Goal: Task Accomplishment & Management: Use online tool/utility

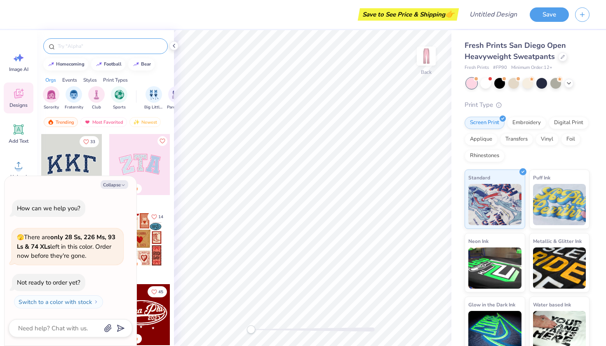
click at [100, 48] on input "text" at bounding box center [110, 46] width 106 height 8
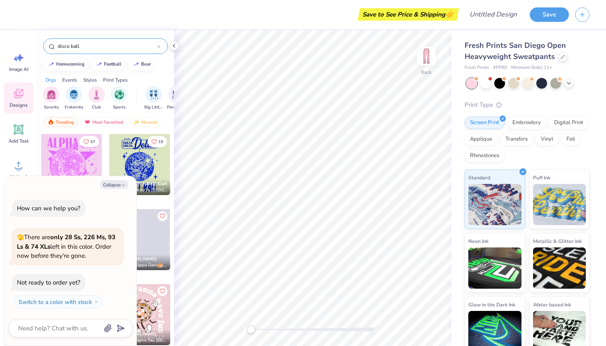
type input "disco ball"
click at [112, 184] on button "Collapse" at bounding box center [115, 184] width 28 height 9
type textarea "x"
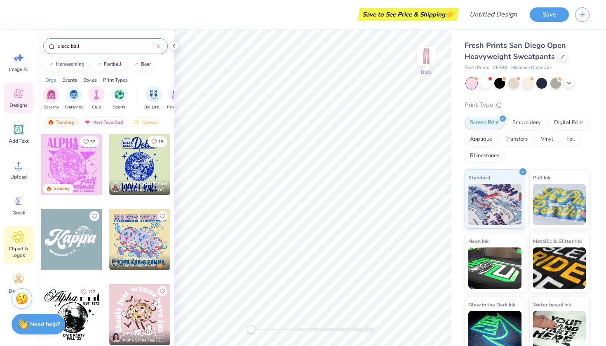
click at [18, 243] on icon at bounding box center [18, 237] width 12 height 12
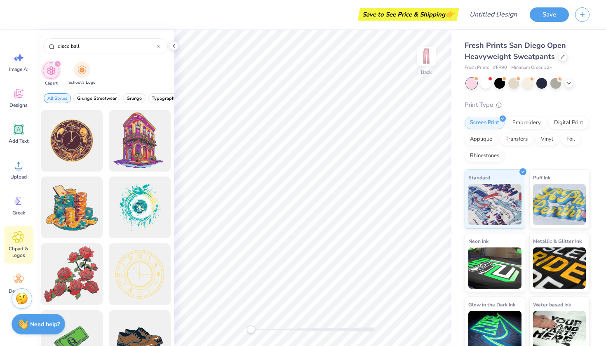
type input "disco ball"
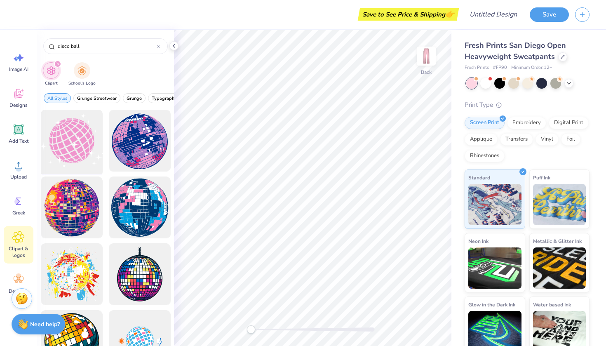
click at [69, 135] on div at bounding box center [72, 141] width 68 height 68
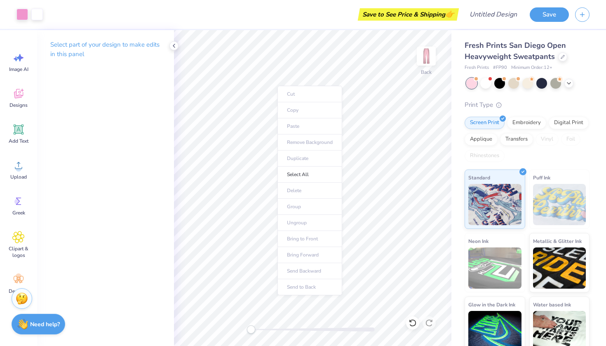
click at [278, 86] on div "Cut Copy Paste Remove Background Duplicate Select All Delete Group Ungroup Brin…" at bounding box center [310, 191] width 65 height 210
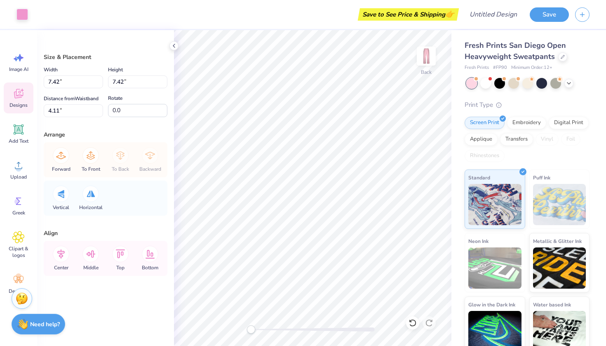
click at [20, 94] on icon at bounding box center [18, 93] width 12 height 12
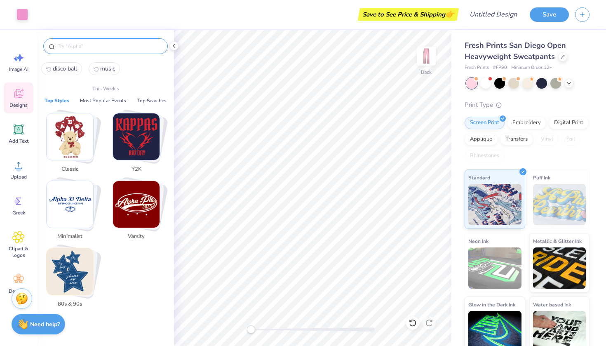
click at [112, 46] on input "text" at bounding box center [110, 46] width 106 height 8
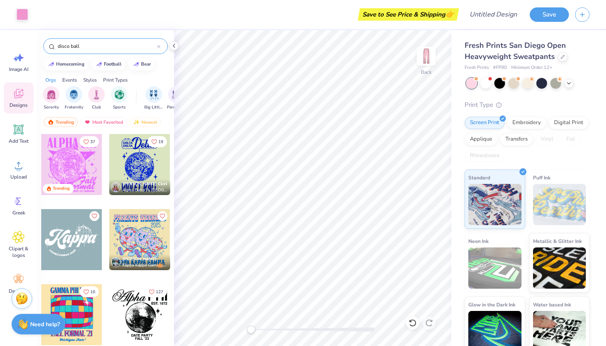
type input "disco ball"
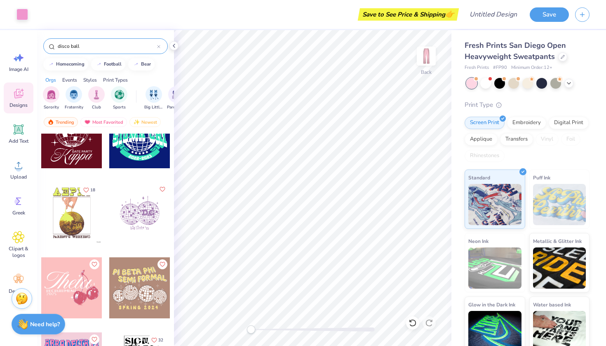
scroll to position [1003, 0]
click at [84, 288] on div at bounding box center [71, 287] width 61 height 61
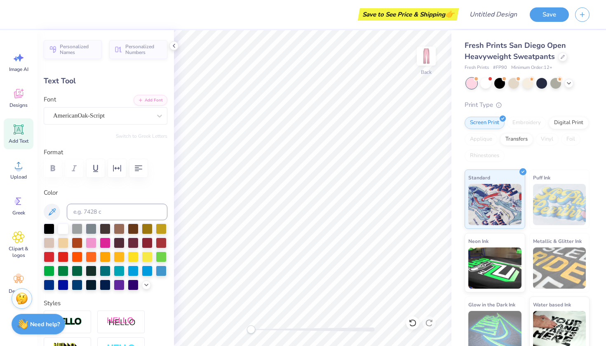
scroll to position [0, 0]
type textarea "Pitches"
type input "5.97"
type input "0.65"
type input "27.26"
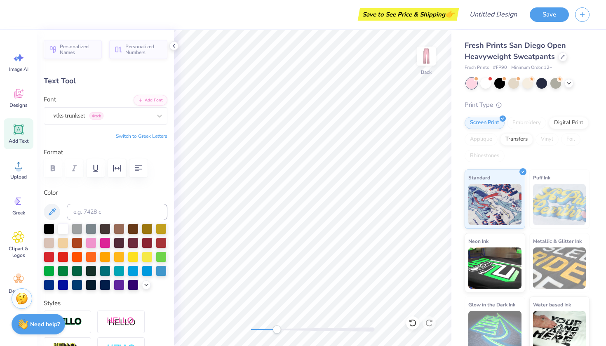
drag, startPoint x: 250, startPoint y: 327, endPoint x: 277, endPoint y: 326, distance: 26.8
click at [277, 326] on div "Accessibility label" at bounding box center [277, 329] width 8 height 8
type input "10.85"
type input "3.28"
type input "24.49"
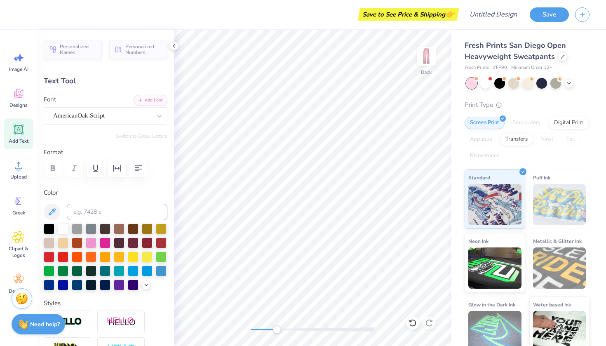
type input "5.97"
type input "0.65"
type input "27.26"
type input "10.85"
type input "3.28"
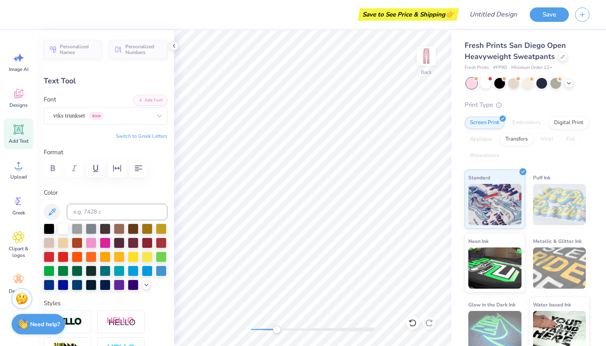
type input "24.49"
type input "5.97"
type input "0.65"
type input "27.26"
type input "10.85"
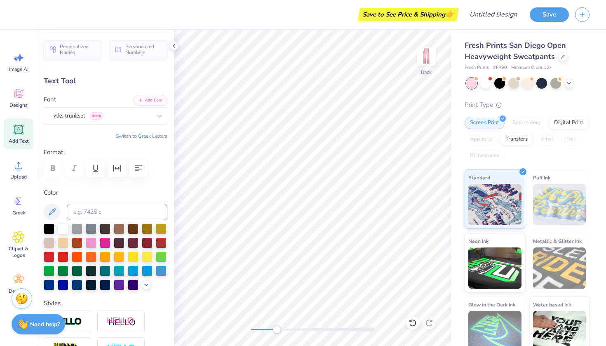
type input "3.28"
type input "24.49"
type input "5.97"
type input "0.65"
type input "27.26"
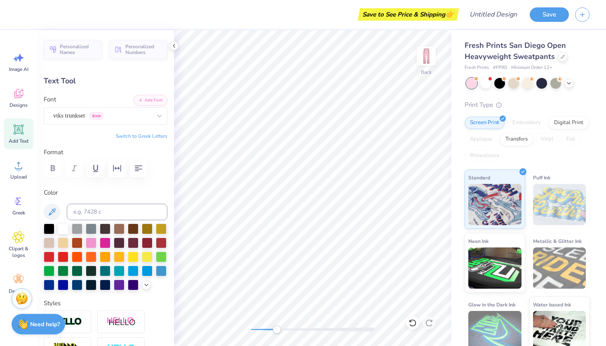
type input "10.85"
type input "3.28"
type input "24.49"
type input "5.97"
type input "0.65"
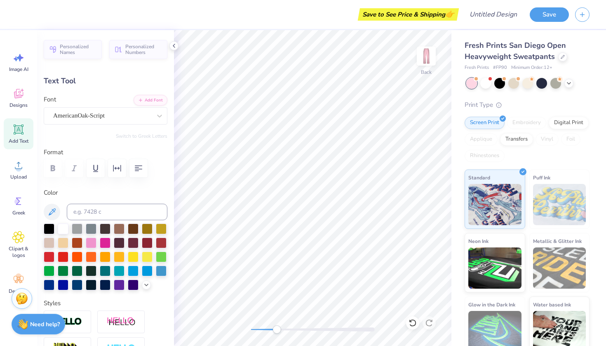
type input "27.26"
type input "10.85"
type input "3.28"
type input "24.49"
type input "5.97"
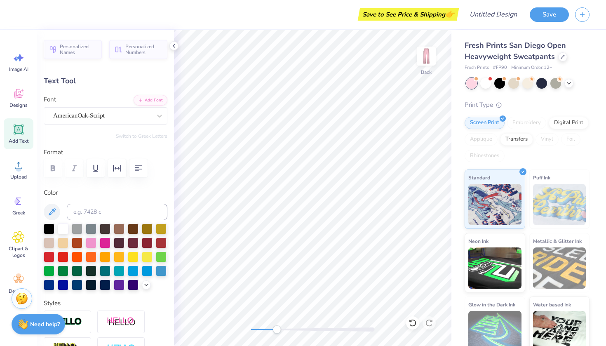
type input "0.65"
type input "27.26"
type textarea "R"
type textarea "with Attitude"
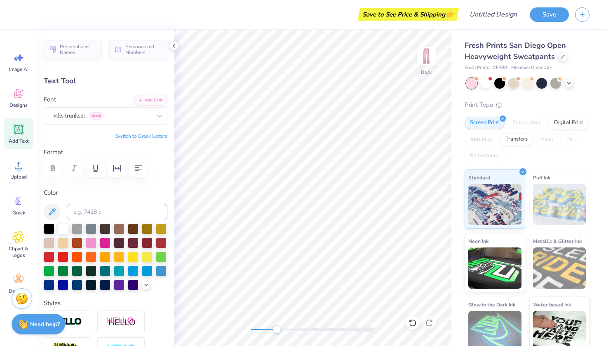
scroll to position [0, 2]
type input "2.02"
type input "27.86"
type input "10.85"
type input "3.28"
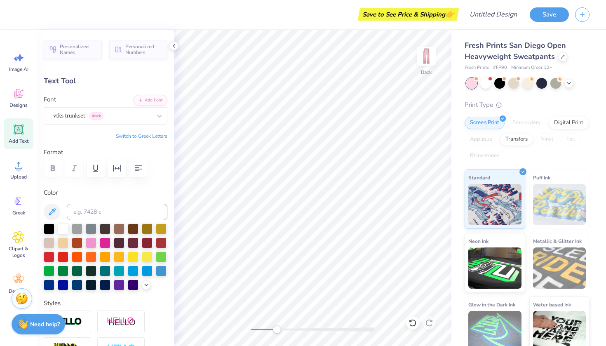
type input "24.49"
type input "2.02"
type input "0.65"
type input "27.86"
type input "5.28"
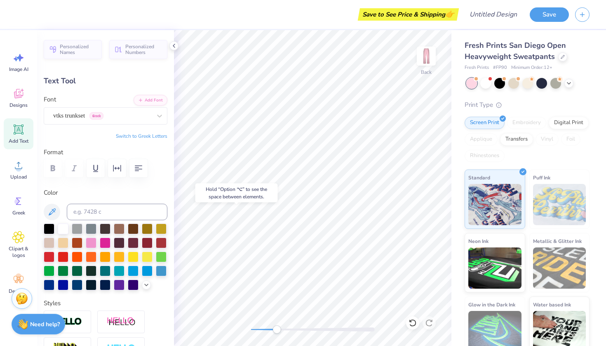
type input "0.63"
type input "27.31"
type input "2.02"
type input "0.65"
type input "28.25"
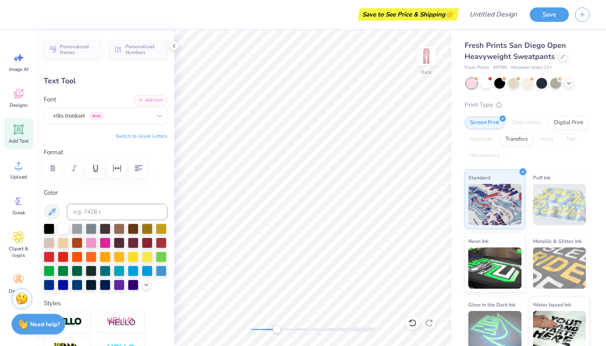
type input "10.85"
type input "3.28"
type input "24.49"
type input "5.28"
type input "0.63"
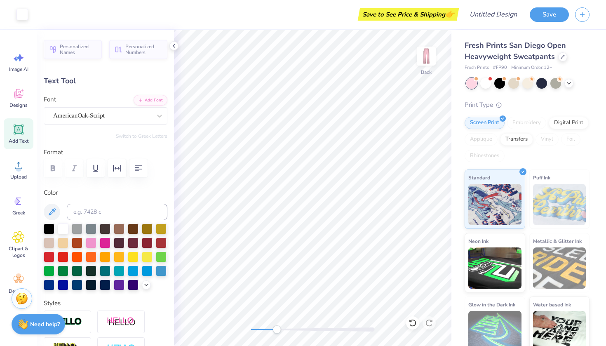
type input "27.83"
type input "10.85"
type input "3.28"
type input "24.49"
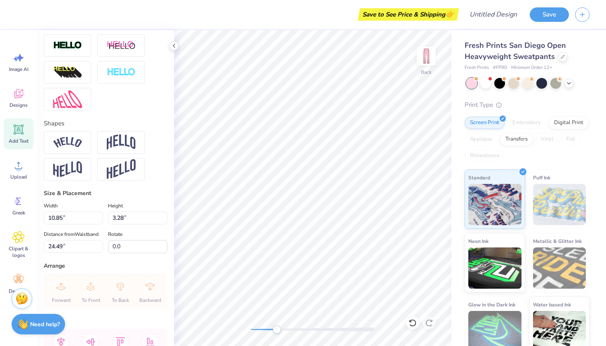
scroll to position [278, 0]
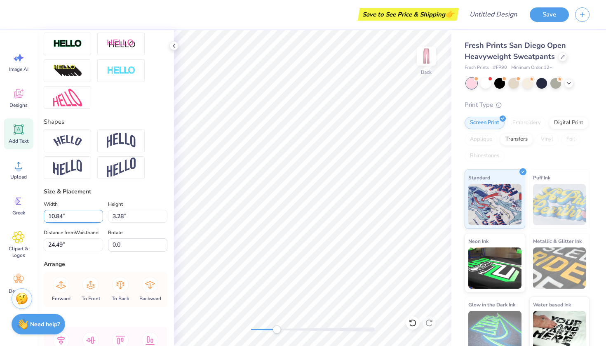
click at [99, 218] on input "10.84" at bounding box center [73, 216] width 59 height 13
click at [99, 218] on input "10.83" at bounding box center [73, 216] width 59 height 13
click at [99, 218] on input "10.82" at bounding box center [73, 216] width 59 height 13
click at [99, 218] on input "10.81" at bounding box center [73, 216] width 59 height 13
click at [99, 218] on input "10.8" at bounding box center [73, 216] width 59 height 13
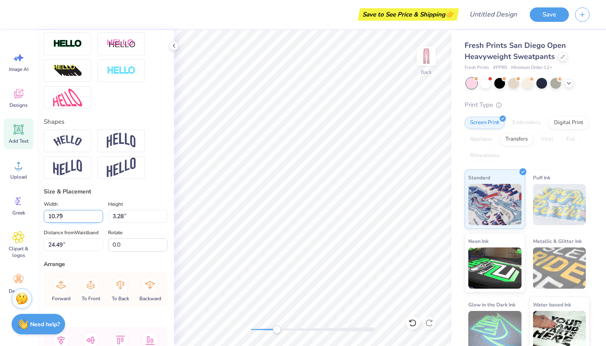
click at [99, 218] on input "10.79" at bounding box center [73, 216] width 59 height 13
click at [99, 218] on input "10.78" at bounding box center [73, 216] width 59 height 13
click at [99, 218] on input "10.77" at bounding box center [73, 216] width 59 height 13
click at [99, 218] on input "10.76" at bounding box center [73, 216] width 59 height 13
click at [99, 218] on input "10.75" at bounding box center [73, 216] width 59 height 13
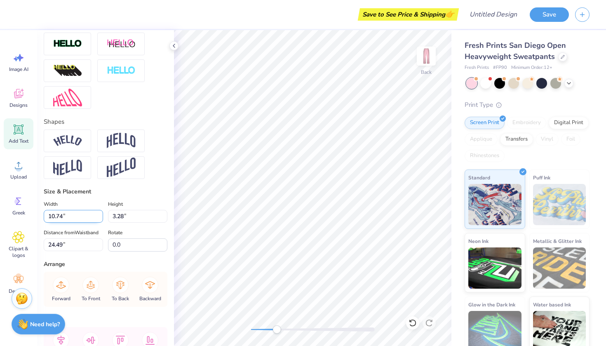
click at [99, 218] on input "10.74" at bounding box center [73, 216] width 59 height 13
click at [99, 218] on input "10.73" at bounding box center [73, 216] width 59 height 13
click at [99, 218] on input "10.72" at bounding box center [73, 216] width 59 height 13
click at [99, 218] on input "10.71" at bounding box center [73, 216] width 59 height 13
click at [99, 218] on input "10.7" at bounding box center [73, 216] width 59 height 13
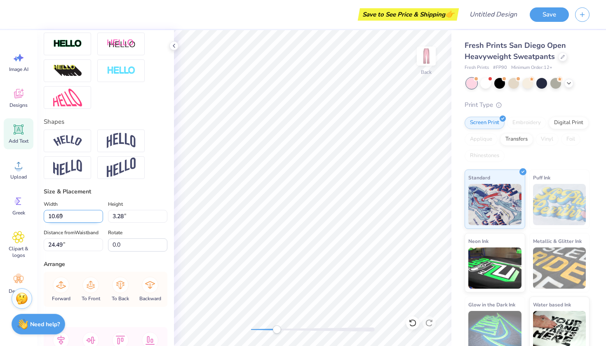
click at [99, 218] on input "10.69" at bounding box center [73, 216] width 59 height 13
click at [99, 218] on input "10.68" at bounding box center [73, 216] width 59 height 13
click at [99, 218] on input "10.67" at bounding box center [73, 216] width 59 height 13
click at [99, 218] on input "10.66" at bounding box center [73, 216] width 59 height 13
click at [99, 218] on input "10.65" at bounding box center [73, 216] width 59 height 13
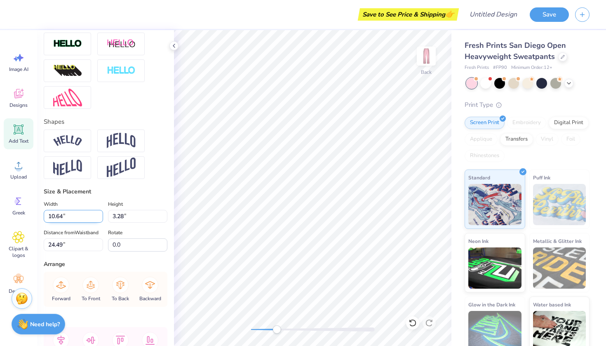
click at [99, 218] on input "10.64" at bounding box center [73, 216] width 59 height 13
click at [99, 218] on input "10.43" at bounding box center [73, 216] width 59 height 13
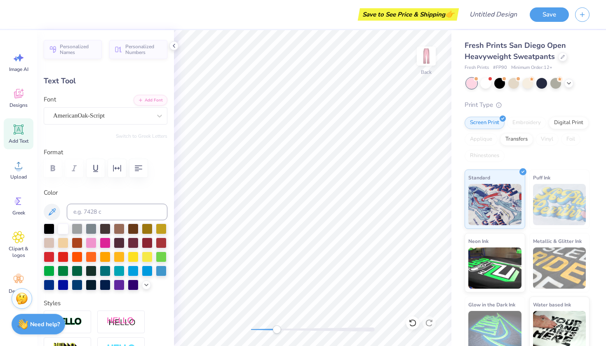
scroll to position [0, 0]
click at [137, 117] on div "AmericanOak-Script" at bounding box center [102, 115] width 100 height 13
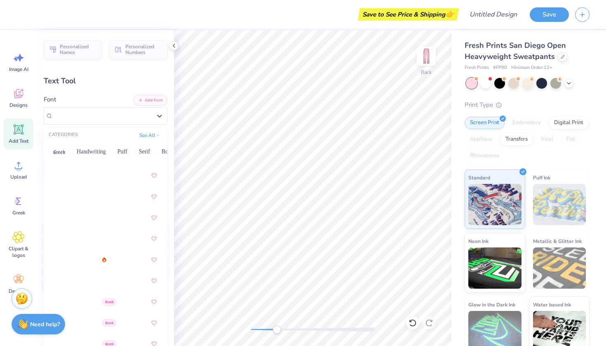
scroll to position [119, 0]
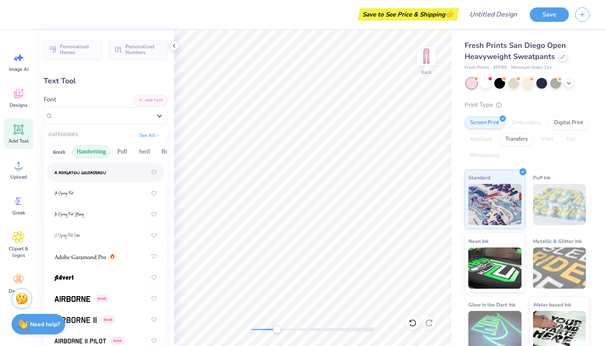
click at [106, 152] on button "Handwriting" at bounding box center [91, 151] width 38 height 13
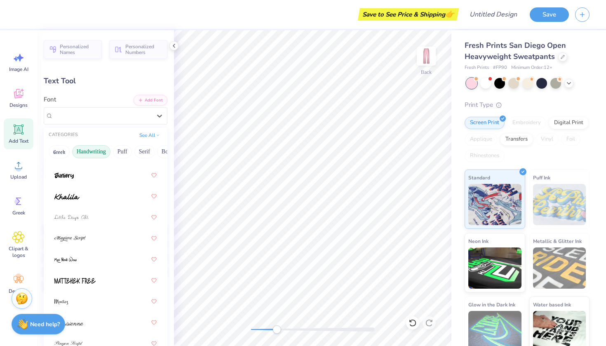
scroll to position [221, 0]
click at [87, 175] on div at bounding box center [105, 173] width 102 height 15
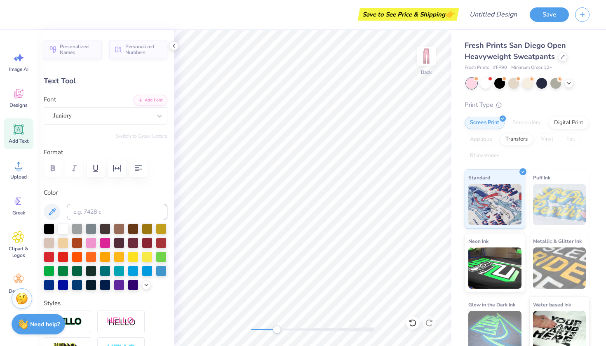
scroll to position [0, 0]
type input "5.28"
type input "0.63"
type input "27.83"
type input "10.05"
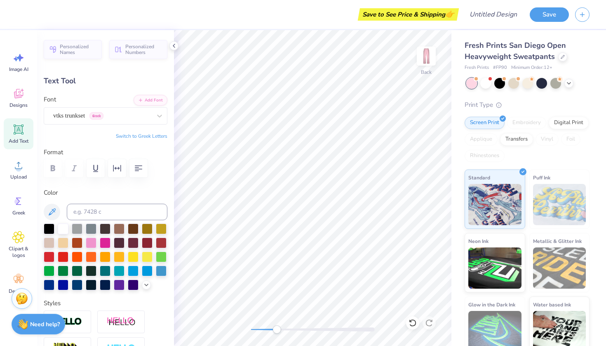
type input "2.86"
type input "24.76"
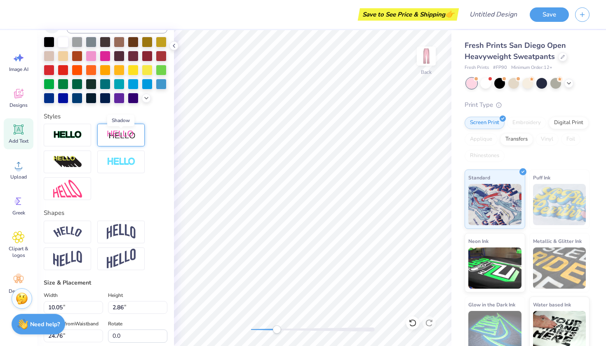
scroll to position [188, 0]
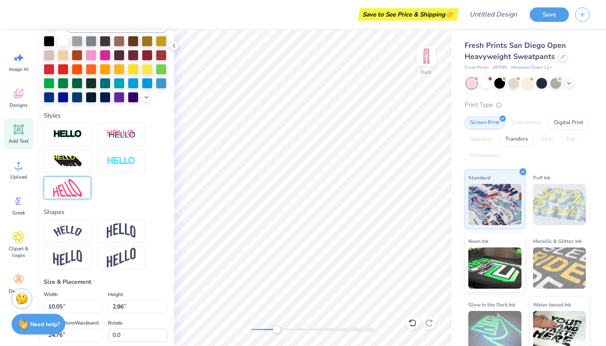
click at [81, 193] on img at bounding box center [67, 188] width 29 height 18
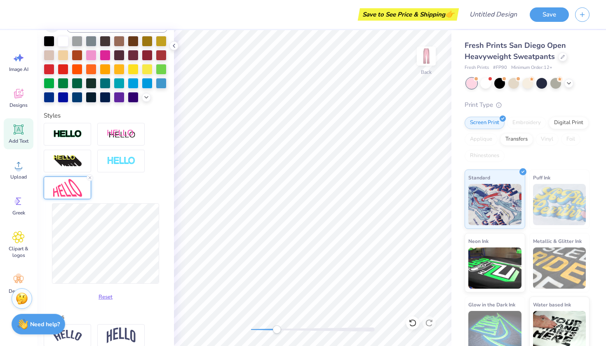
click at [99, 199] on div "Reset" at bounding box center [106, 213] width 124 height 181
click at [89, 177] on line at bounding box center [90, 178] width 2 height 2
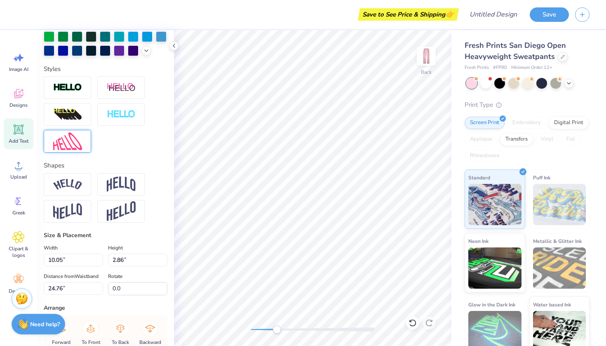
scroll to position [257, 0]
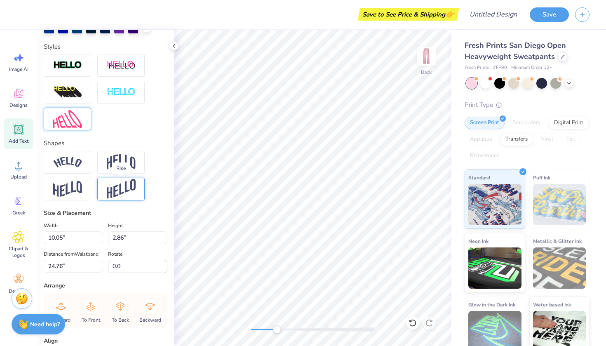
click at [116, 186] on img at bounding box center [121, 189] width 29 height 20
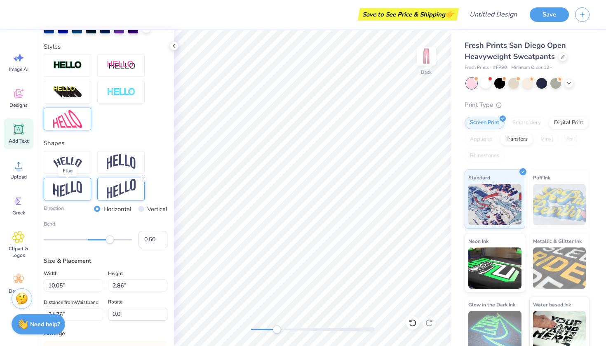
click at [77, 187] on img at bounding box center [67, 189] width 29 height 16
click at [71, 168] on div at bounding box center [67, 162] width 47 height 23
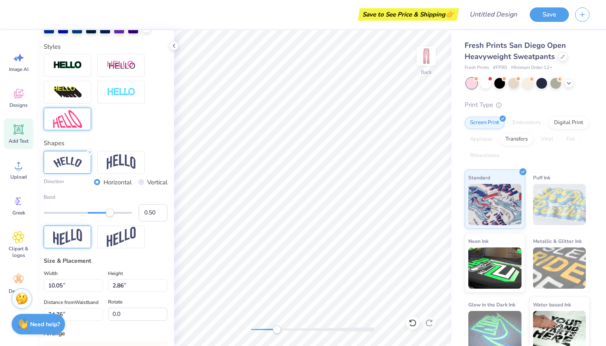
click at [84, 231] on div at bounding box center [67, 237] width 47 height 23
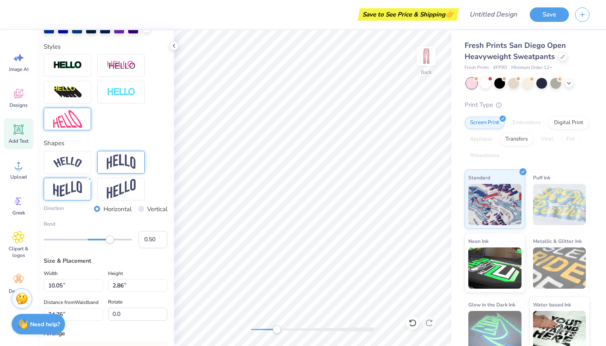
click at [133, 169] on img at bounding box center [121, 162] width 29 height 16
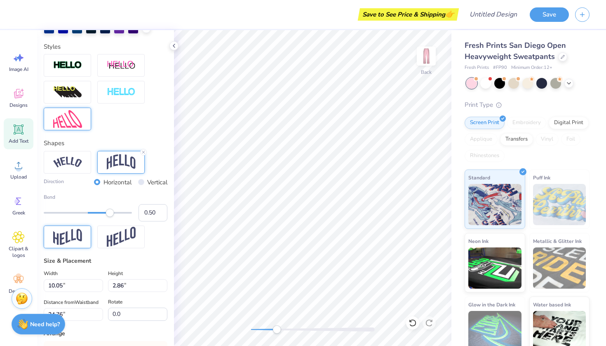
click at [68, 226] on div at bounding box center [67, 237] width 47 height 23
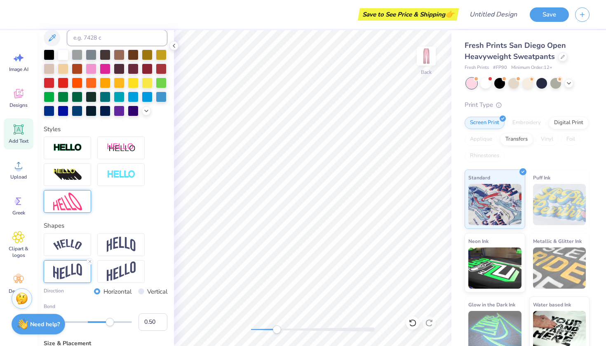
scroll to position [171, 0]
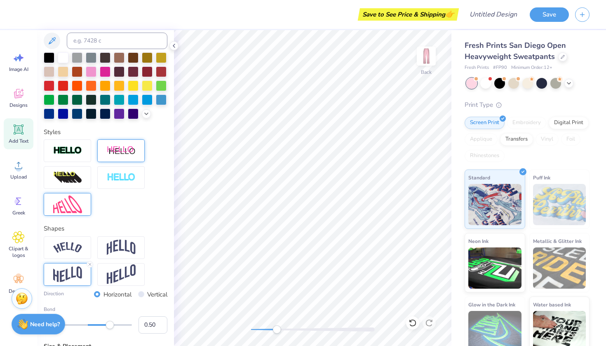
click at [121, 156] on img at bounding box center [121, 151] width 29 height 10
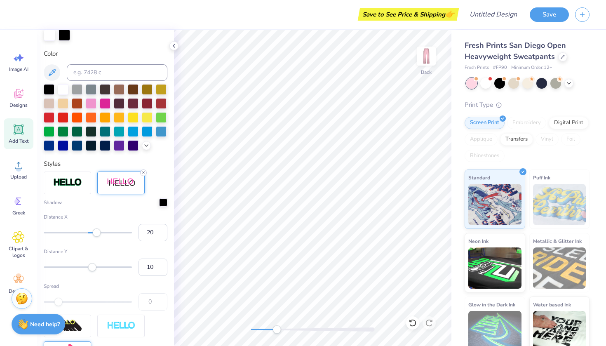
click at [142, 172] on line at bounding box center [143, 173] width 2 height 2
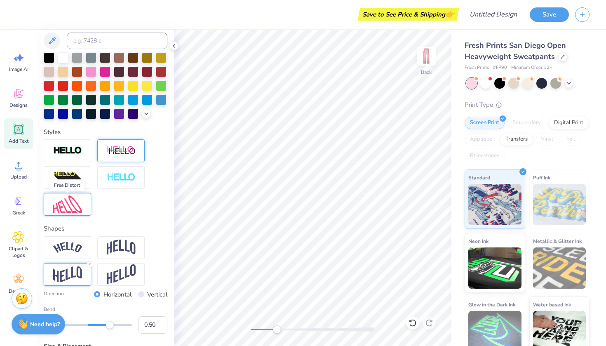
click at [80, 198] on img at bounding box center [67, 205] width 29 height 18
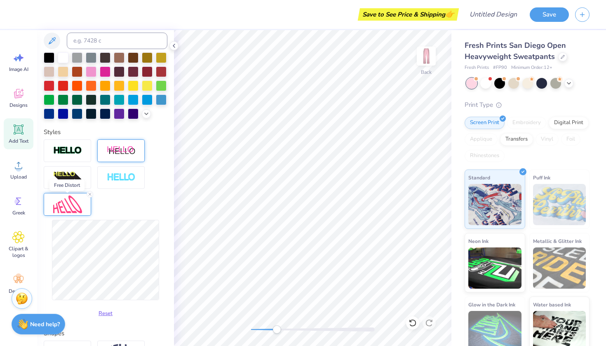
click at [79, 203] on img at bounding box center [67, 205] width 29 height 18
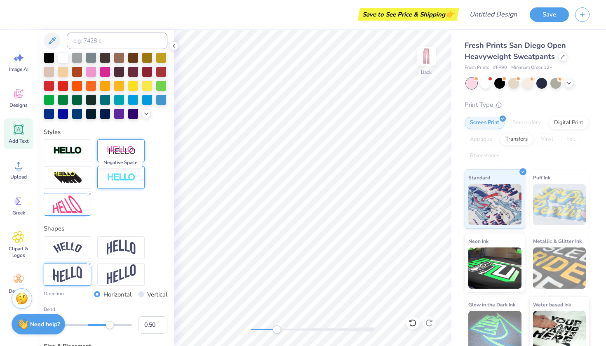
click at [119, 179] on img at bounding box center [121, 177] width 29 height 9
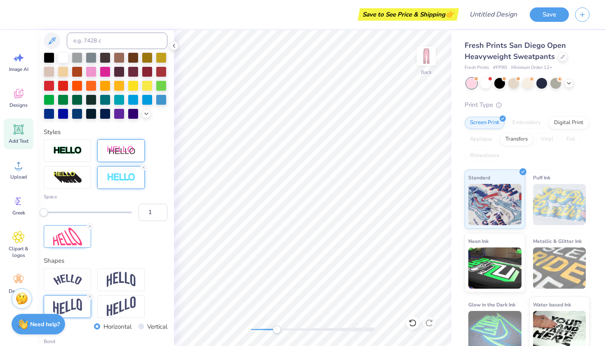
click at [118, 179] on img at bounding box center [121, 177] width 29 height 9
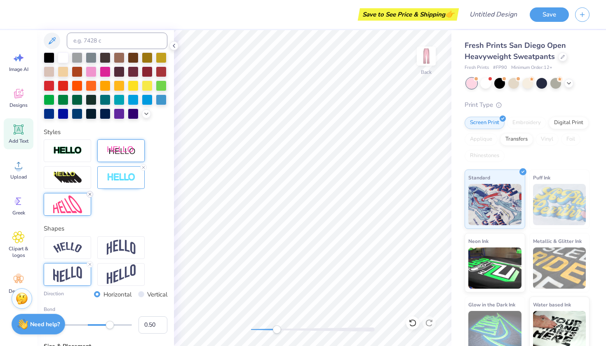
click at [90, 194] on line at bounding box center [90, 194] width 2 height 2
click at [145, 167] on icon at bounding box center [143, 167] width 5 height 5
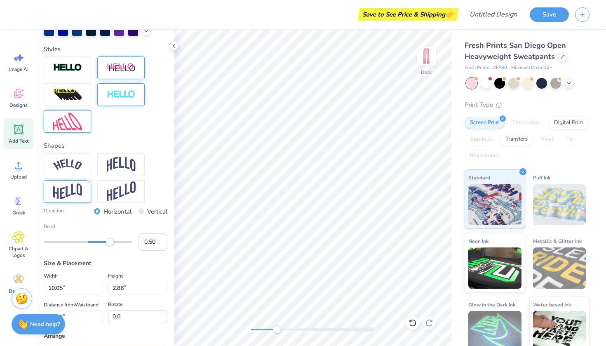
scroll to position [258, 0]
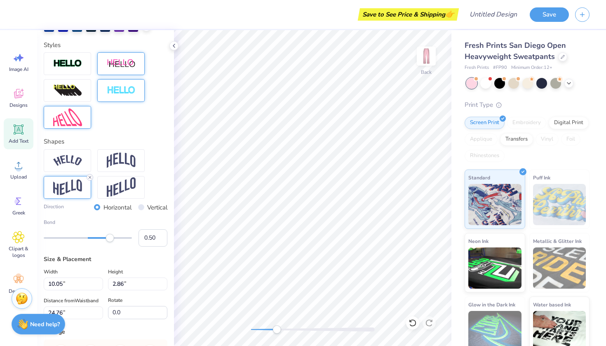
click at [89, 176] on icon at bounding box center [89, 177] width 5 height 5
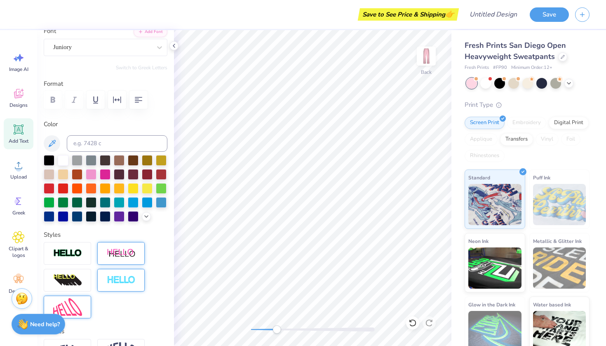
scroll to position [54, 0]
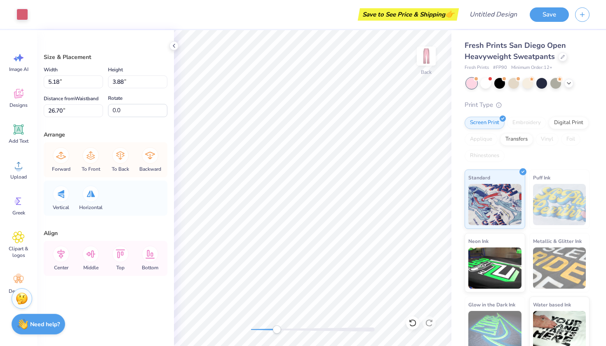
type input "4.51"
type input "3.38"
type input "5.17"
type input "3.51"
type input "26.71"
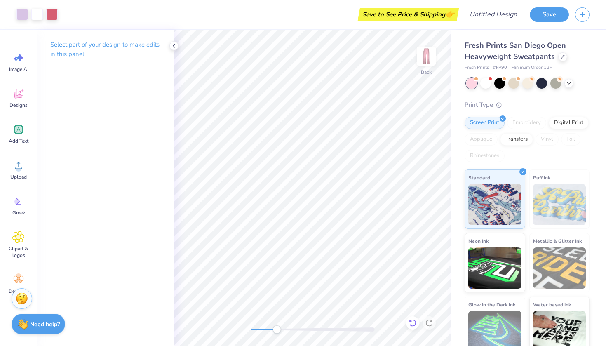
click at [410, 320] on icon at bounding box center [413, 323] width 8 height 8
click at [412, 321] on icon at bounding box center [413, 323] width 8 height 8
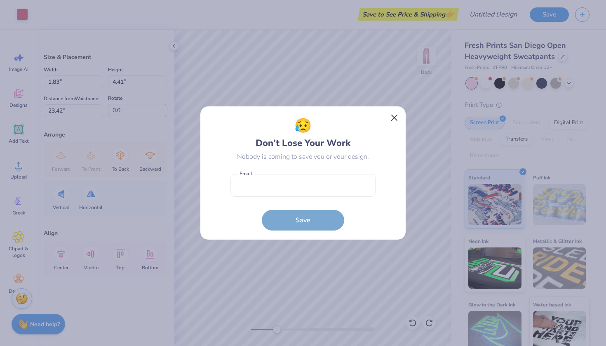
click at [393, 116] on button "Close" at bounding box center [395, 118] width 16 height 16
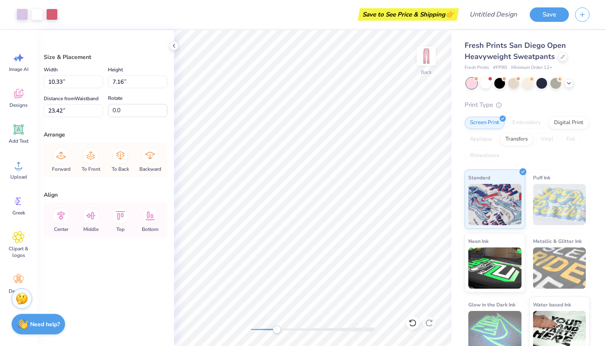
type input "8.82"
type input "6.12"
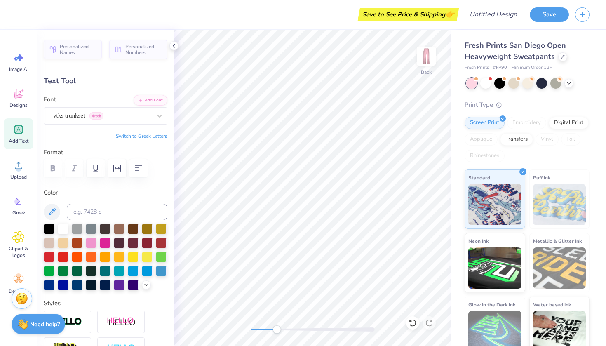
type input "5.28"
type input "0.63"
type input "27.83"
type input "4.57"
type input "0.55"
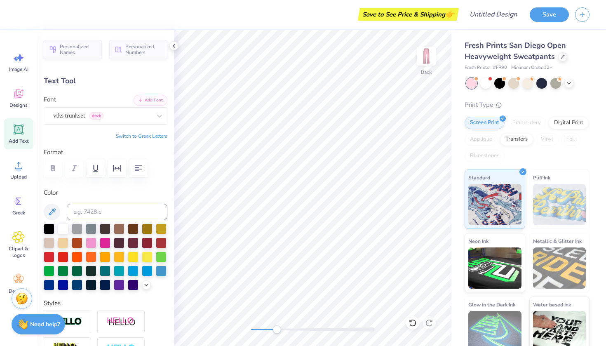
type input "27.00"
type input "2.02"
type input "0.65"
type input "28.57"
type input "4.57"
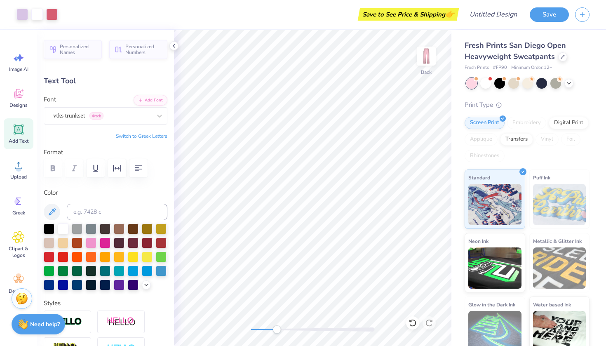
type input "0.55"
type input "27.00"
click at [120, 117] on div "vtks trunkset Greek" at bounding box center [102, 115] width 100 height 13
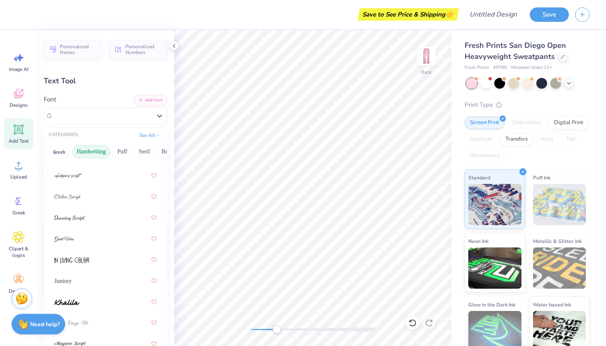
scroll to position [140, 0]
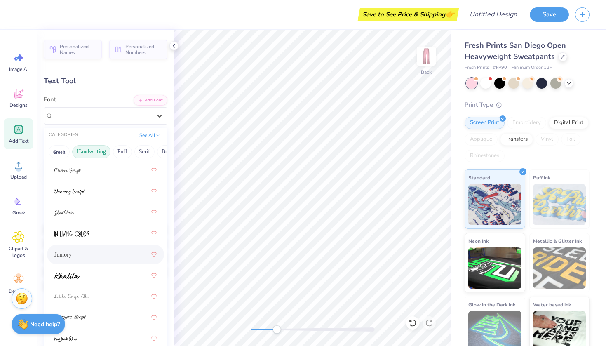
click at [72, 255] on span "Juniory" at bounding box center [62, 254] width 17 height 9
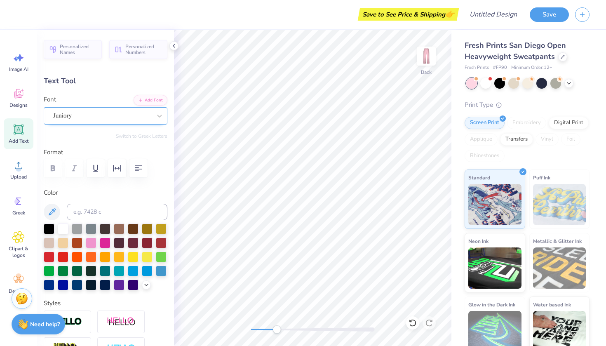
click at [115, 118] on div "Juniory" at bounding box center [102, 115] width 100 height 13
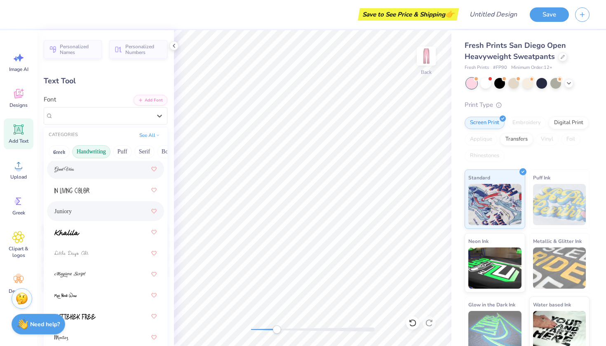
scroll to position [185, 0]
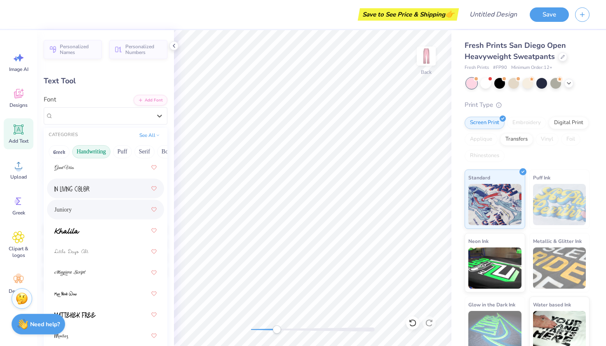
click at [97, 188] on div at bounding box center [105, 188] width 102 height 15
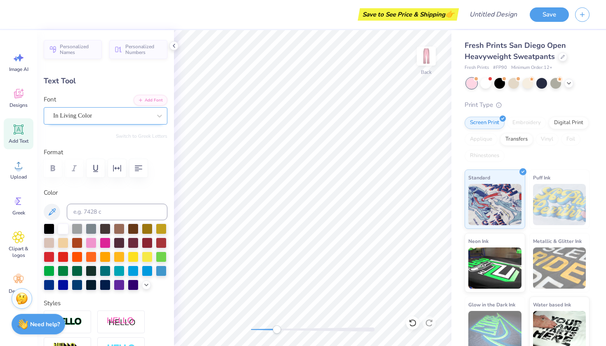
click at [100, 113] on div "In Living Color" at bounding box center [102, 115] width 100 height 13
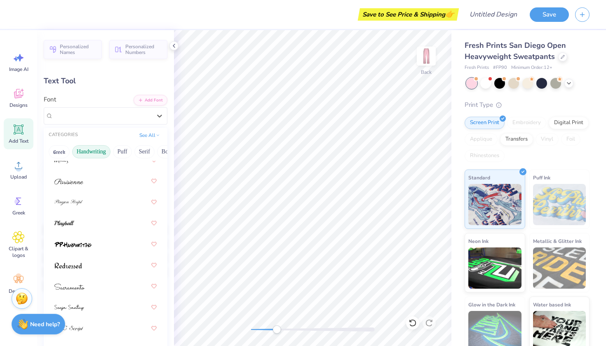
scroll to position [360, 0]
click at [82, 264] on div at bounding box center [105, 265] width 102 height 15
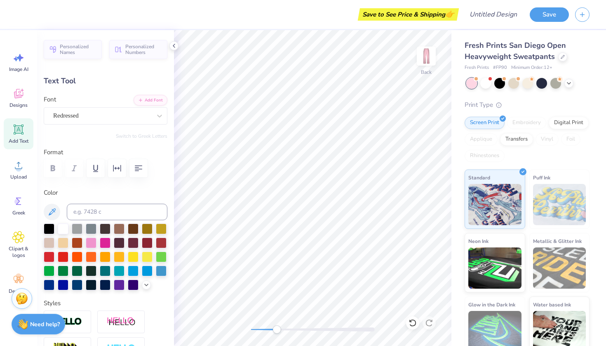
type input "7.35"
type input "2.09"
type input "24.74"
click at [134, 115] on div "Juniory" at bounding box center [102, 115] width 100 height 13
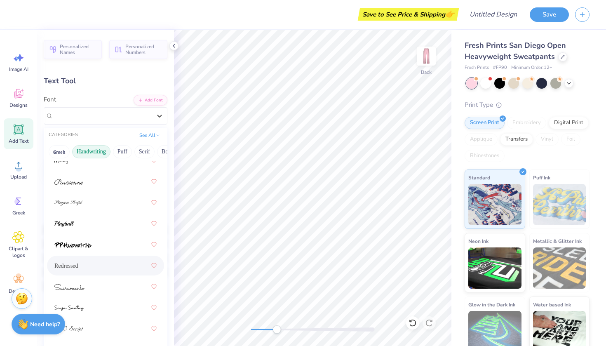
click at [84, 262] on div "Redressed" at bounding box center [105, 265] width 102 height 15
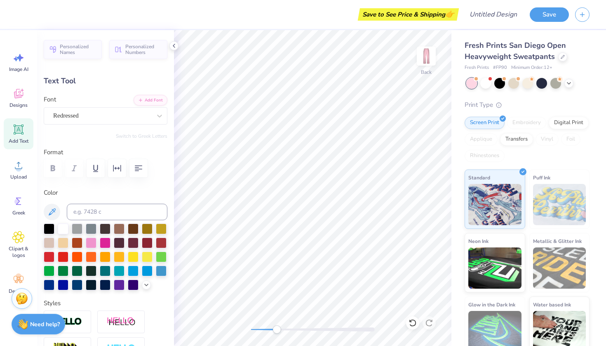
type input "2.02"
type input "0.65"
type input "27.88"
click at [126, 118] on div "vtks trunkset Greek" at bounding box center [102, 115] width 100 height 13
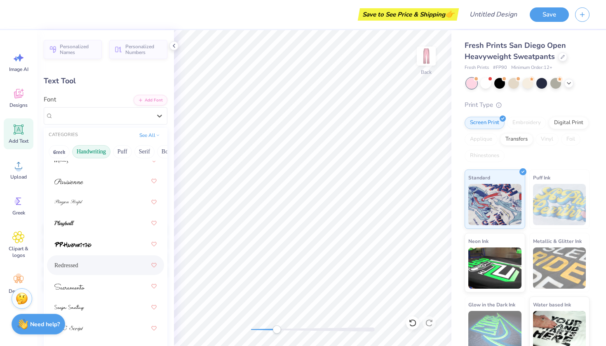
scroll to position [360, 0]
click at [99, 262] on div "Redressed" at bounding box center [105, 265] width 102 height 15
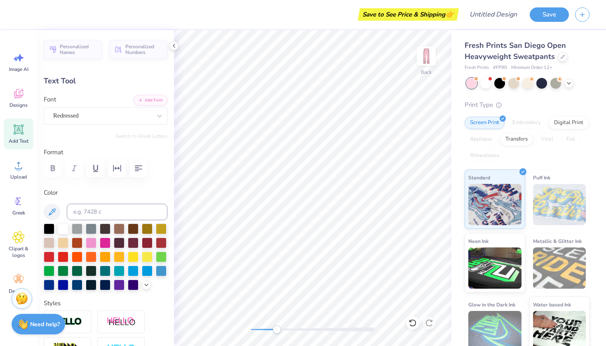
type input "5.91"
type input "1.70"
type input "24.94"
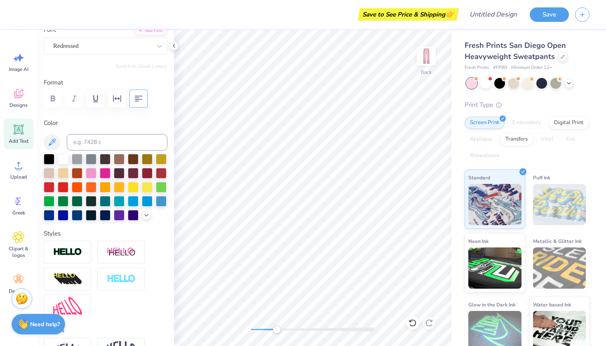
scroll to position [77, 0]
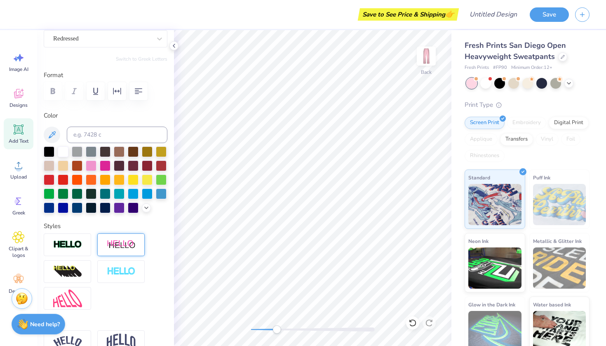
click at [125, 250] on img at bounding box center [121, 245] width 29 height 10
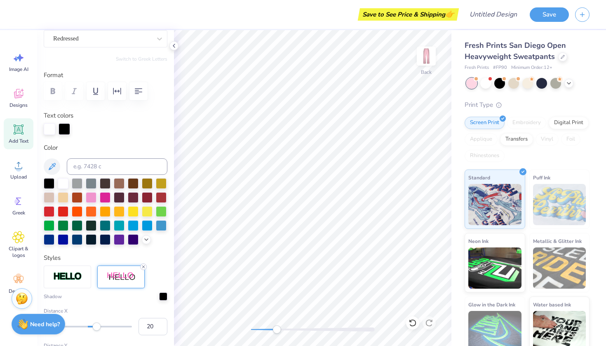
click at [145, 265] on icon at bounding box center [143, 266] width 5 height 5
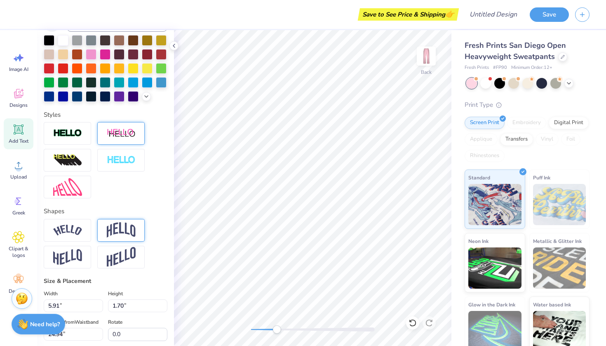
scroll to position [196, 0]
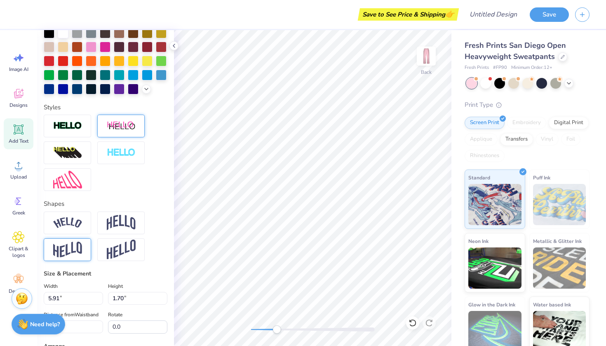
click at [73, 243] on img at bounding box center [67, 250] width 29 height 16
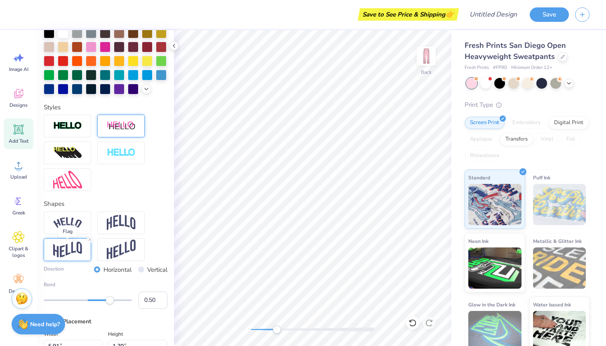
click at [75, 248] on img at bounding box center [67, 250] width 29 height 16
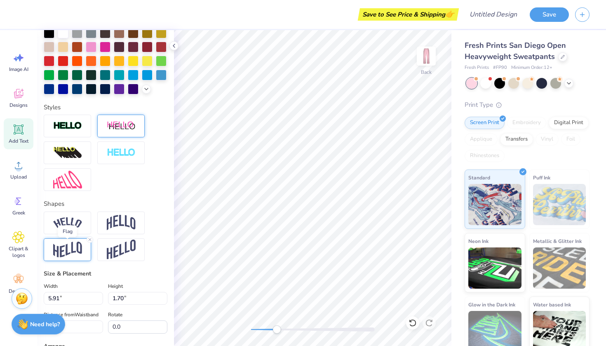
click at [75, 248] on img at bounding box center [67, 250] width 29 height 16
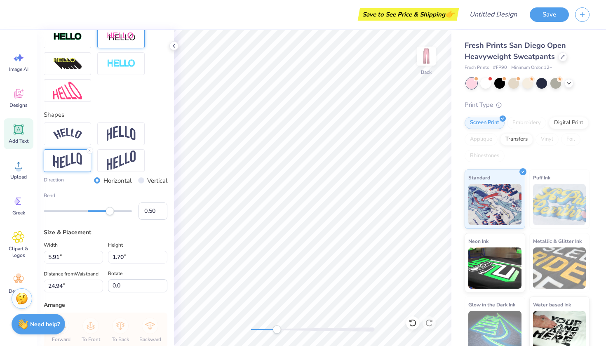
scroll to position [295, 0]
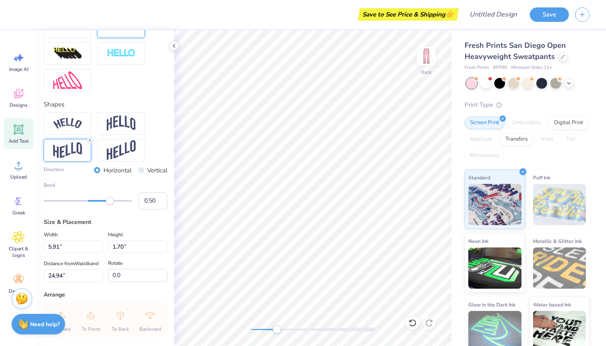
click at [90, 140] on icon at bounding box center [89, 140] width 5 height 5
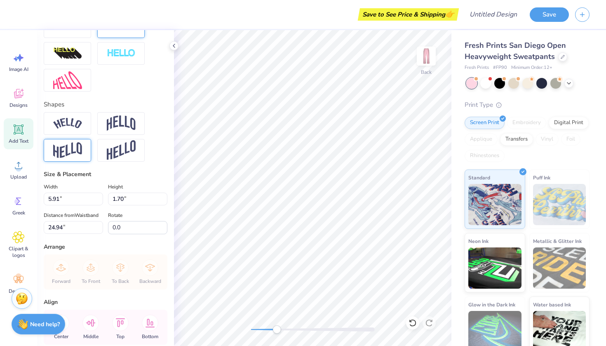
click at [74, 152] on img at bounding box center [67, 150] width 29 height 16
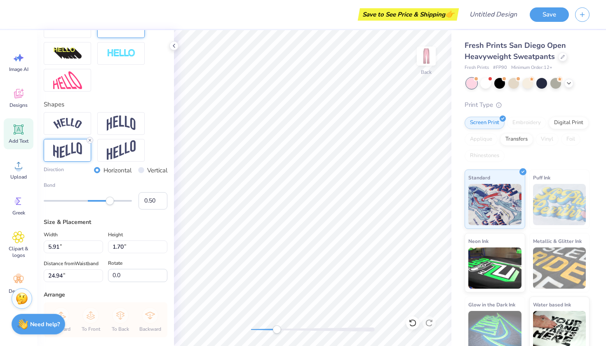
click at [89, 140] on icon at bounding box center [89, 140] width 5 height 5
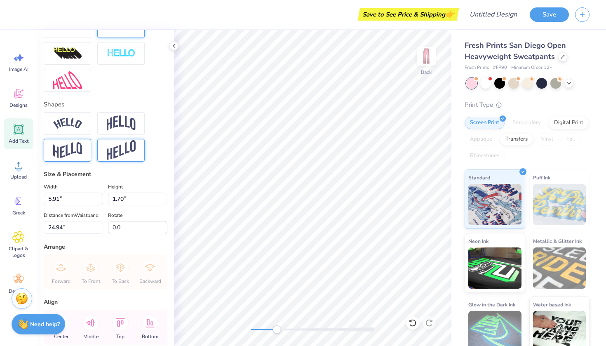
click at [121, 149] on img at bounding box center [121, 150] width 29 height 20
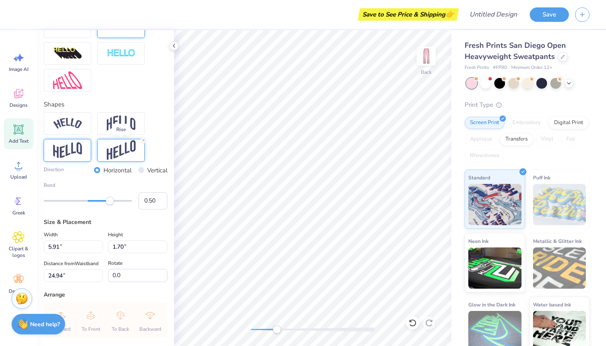
click at [121, 149] on img at bounding box center [121, 150] width 29 height 20
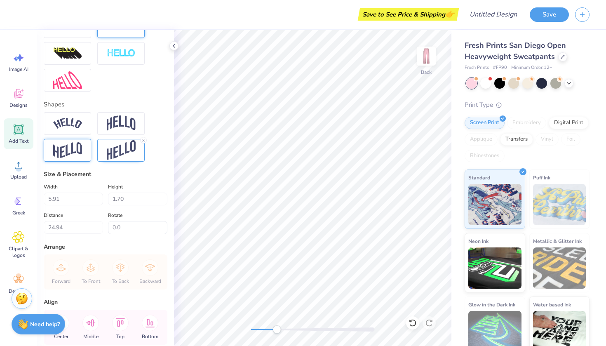
type input "2.84"
type input "24.36"
type input "1.82"
type input "0.66"
type input "27.97"
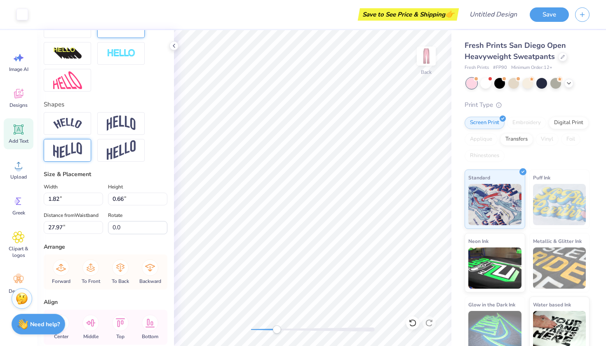
type input "5.91"
type input "2.84"
type input "24.36"
type input "5.70"
type input "2.74"
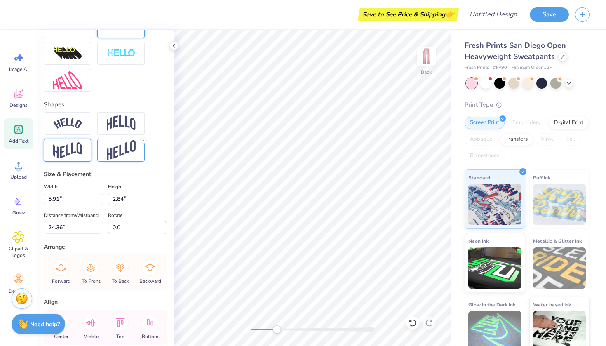
type input "24.26"
type input "1.82"
type input "0.66"
type input "27.97"
type input "3.32"
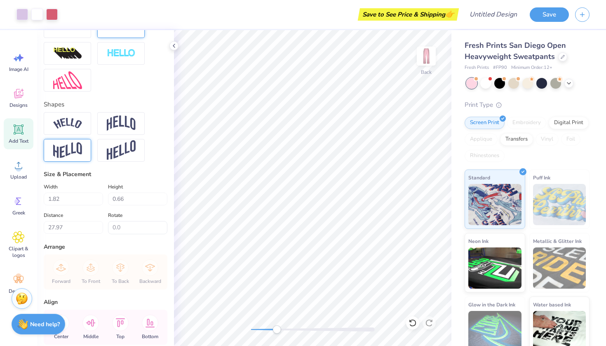
type input "0.52"
type input "27.02"
type input "4.10"
type input "0.64"
type input "27.10"
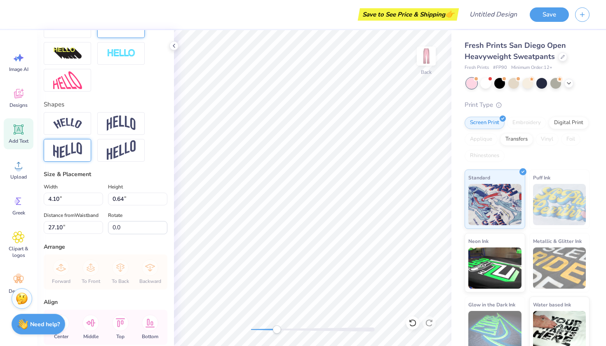
scroll to position [0, 2]
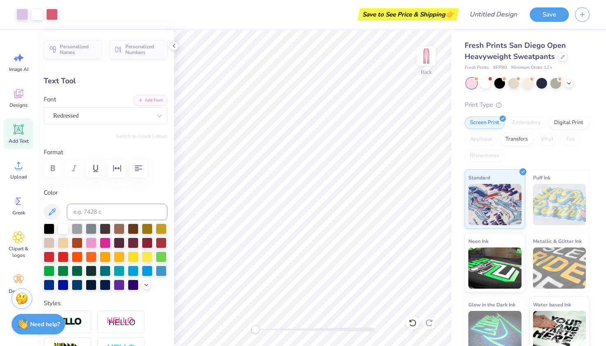
click at [255, 320] on div "Back" at bounding box center [313, 188] width 278 height 316
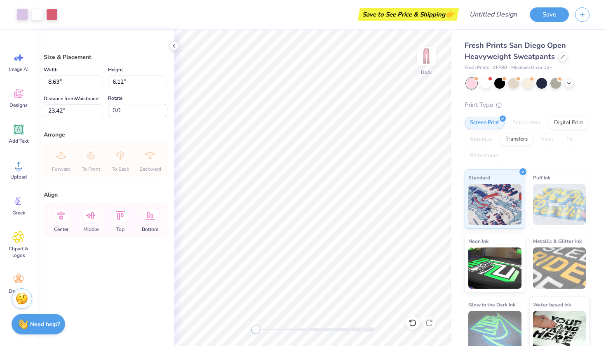
type input "5.02"
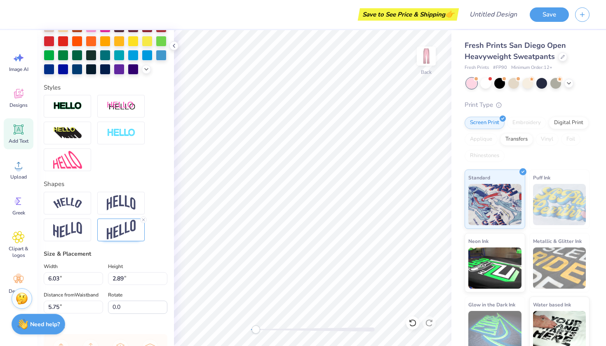
scroll to position [216, 0]
click at [143, 219] on icon at bounding box center [143, 219] width 5 height 5
click at [81, 230] on img at bounding box center [67, 229] width 29 height 16
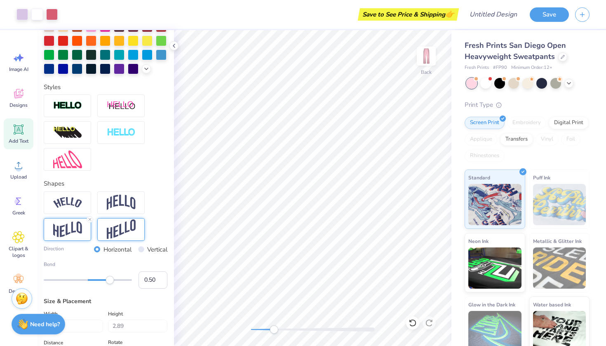
drag, startPoint x: 256, startPoint y: 329, endPoint x: 281, endPoint y: 330, distance: 25.2
click at [278, 330] on div "Accessibility label" at bounding box center [274, 329] width 8 height 8
type input "2.41"
type input "5.99"
click at [91, 218] on icon at bounding box center [89, 219] width 5 height 5
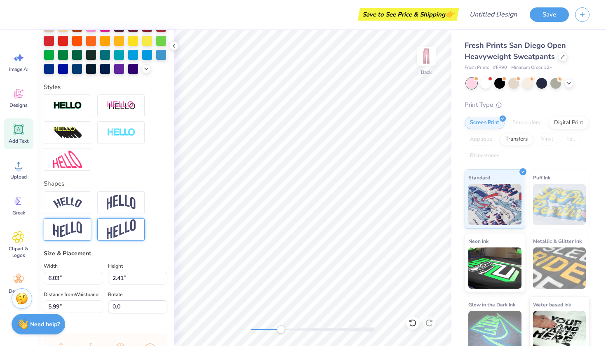
scroll to position [0, 0]
click at [111, 224] on img at bounding box center [121, 229] width 29 height 20
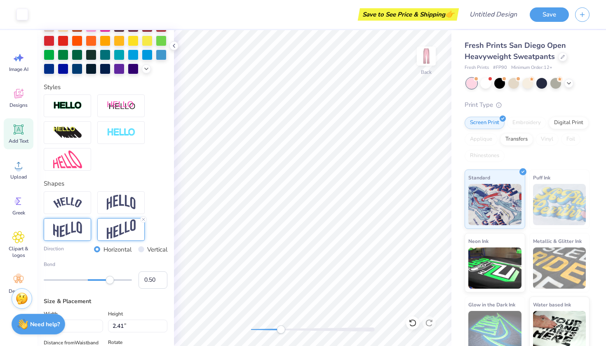
type input "2.89"
type input "5.75"
click at [143, 217] on icon at bounding box center [143, 219] width 5 height 5
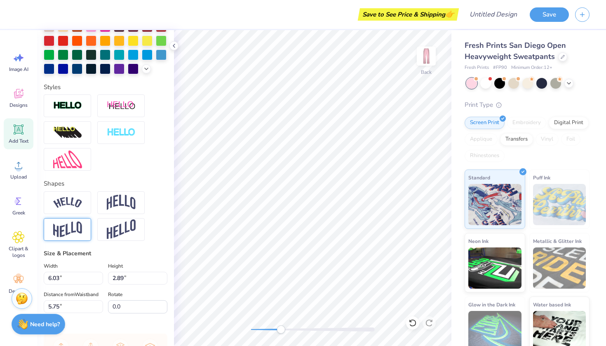
click at [73, 230] on img at bounding box center [67, 229] width 29 height 16
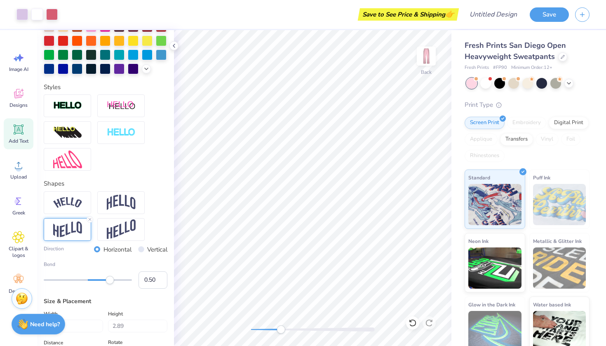
type input "2.41"
type input "5.99"
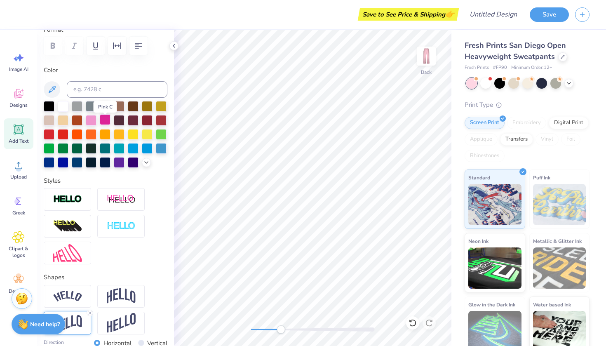
scroll to position [120, 0]
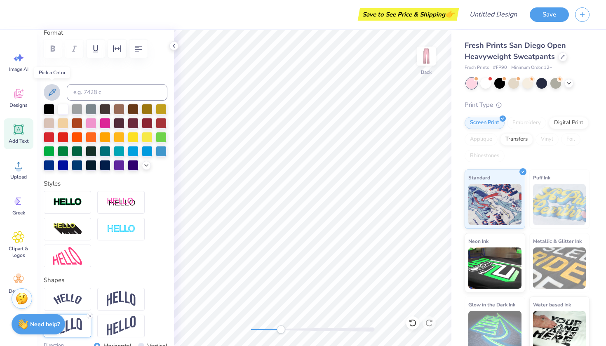
click at [53, 90] on icon at bounding box center [52, 92] width 7 height 7
click at [46, 88] on button at bounding box center [52, 92] width 16 height 16
click at [130, 205] on img at bounding box center [121, 202] width 29 height 10
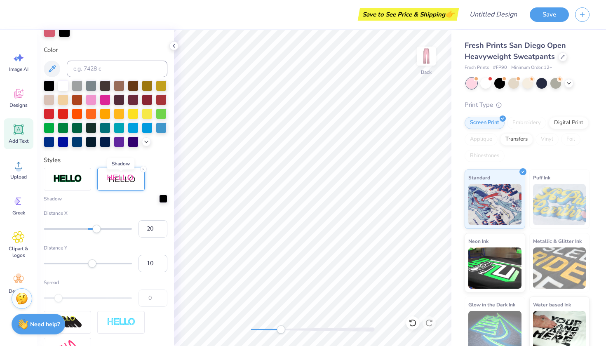
scroll to position [175, 0]
click at [162, 197] on div at bounding box center [163, 197] width 8 height 8
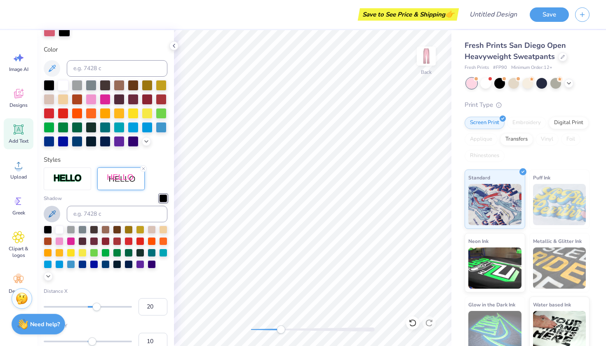
click at [57, 215] on button at bounding box center [52, 214] width 16 height 16
click at [143, 168] on line at bounding box center [143, 168] width 2 height 2
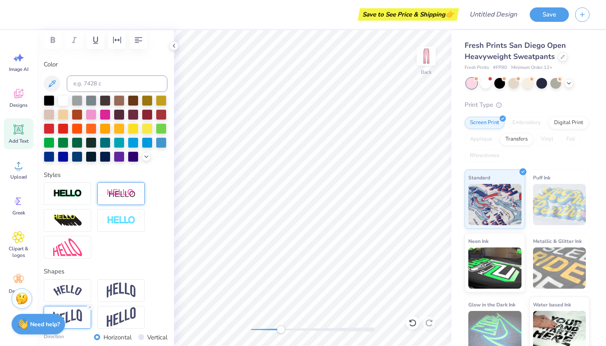
scroll to position [122, 0]
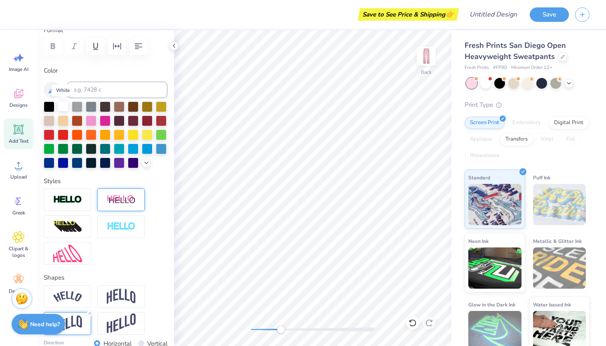
click at [61, 104] on div at bounding box center [63, 106] width 11 height 11
type input "4.33"
type input "0.67"
type input "8.69"
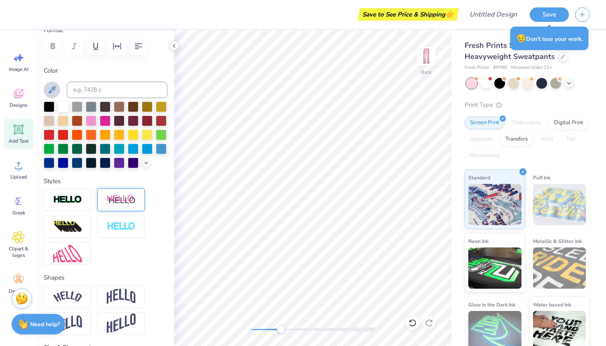
click at [49, 90] on icon at bounding box center [52, 90] width 10 height 10
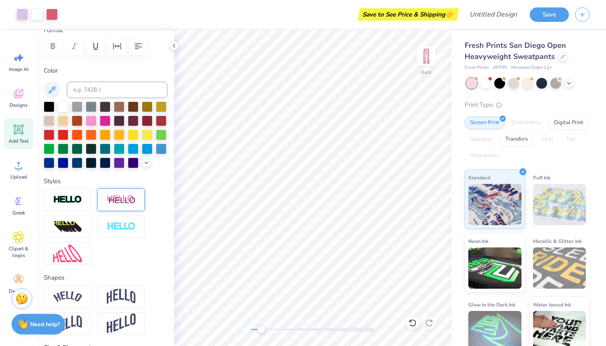
click at [261, 325] on div "Back" at bounding box center [313, 188] width 278 height 316
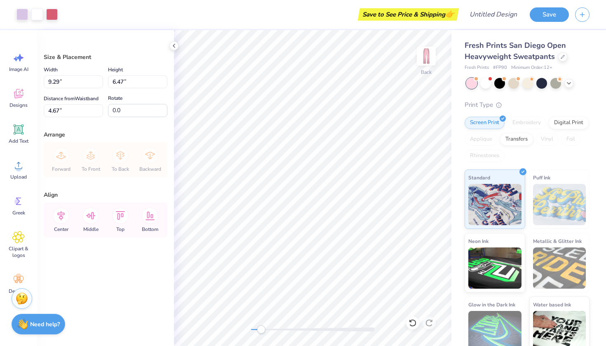
type input "4.71"
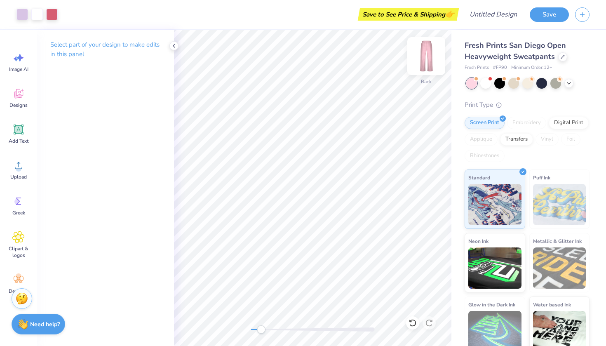
click at [431, 54] on img at bounding box center [426, 56] width 33 height 33
click at [17, 241] on icon at bounding box center [18, 237] width 12 height 12
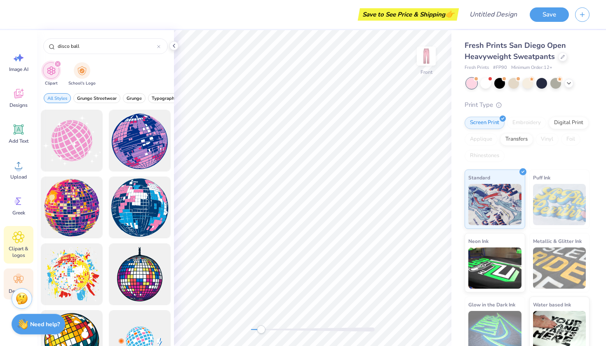
click at [17, 278] on icon at bounding box center [19, 279] width 10 height 7
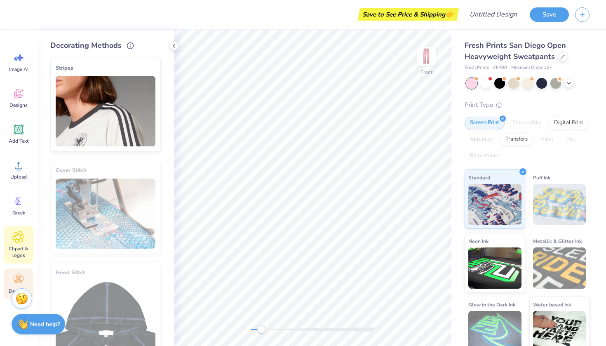
click at [19, 249] on span "Clipart & logos" at bounding box center [18, 251] width 27 height 13
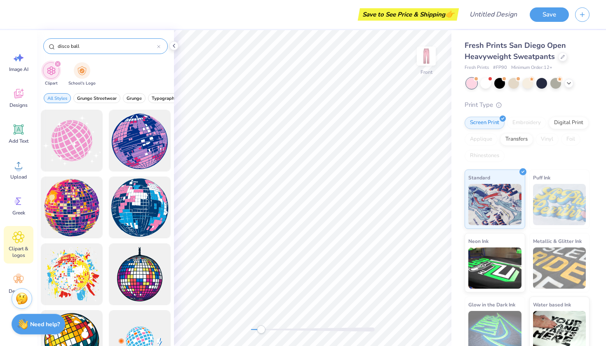
click at [158, 48] on icon at bounding box center [158, 46] width 3 height 3
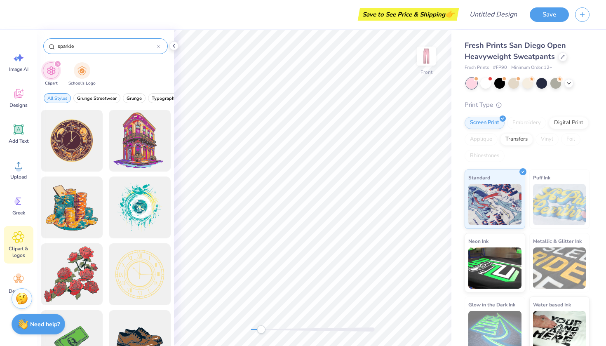
type input "sparkle"
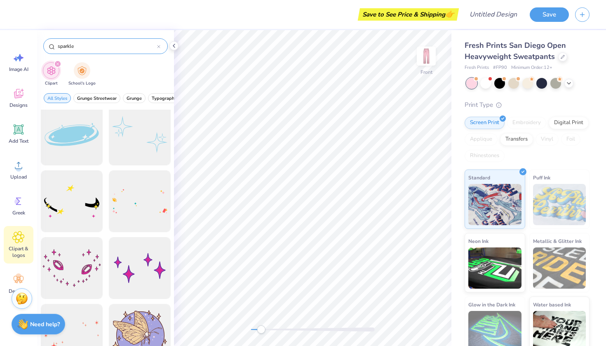
scroll to position [0, 0]
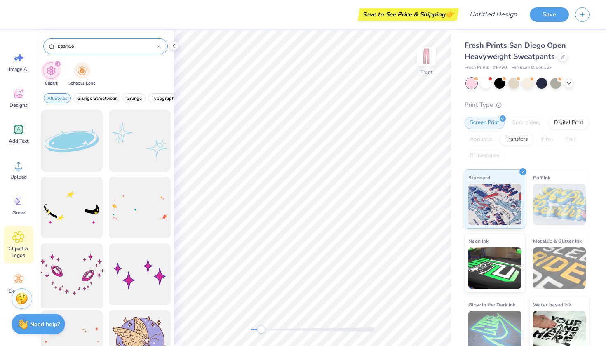
click at [78, 252] on div at bounding box center [72, 274] width 68 height 68
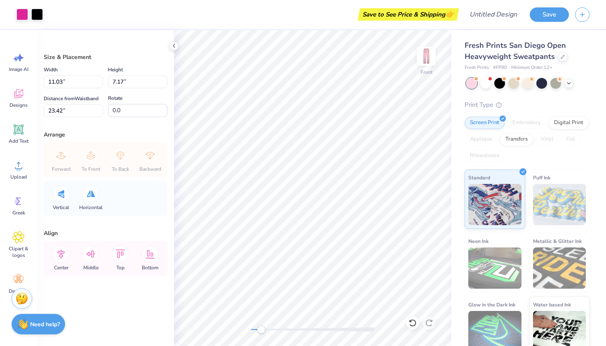
type input "7.93"
type input "5.15"
type input "25.43"
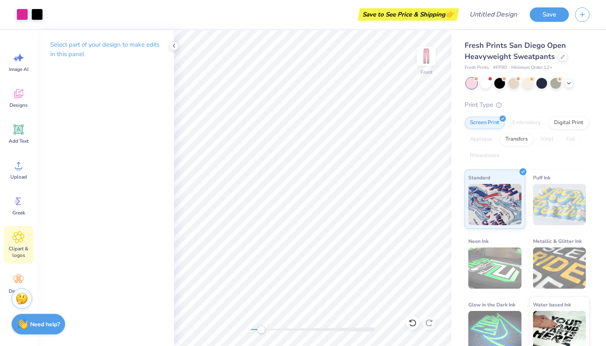
click at [16, 239] on icon at bounding box center [19, 237] width 12 height 12
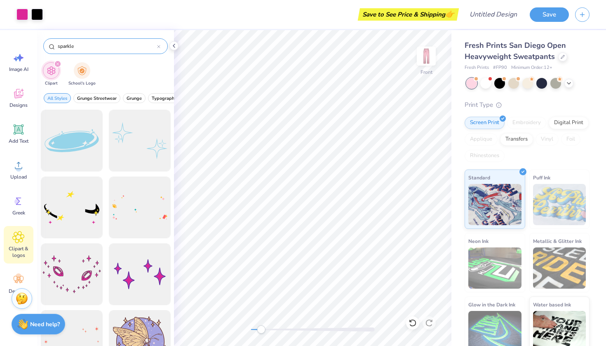
click at [159, 47] on icon at bounding box center [159, 46] width 2 height 2
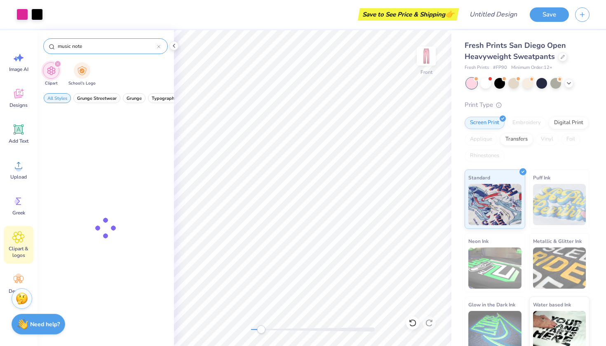
type input "music note"
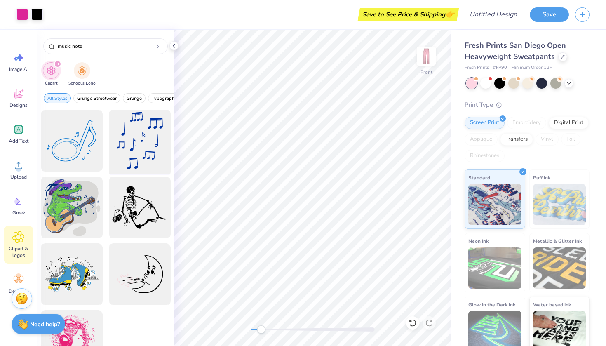
click at [140, 149] on div at bounding box center [140, 141] width 68 height 68
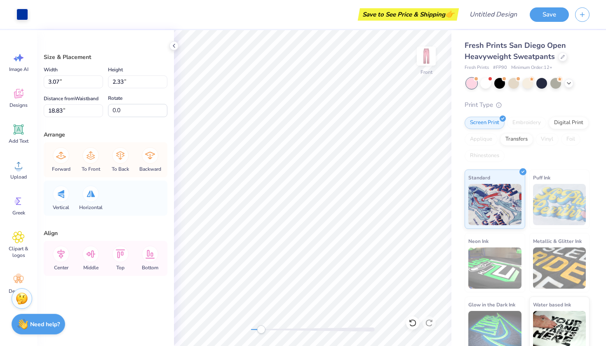
type input "1.79"
type input "1.35"
type input "4.75"
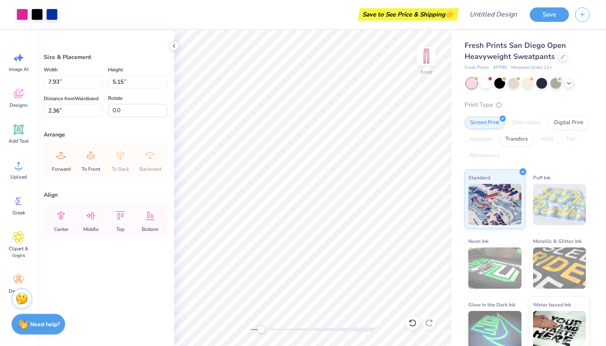
type input "2.73"
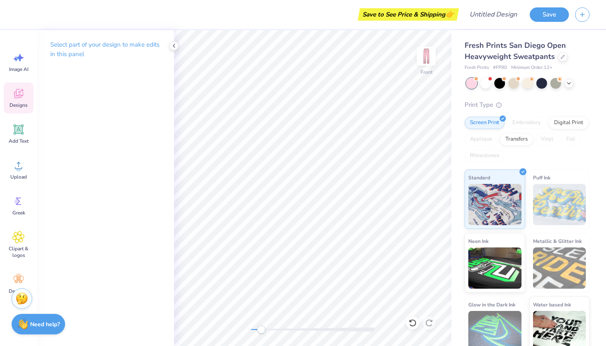
click at [24, 100] on div "Designs" at bounding box center [19, 97] width 30 height 31
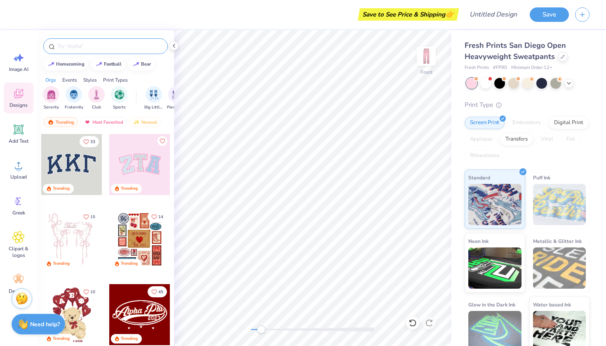
click at [93, 39] on div at bounding box center [105, 46] width 125 height 16
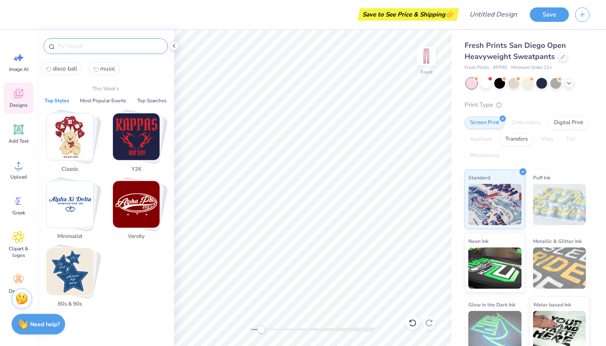
click at [83, 43] on input "text" at bounding box center [110, 46] width 106 height 8
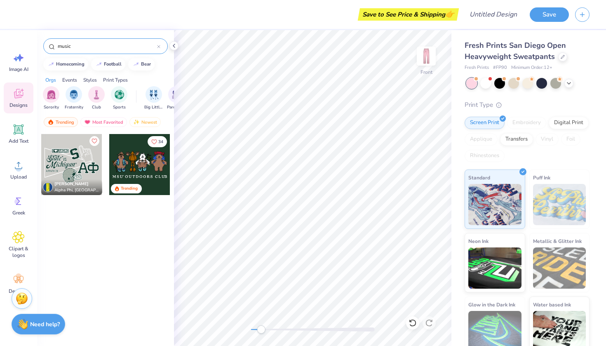
type input "music"
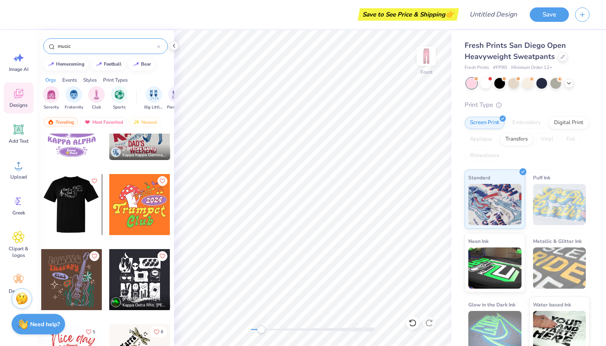
scroll to position [561, 0]
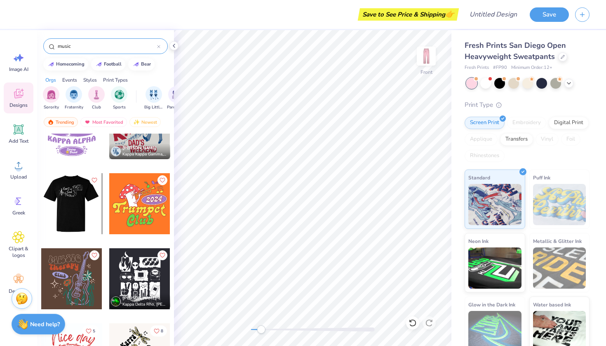
click at [86, 207] on div at bounding box center [71, 203] width 183 height 61
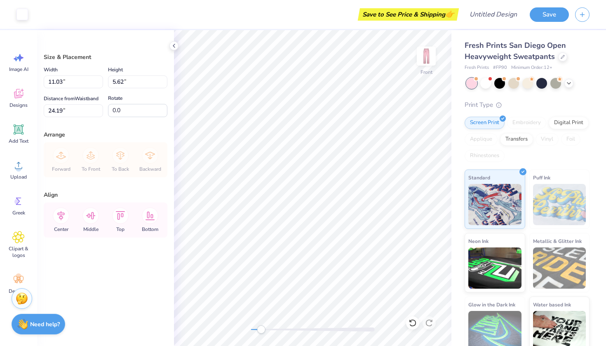
type input "10.93"
type input "5.57"
type input "24.24"
drag, startPoint x: 262, startPoint y: 327, endPoint x: 281, endPoint y: 328, distance: 19.4
click at [281, 328] on div "Accessibility label" at bounding box center [280, 329] width 8 height 8
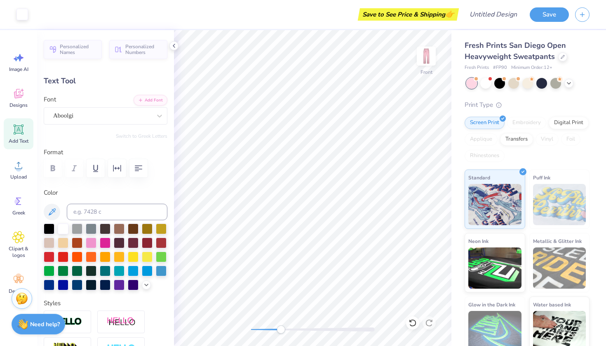
type input "0.97"
type input "0.59"
type input "6.16"
type input "2.84"
type input "1.11"
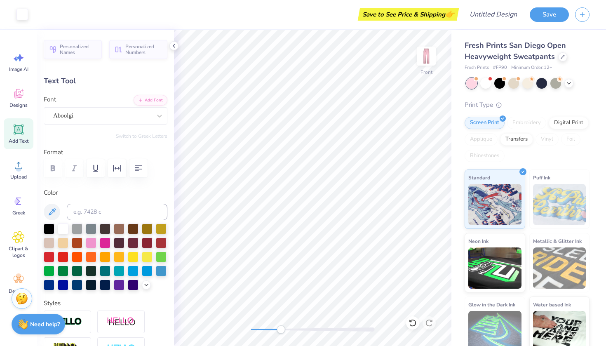
type input "5.75"
type input "2.47"
type input "0.47"
type input "6.64"
drag, startPoint x: 279, startPoint y: 330, endPoint x: 268, endPoint y: 328, distance: 11.7
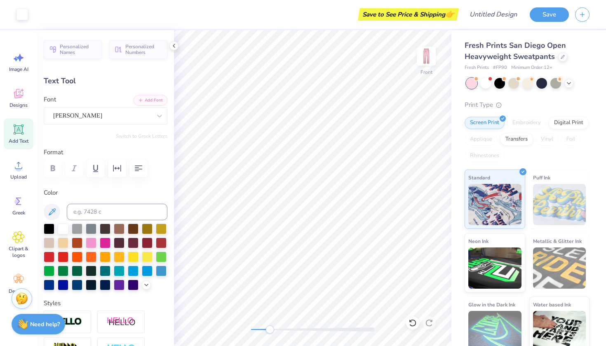
click at [268, 328] on div "Accessibility label" at bounding box center [270, 329] width 8 height 8
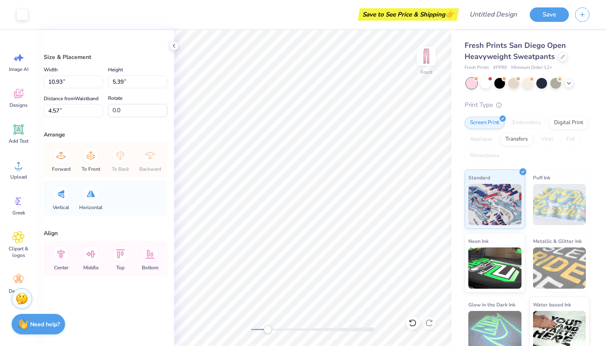
type input "10.59"
type input "5.23"
type input "4.73"
click at [410, 323] on icon at bounding box center [413, 323] width 8 height 8
type input "10.93"
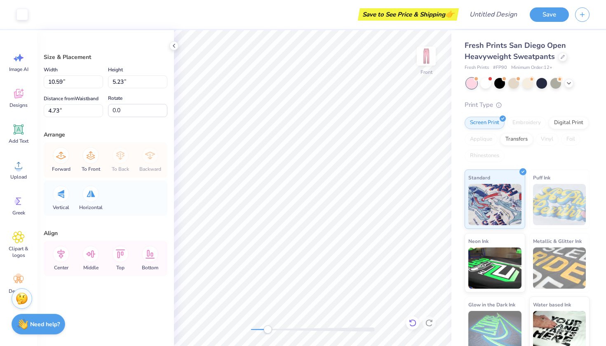
type input "5.39"
type input "4.57"
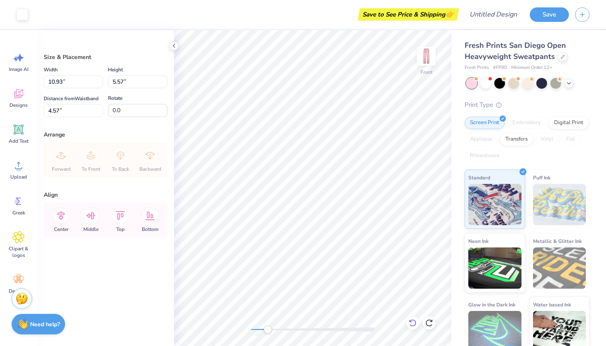
type input "9.48"
type input "4.83"
type input "2.38"
type input "2.42"
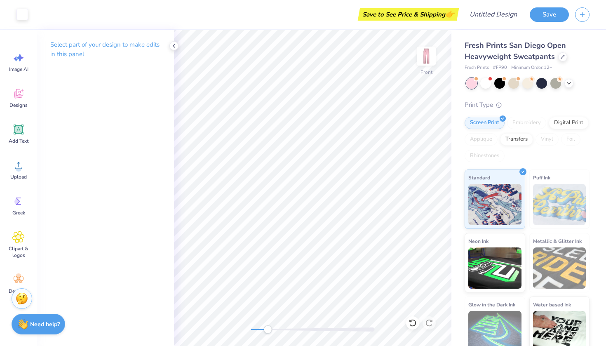
click at [471, 97] on div "Art colors Save to See Price & Shipping 👉 Design Title Save Image AI Designs Ad…" at bounding box center [303, 173] width 606 height 346
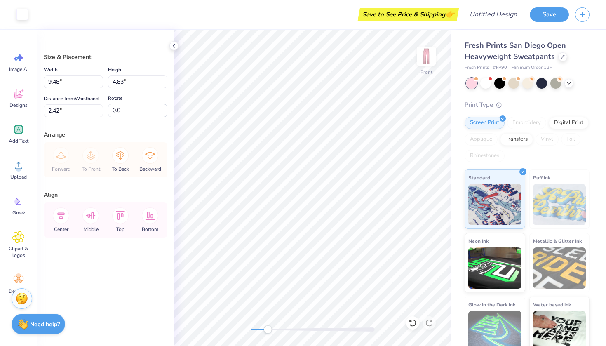
type input "9.49"
type input "2.43"
click at [414, 324] on icon at bounding box center [413, 323] width 8 height 8
type input "9.48"
type input "2.42"
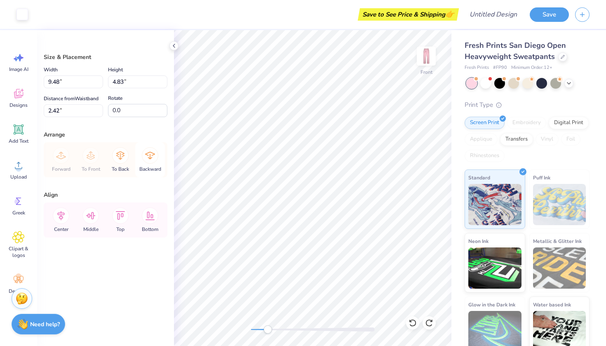
click at [148, 149] on icon at bounding box center [150, 155] width 16 height 16
click at [151, 153] on icon at bounding box center [150, 155] width 10 height 7
click at [151, 158] on icon at bounding box center [150, 155] width 10 height 7
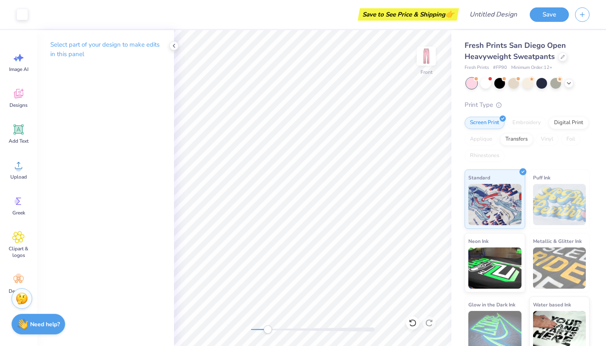
click at [462, 179] on div "Art colors Save to See Price & Shipping 👉 Design Title Save Image AI Designs Ad…" at bounding box center [303, 173] width 606 height 346
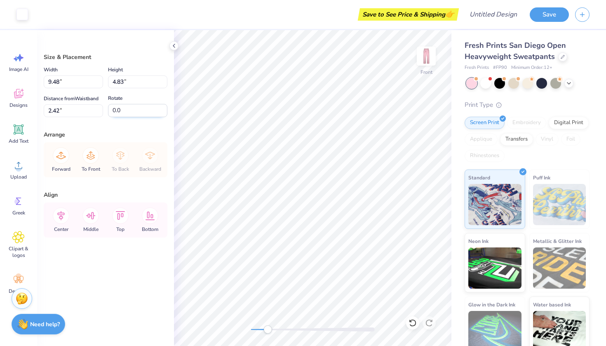
click at [130, 113] on input "0.0" at bounding box center [137, 110] width 59 height 13
type input "0"
type input "180"
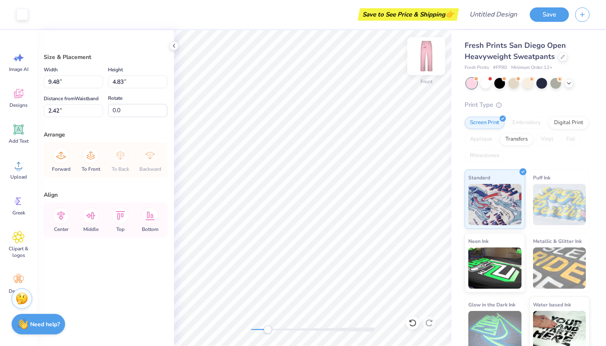
click at [425, 50] on img at bounding box center [426, 56] width 33 height 33
click at [425, 52] on img at bounding box center [426, 56] width 33 height 33
type input "2.23"
type input "9.47"
type input "4.90"
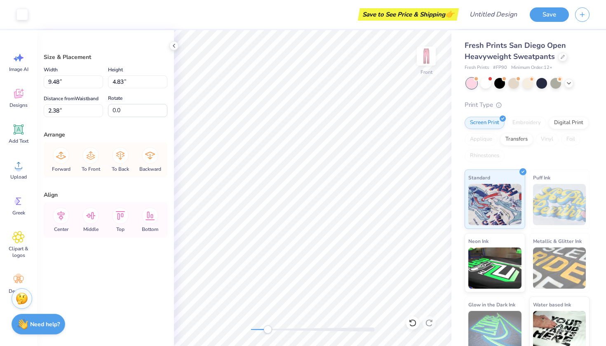
type input "2.31"
click at [413, 322] on icon at bounding box center [413, 323] width 8 height 8
type input "9.48"
type input "4.83"
type input "2.38"
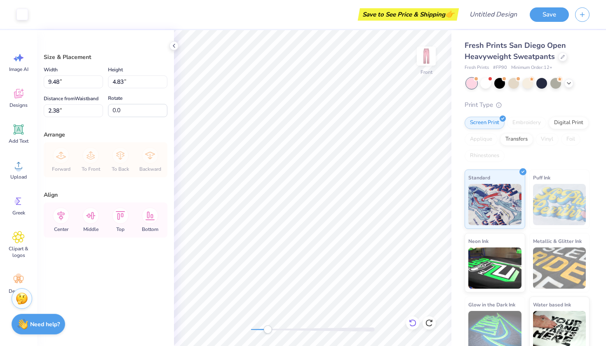
type input "9.87"
type input "5.03"
click at [100, 79] on input "9.88" at bounding box center [73, 81] width 59 height 13
click at [100, 79] on input "9.89" at bounding box center [73, 81] width 59 height 13
click at [100, 79] on input "9.9" at bounding box center [73, 81] width 59 height 13
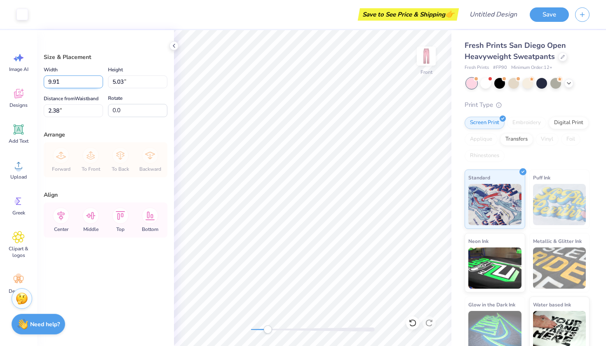
click at [100, 79] on input "9.91" at bounding box center [73, 81] width 59 height 13
click at [100, 79] on input "9.92" at bounding box center [73, 81] width 59 height 13
click at [100, 79] on input "9.93" at bounding box center [73, 81] width 59 height 13
click at [100, 79] on input "9.94" at bounding box center [73, 81] width 59 height 13
click at [100, 79] on input "9.95" at bounding box center [73, 81] width 59 height 13
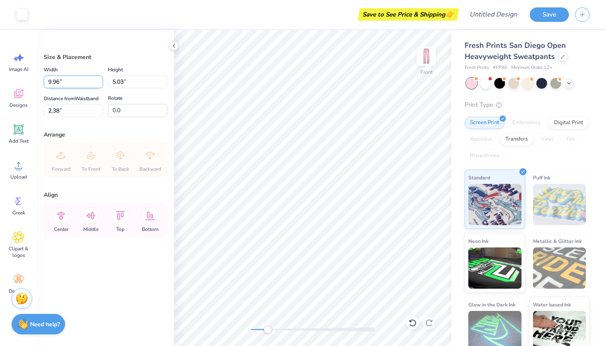
click at [100, 79] on input "9.96" at bounding box center [73, 81] width 59 height 13
click at [100, 79] on input "9.97" at bounding box center [73, 81] width 59 height 13
click at [100, 79] on input "9.98" at bounding box center [73, 81] width 59 height 13
click at [100, 79] on input "9.99" at bounding box center [73, 81] width 59 height 13
type input "10"
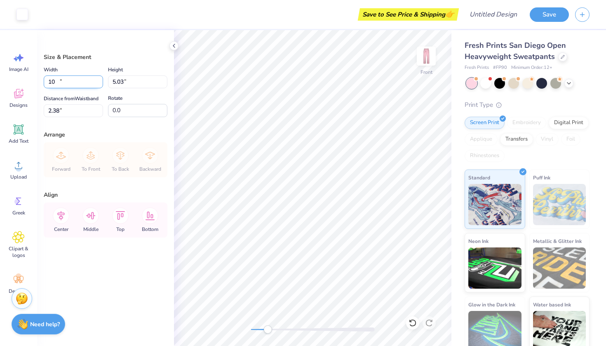
click at [100, 79] on input "10" at bounding box center [73, 81] width 59 height 13
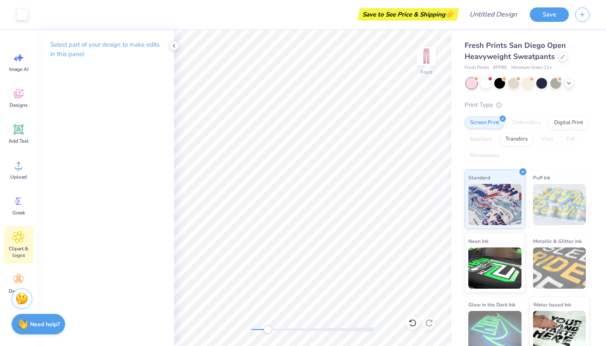
click at [20, 239] on icon at bounding box center [18, 237] width 5 height 5
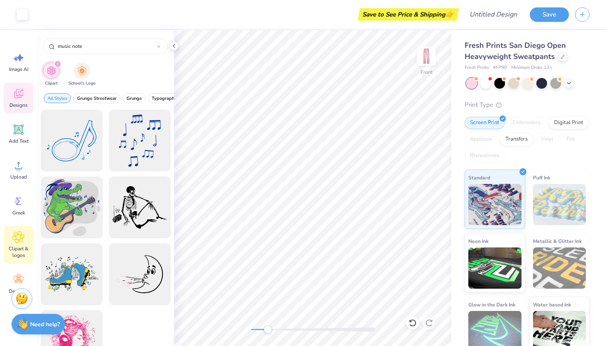
click at [20, 97] on icon at bounding box center [18, 93] width 9 height 9
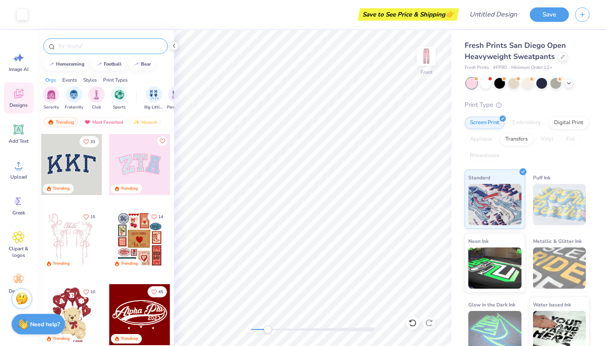
click at [112, 47] on input "text" at bounding box center [110, 46] width 106 height 8
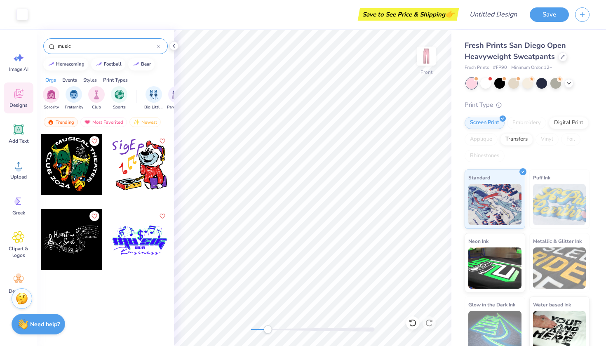
type input "music"
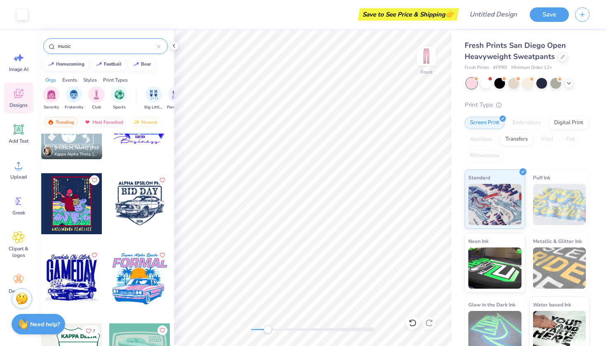
scroll to position [1107, 0]
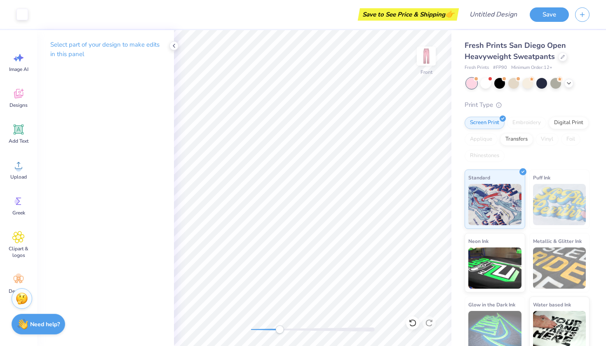
drag, startPoint x: 269, startPoint y: 330, endPoint x: 280, endPoint y: 330, distance: 11.2
click at [280, 330] on div "Accessibility label" at bounding box center [280, 329] width 8 height 8
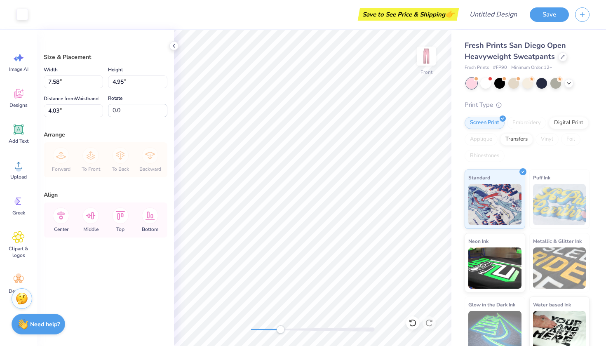
type input "2.85"
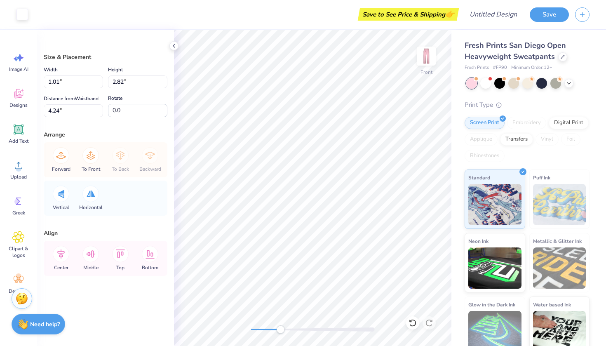
type input "0.65"
type input "1.83"
type input "9.88"
type input "-19.6"
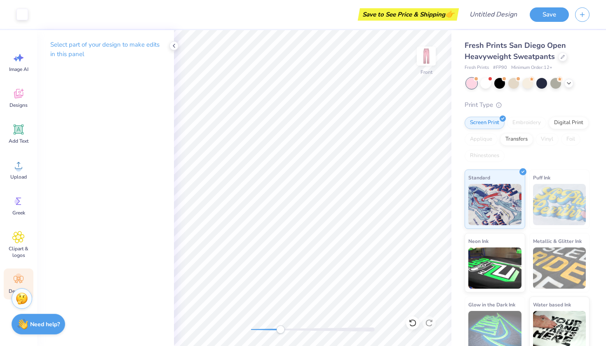
click at [19, 273] on div "Decorate" at bounding box center [19, 284] width 30 height 31
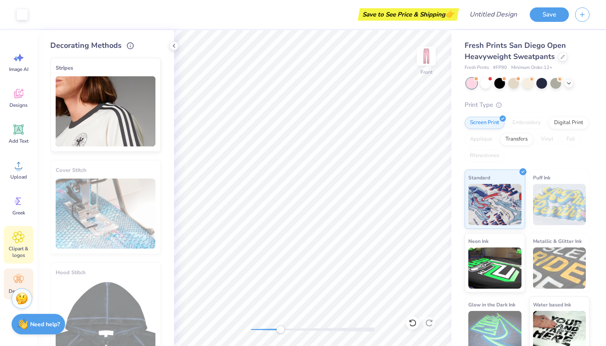
click at [21, 241] on icon at bounding box center [18, 237] width 12 height 12
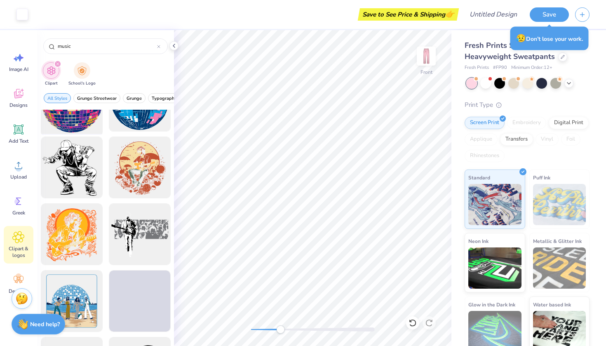
scroll to position [718, 0]
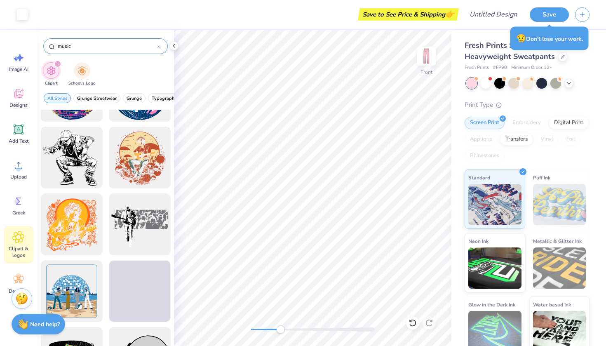
click at [104, 44] on input "music" at bounding box center [107, 46] width 100 height 8
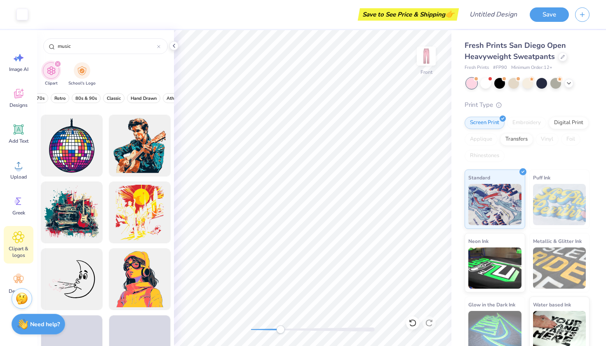
scroll to position [1800, 0]
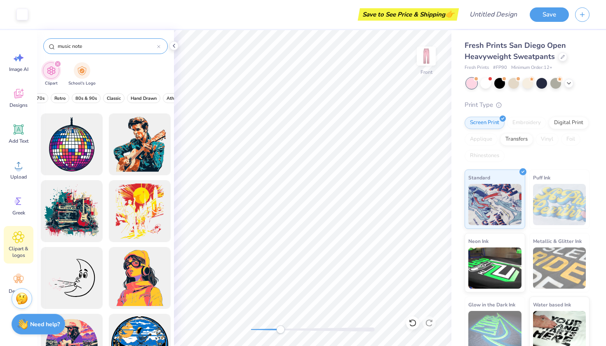
type input "music note"
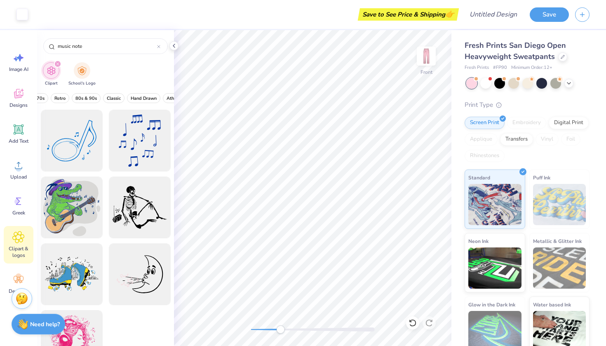
scroll to position [0, 0]
click at [149, 142] on div at bounding box center [105, 228] width 137 height 236
click at [151, 147] on div at bounding box center [140, 141] width 68 height 68
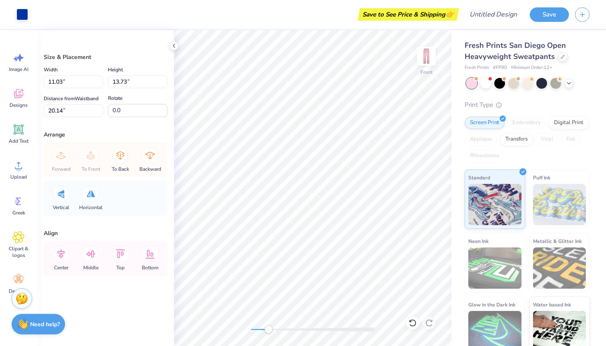
drag, startPoint x: 282, startPoint y: 327, endPoint x: 263, endPoint y: 326, distance: 19.0
click at [264, 326] on div "Accessibility label" at bounding box center [268, 329] width 8 height 8
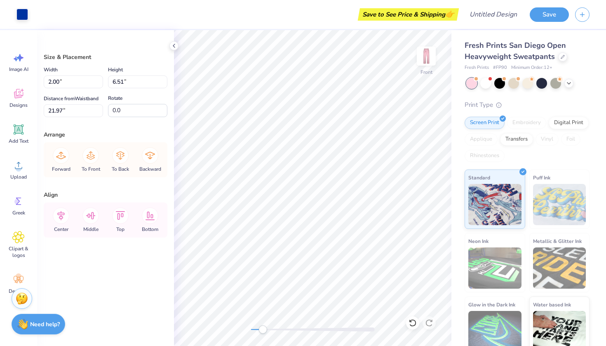
type input "8.65"
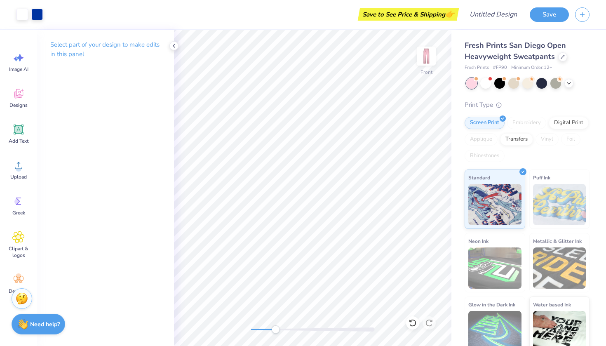
drag, startPoint x: 262, startPoint y: 327, endPoint x: 276, endPoint y: 326, distance: 14.1
click at [276, 326] on div "Accessibility label" at bounding box center [275, 329] width 8 height 8
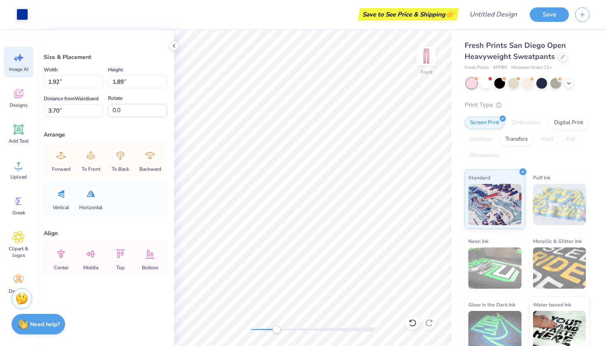
click at [20, 65] on div "Image AI" at bounding box center [19, 62] width 30 height 31
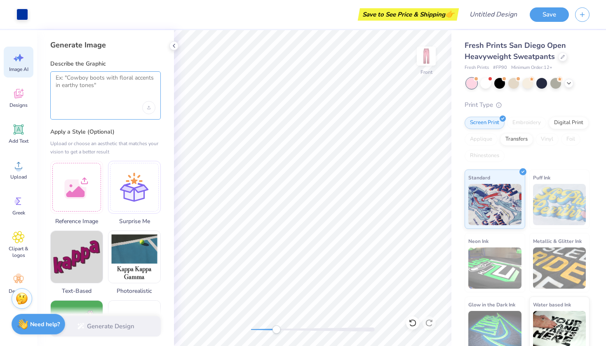
click at [89, 89] on textarea at bounding box center [106, 84] width 100 height 21
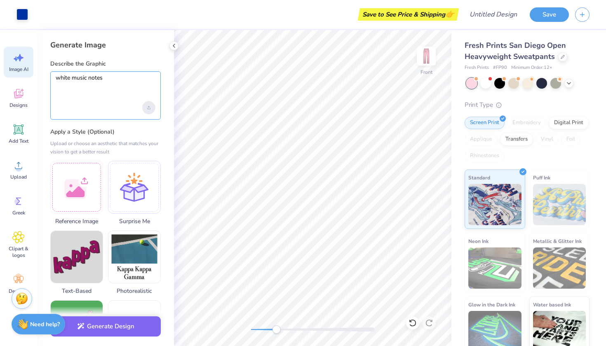
type textarea "white music notes"
click at [146, 108] on div "Upload image" at bounding box center [148, 107] width 13 height 13
click at [84, 327] on icon "button" at bounding box center [80, 323] width 7 height 7
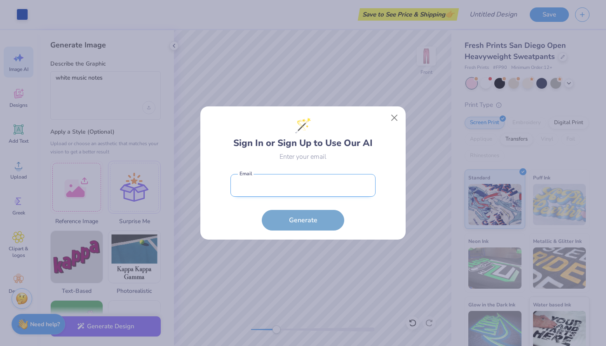
click at [300, 179] on input "email" at bounding box center [303, 185] width 145 height 23
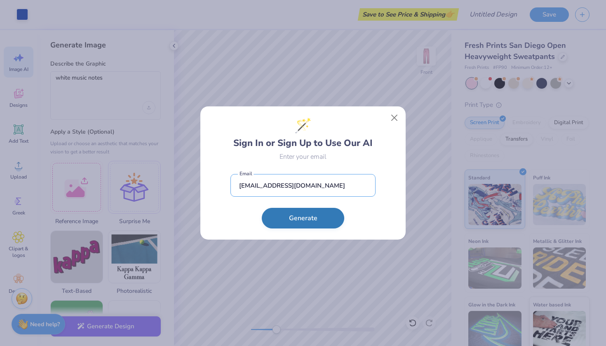
type input "[EMAIL_ADDRESS][DOMAIN_NAME]"
click at [315, 214] on button "Generate" at bounding box center [303, 218] width 82 height 21
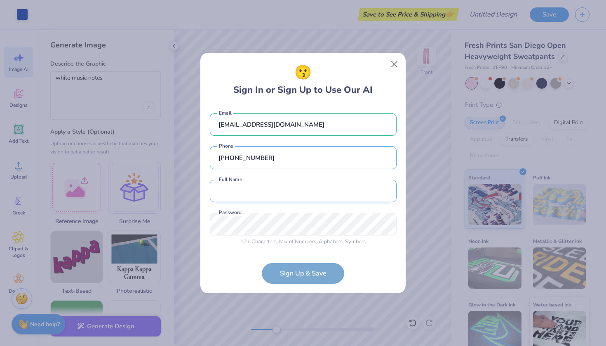
type input "[PHONE_NUMBER]"
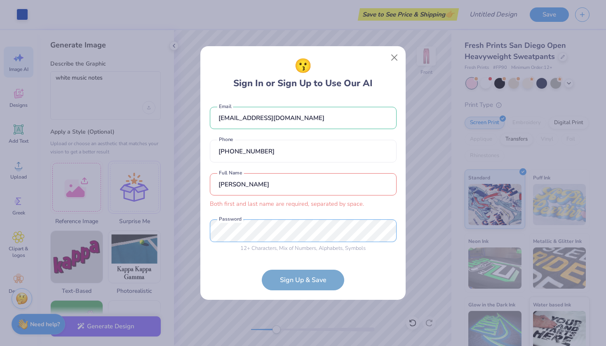
click at [305, 217] on div "[EMAIL_ADDRESS][DOMAIN_NAME] Email [PHONE_NUMBER] Phone [PERSON_NAME] first and…" at bounding box center [303, 178] width 187 height 158
click at [306, 193] on div "[PERSON_NAME] first and last name are required, separated by space. Full Name" at bounding box center [303, 190] width 187 height 35
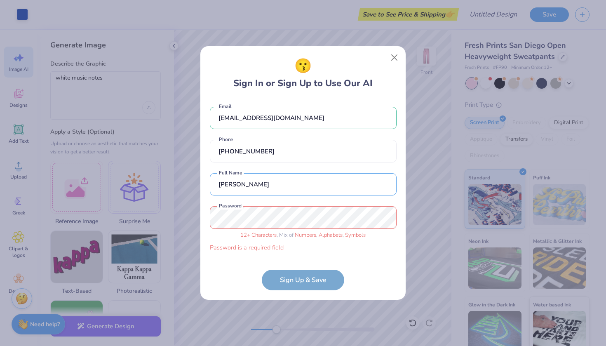
type input "[PERSON_NAME]"
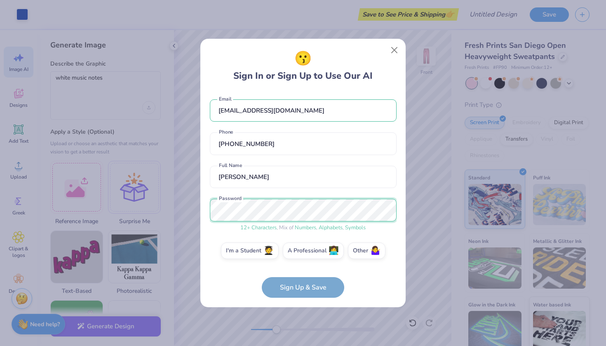
scroll to position [3, 0]
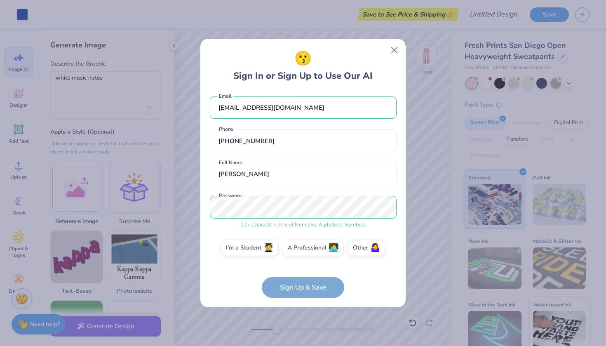
click at [300, 288] on form "[EMAIL_ADDRESS][DOMAIN_NAME] Email [PHONE_NUMBER] Phone [PERSON_NAME] Full Name…" at bounding box center [303, 194] width 187 height 207
click at [266, 246] on span "🧑‍🎓" at bounding box center [269, 246] width 10 height 9
click at [301, 250] on input "I'm a Student 🧑‍🎓" at bounding box center [303, 252] width 5 height 5
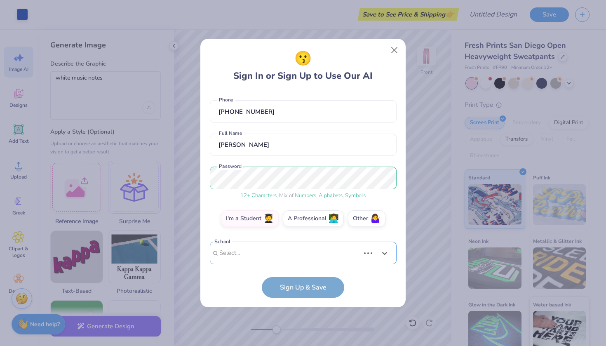
click at [288, 247] on div "Use Up and Down to choose options, press Enter to select the currently focused …" at bounding box center [303, 265] width 187 height 47
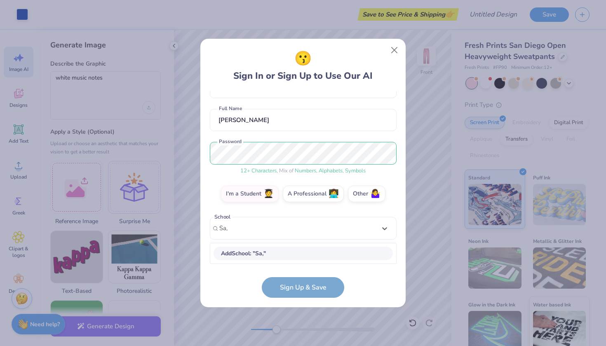
scroll to position [57, 0]
type input "Salve"
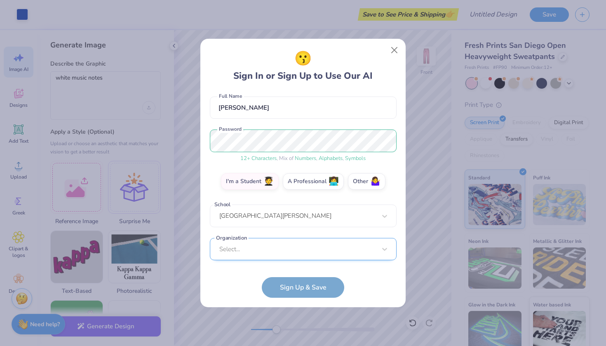
scroll to position [193, 0]
click at [294, 252] on div "Select..." at bounding box center [303, 249] width 187 height 23
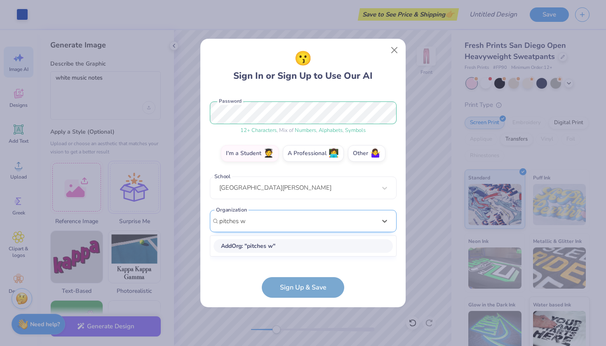
scroll to position [97, 0]
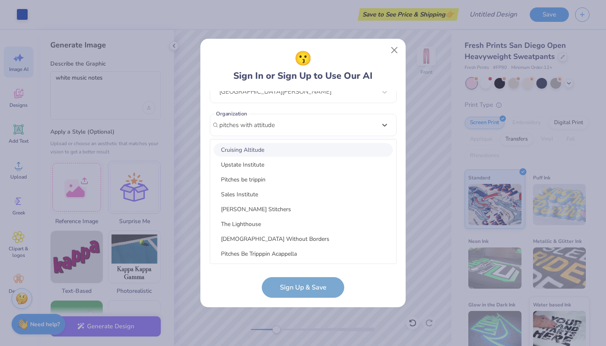
type input "pitches with attitude"
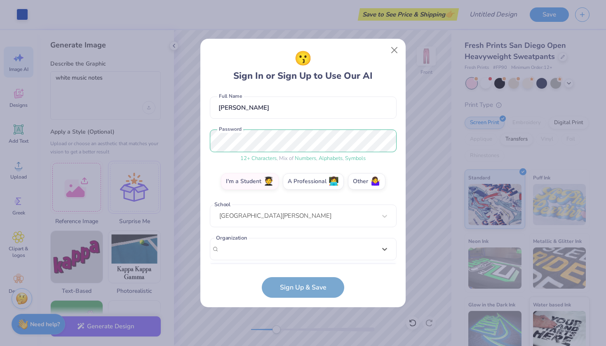
click at [291, 286] on form "[EMAIL_ADDRESS][DOMAIN_NAME] Email [PHONE_NUMBER] Phone [PERSON_NAME] Full Name…" at bounding box center [303, 194] width 187 height 207
click at [288, 290] on form "[EMAIL_ADDRESS][DOMAIN_NAME] Email [PHONE_NUMBER] Phone [PERSON_NAME] Full Name…" at bounding box center [303, 194] width 187 height 207
click at [359, 181] on label "Other 🤷‍♀️" at bounding box center [367, 180] width 38 height 16
click at [306, 250] on input "Other 🤷‍♀️" at bounding box center [303, 252] width 5 height 5
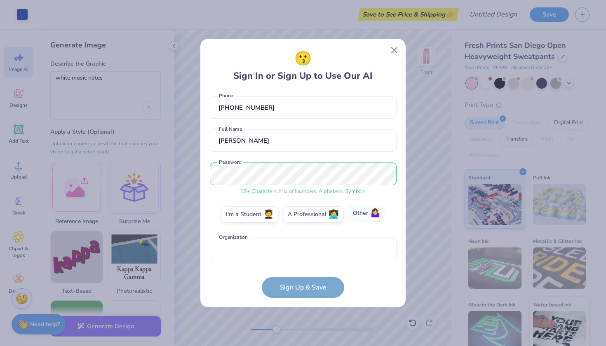
scroll to position [36, 0]
click at [285, 290] on form "[EMAIL_ADDRESS][DOMAIN_NAME] Email [PHONE_NUMBER] Phone [PERSON_NAME] Full Name…" at bounding box center [303, 194] width 187 height 207
click at [384, 251] on input "text" at bounding box center [303, 249] width 187 height 23
click at [379, 249] on input "text" at bounding box center [303, 249] width 187 height 23
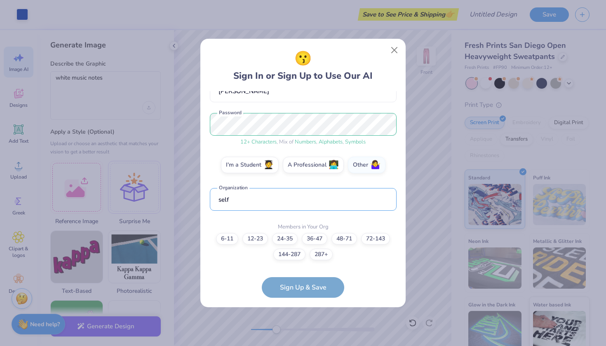
type input "self"
click at [322, 291] on form "[EMAIL_ADDRESS][DOMAIN_NAME] Email [PHONE_NUMBER] Phone [PERSON_NAME] Full Name…" at bounding box center [303, 194] width 187 height 207
click at [321, 289] on form "[EMAIL_ADDRESS][DOMAIN_NAME] Email [PHONE_NUMBER] Phone [PERSON_NAME] Full Name…" at bounding box center [303, 194] width 187 height 207
click at [269, 169] on label "I'm a Student 🧑‍🎓" at bounding box center [250, 163] width 58 height 16
click at [301, 250] on input "I'm a Student 🧑‍🎓" at bounding box center [303, 252] width 5 height 5
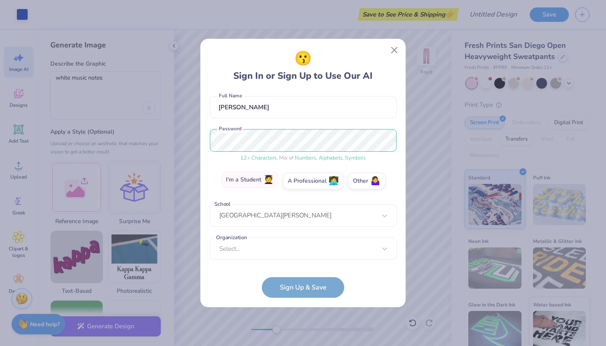
scroll to position [69, 0]
click at [257, 253] on div "Select..." at bounding box center [303, 249] width 187 height 23
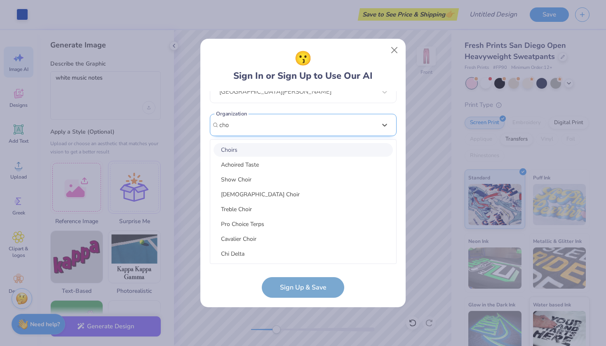
scroll to position [97, 0]
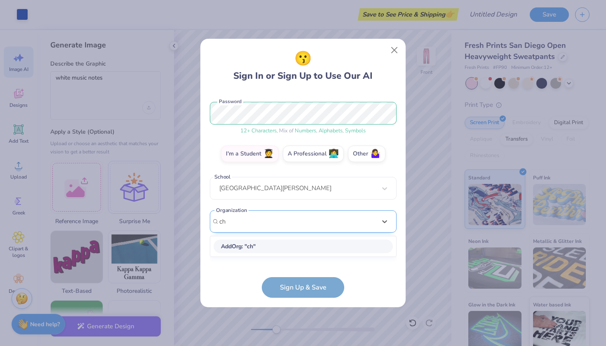
type input "c"
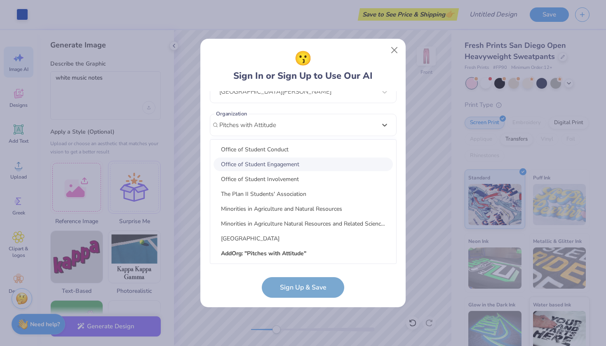
scroll to position [372, 0]
click at [280, 253] on span "Add Org : " Pitches with Attitude "" at bounding box center [263, 254] width 85 height 8
type input "Pitches with Attitude"
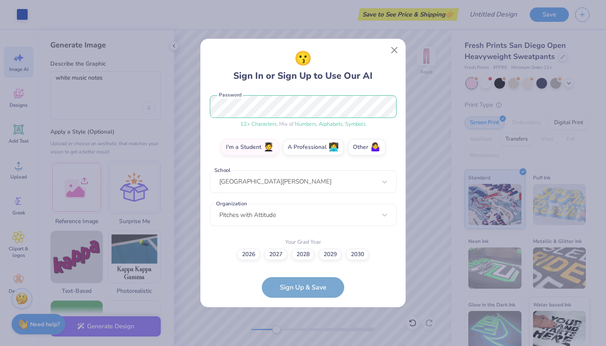
scroll to position [103, 0]
click at [251, 248] on label "2026" at bounding box center [248, 254] width 23 height 12
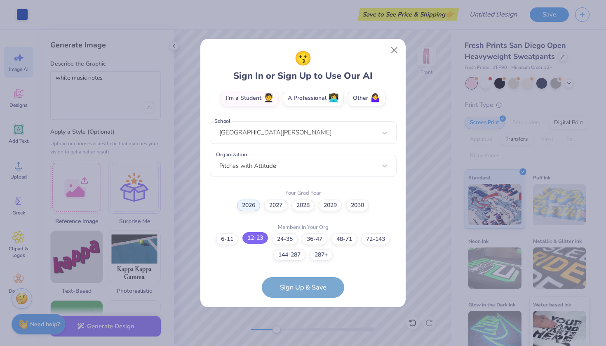
click at [262, 236] on label "12-23" at bounding box center [256, 238] width 26 height 12
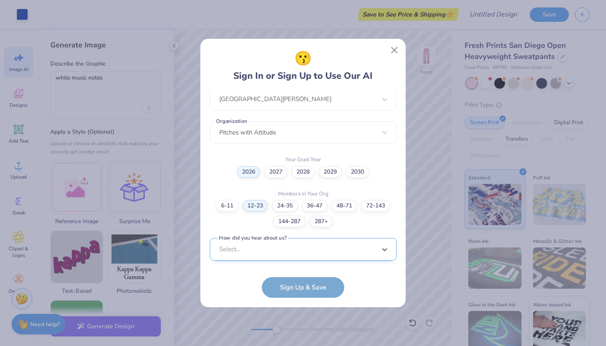
click at [273, 254] on div "option Pinterest focused, 1 of 15. 15 results available. Use Up and Down to cho…" at bounding box center [303, 313] width 187 height 151
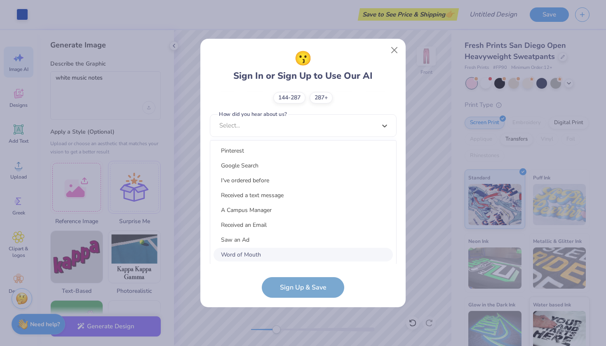
click at [251, 248] on div "Word of Mouth" at bounding box center [303, 255] width 179 height 14
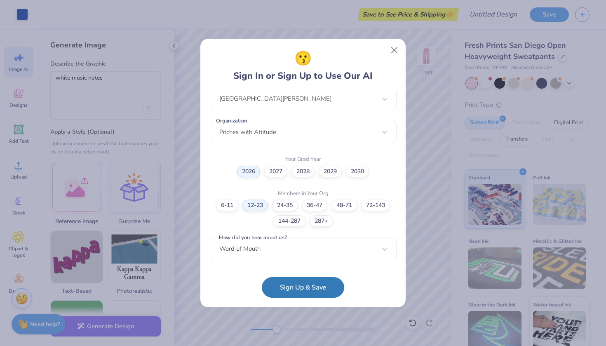
scroll to position [186, 0]
click at [280, 286] on button "Sign Up & Save" at bounding box center [303, 285] width 82 height 21
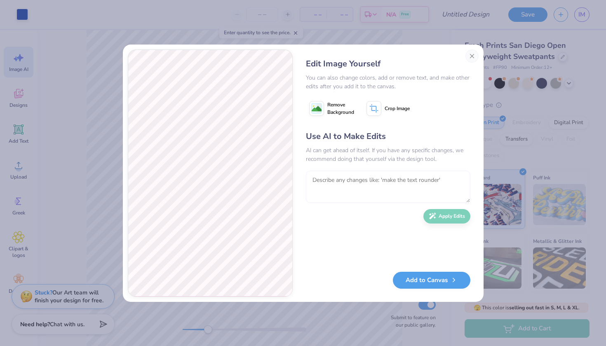
click at [380, 181] on textarea at bounding box center [388, 187] width 165 height 32
click at [369, 178] on textarea at bounding box center [388, 187] width 165 height 32
click at [366, 185] on textarea at bounding box center [388, 187] width 165 height 32
type textarea "the notes should be pure white and individually moveable"
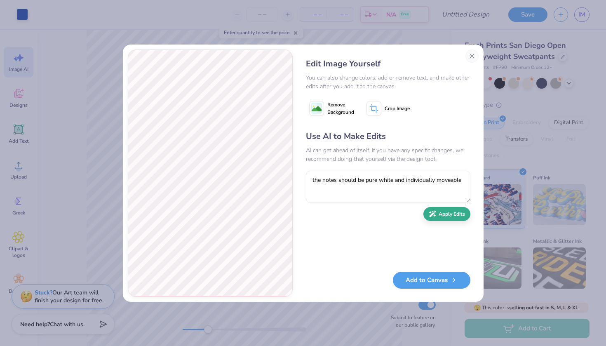
click at [444, 215] on button "Apply Edits" at bounding box center [447, 214] width 47 height 14
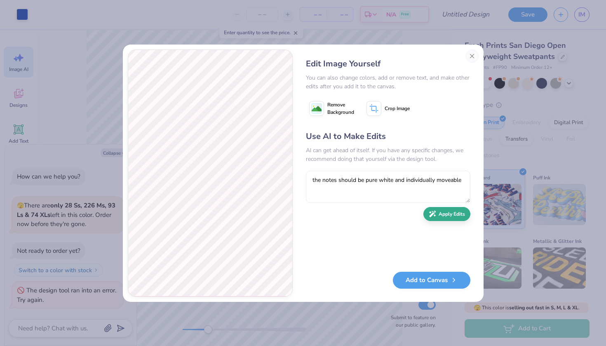
click at [436, 214] on button "Apply Edits" at bounding box center [447, 214] width 47 height 14
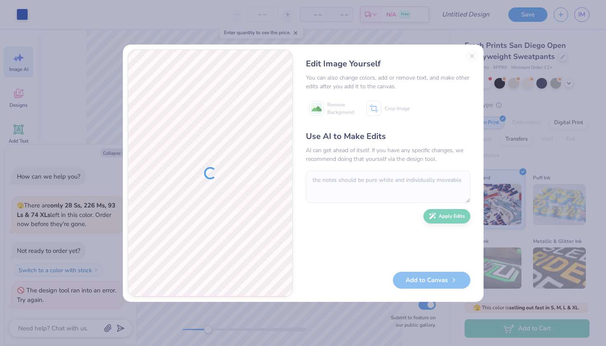
click at [472, 57] on div "Edit Image Yourself You can also change colors, add or remove text, and make ot…" at bounding box center [388, 172] width 181 height 247
type textarea "x"
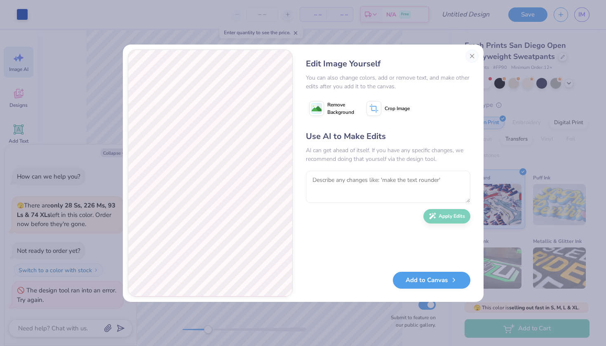
click at [324, 111] on icon at bounding box center [316, 108] width 15 height 15
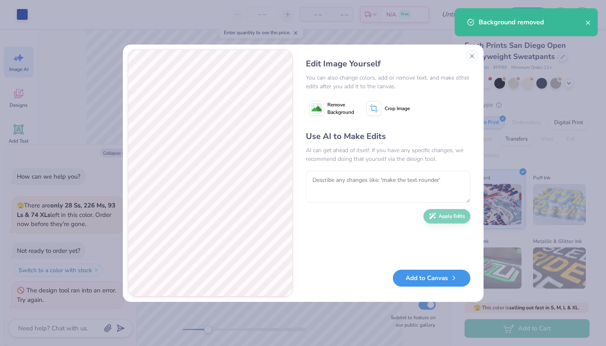
click at [432, 278] on button "Add to Canvas" at bounding box center [432, 278] width 78 height 17
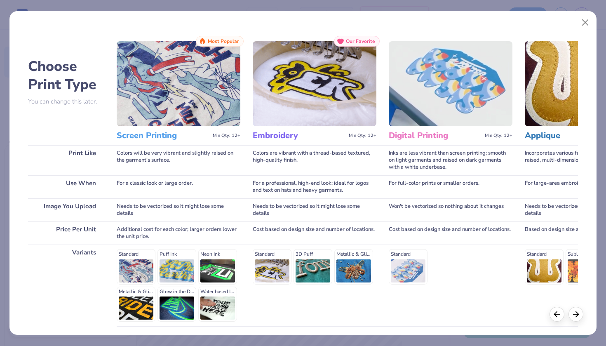
click at [197, 111] on img at bounding box center [179, 83] width 124 height 85
click at [184, 91] on img at bounding box center [179, 83] width 124 height 85
click at [575, 310] on icon at bounding box center [576, 313] width 9 height 9
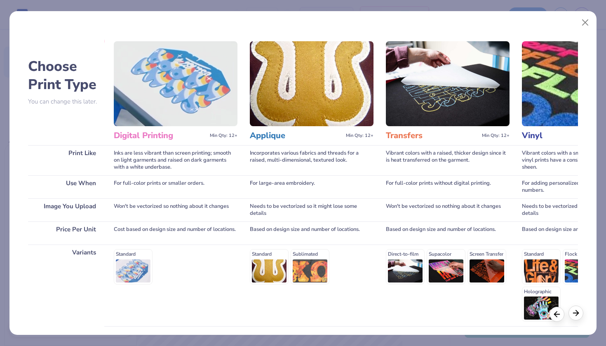
click at [575, 310] on icon at bounding box center [576, 313] width 9 height 9
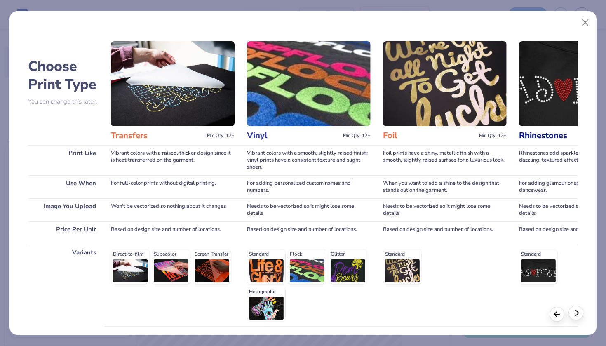
click at [575, 310] on icon at bounding box center [576, 313] width 9 height 9
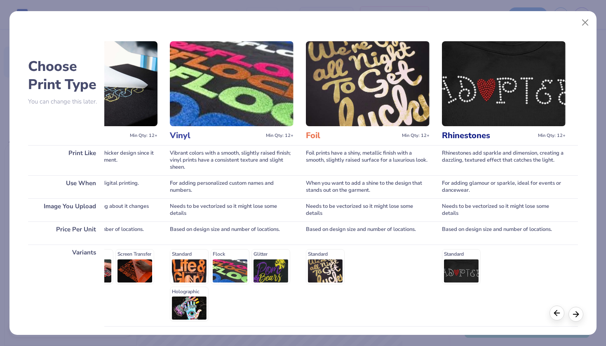
click at [561, 316] on icon at bounding box center [557, 313] width 9 height 9
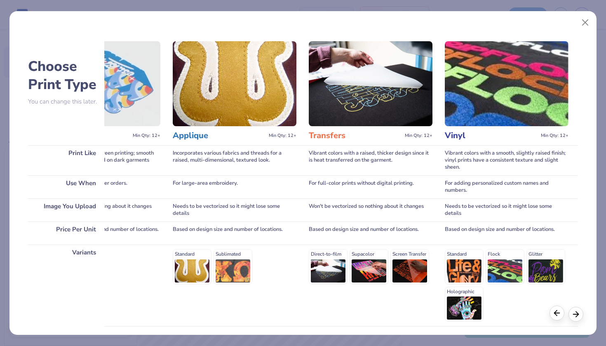
click at [561, 316] on icon at bounding box center [557, 313] width 9 height 9
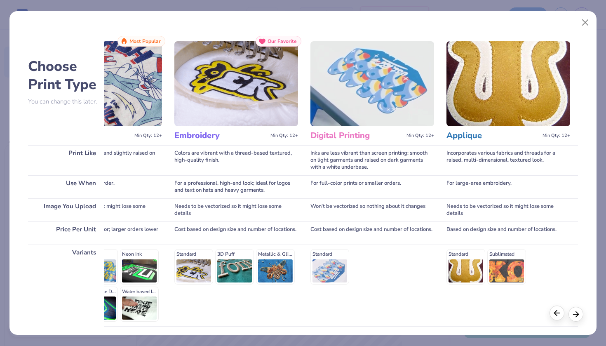
click at [561, 316] on icon at bounding box center [557, 313] width 9 height 9
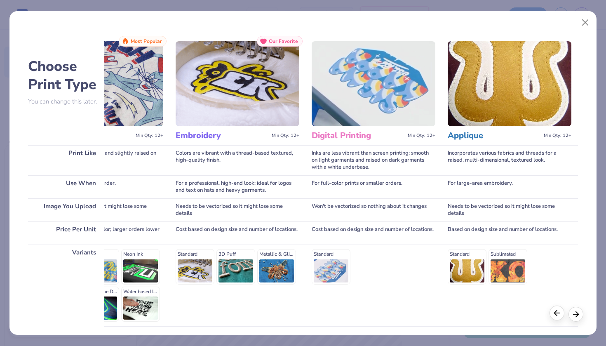
scroll to position [0, 0]
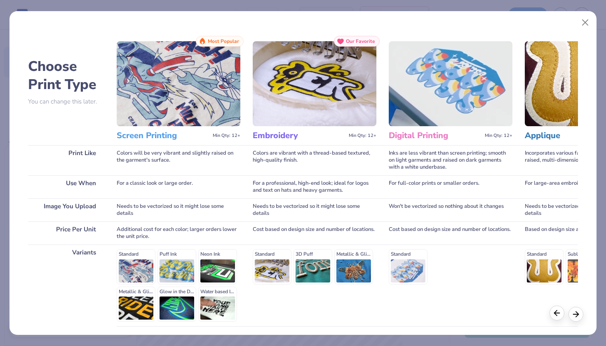
click at [561, 316] on icon at bounding box center [557, 313] width 9 height 9
click at [150, 147] on div "Colors will be very vibrant and slightly raised on the garment's surface." at bounding box center [179, 160] width 124 height 30
click at [166, 88] on img at bounding box center [179, 83] width 124 height 85
click at [181, 64] on img at bounding box center [179, 83] width 124 height 85
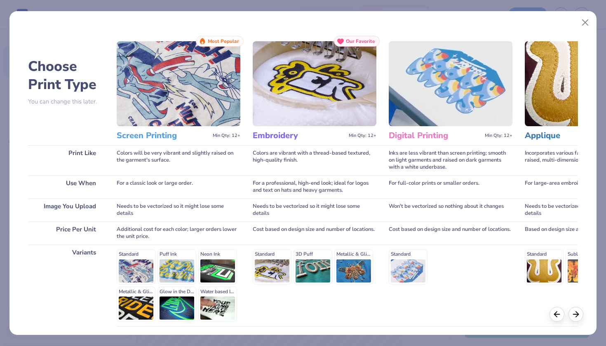
click at [203, 39] on icon at bounding box center [202, 41] width 5 height 6
click at [181, 90] on img at bounding box center [179, 83] width 124 height 85
click at [132, 267] on div "Standard Puff Ink Neon Ink Metallic & Glitter Ink Glow in the Dark Ink Water ba…" at bounding box center [179, 285] width 124 height 73
click at [144, 144] on div "Screen Printing Min Qty: 12+" at bounding box center [179, 135] width 124 height 19
click at [144, 137] on h3 "Screen Printing" at bounding box center [163, 135] width 93 height 11
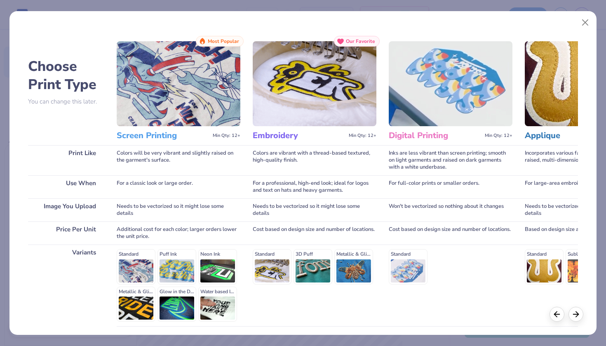
click at [146, 104] on img at bounding box center [179, 83] width 124 height 85
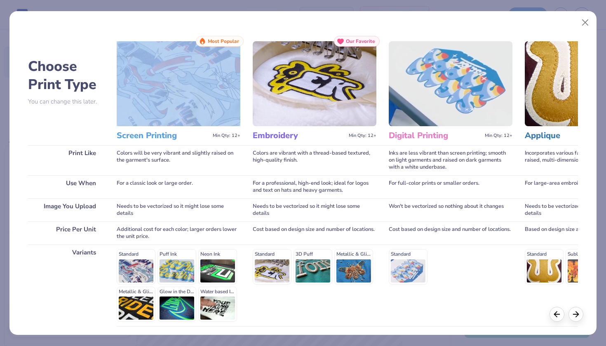
click at [146, 104] on img at bounding box center [179, 83] width 124 height 85
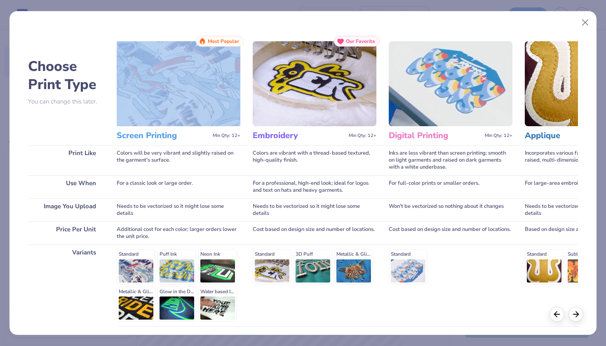
click at [146, 104] on img at bounding box center [179, 83] width 124 height 85
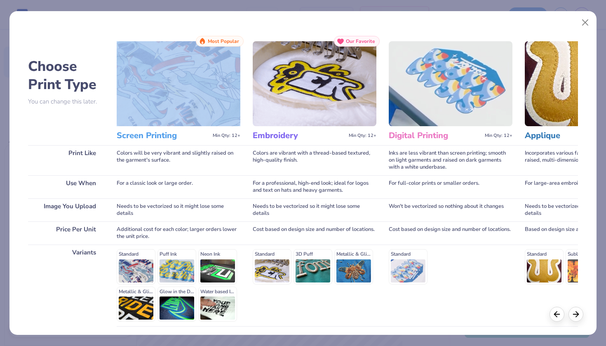
click at [146, 104] on img at bounding box center [179, 83] width 124 height 85
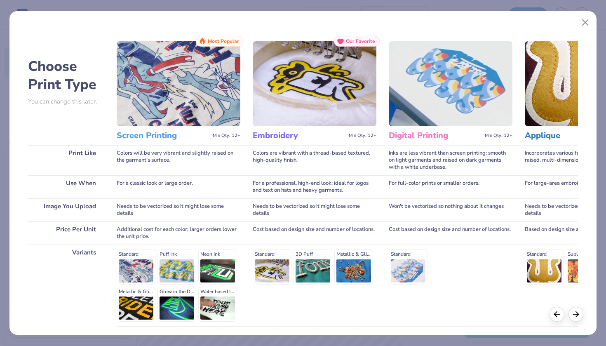
click at [146, 127] on div "Screen Printing Min Qty: 12+" at bounding box center [179, 135] width 124 height 19
click at [148, 109] on img at bounding box center [179, 83] width 124 height 85
click at [140, 95] on img at bounding box center [179, 83] width 124 height 85
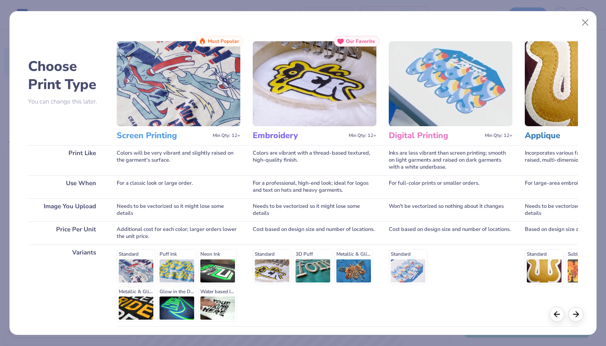
click at [167, 137] on h3 "Screen Printing" at bounding box center [163, 135] width 93 height 11
click at [577, 314] on icon at bounding box center [576, 313] width 9 height 9
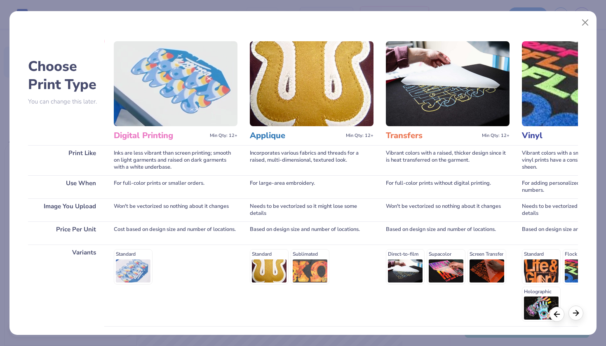
click at [577, 314] on icon at bounding box center [576, 313] width 9 height 9
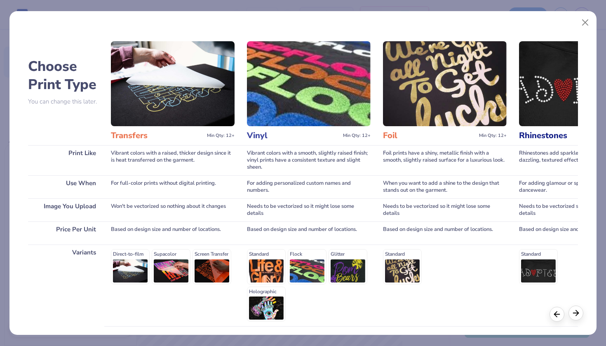
click at [577, 314] on icon at bounding box center [576, 313] width 9 height 9
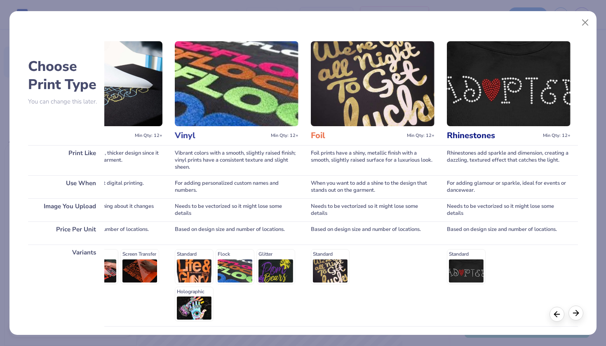
click at [577, 314] on icon at bounding box center [576, 313] width 9 height 9
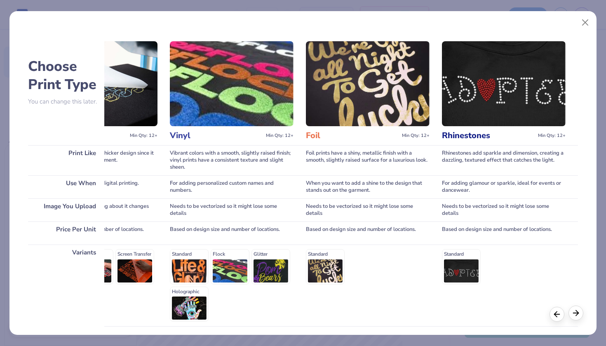
click at [577, 314] on icon at bounding box center [576, 313] width 9 height 9
click at [588, 23] on button "Close" at bounding box center [586, 23] width 16 height 16
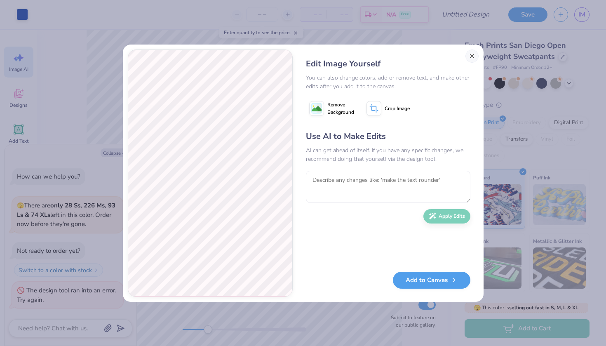
click at [470, 58] on button "Close" at bounding box center [472, 55] width 13 height 13
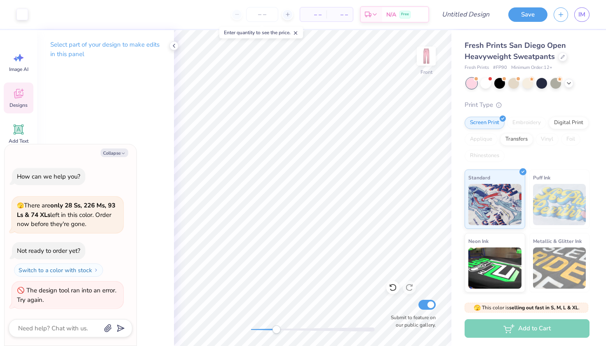
click at [22, 97] on icon at bounding box center [18, 95] width 8 height 7
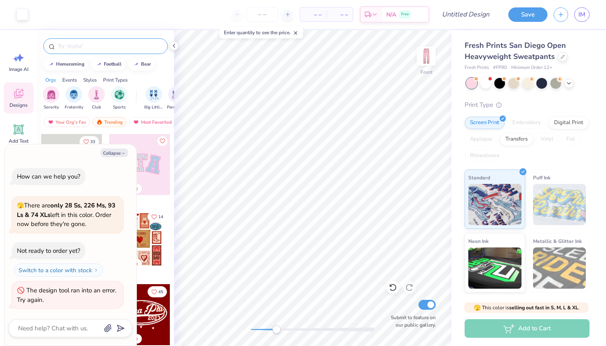
click at [92, 41] on div at bounding box center [105, 46] width 125 height 16
click at [83, 44] on input "text" at bounding box center [110, 46] width 106 height 8
click at [121, 151] on button "Collapse" at bounding box center [115, 152] width 28 height 9
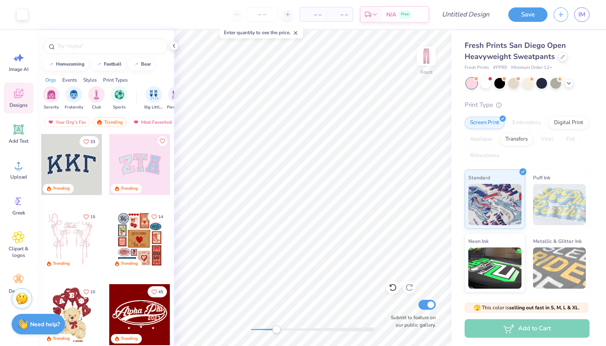
scroll to position [0, 0]
click at [122, 46] on input "text" at bounding box center [110, 46] width 106 height 8
click at [122, 47] on input "text" at bounding box center [110, 46] width 106 height 8
click at [117, 46] on input "text" at bounding box center [110, 46] width 106 height 8
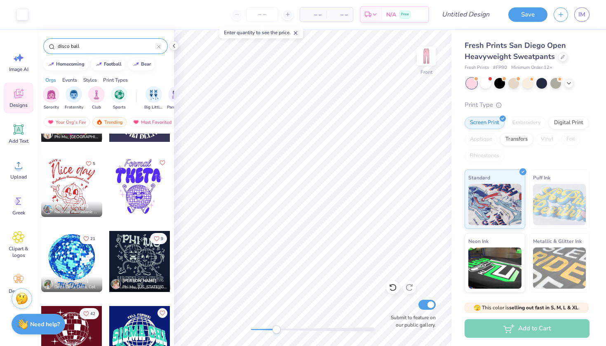
scroll to position [805, 0]
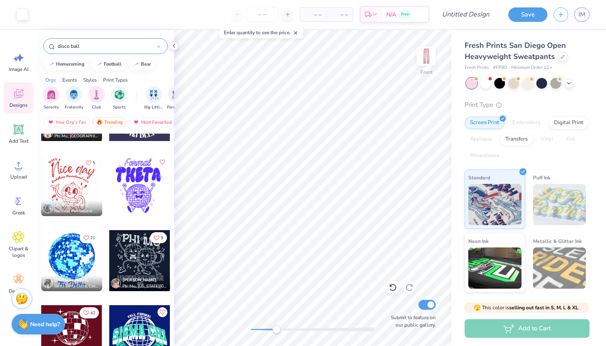
click at [81, 179] on div at bounding box center [10, 185] width 183 height 61
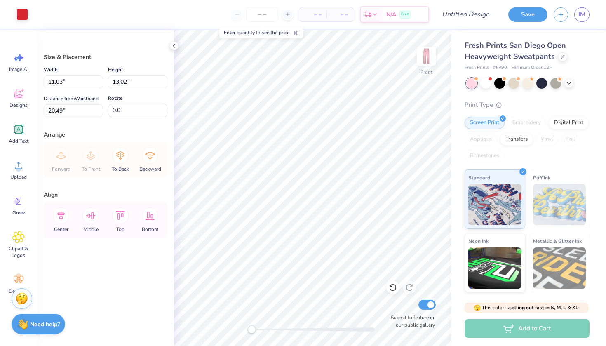
click at [250, 320] on div "Front Submit to feature on our public gallery." at bounding box center [313, 188] width 278 height 316
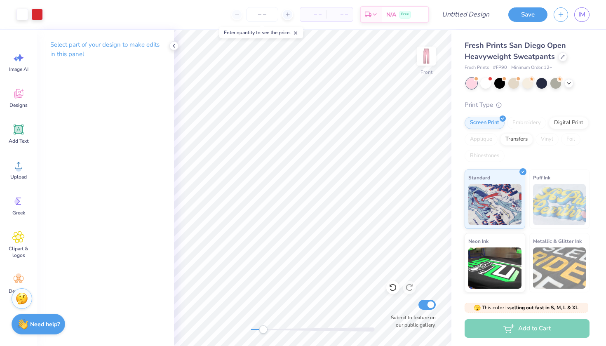
drag, startPoint x: 250, startPoint y: 326, endPoint x: 269, endPoint y: 326, distance: 18.6
click at [267, 326] on div "Accessibility label" at bounding box center [263, 329] width 8 height 8
click at [17, 102] on span "Designs" at bounding box center [18, 105] width 18 height 7
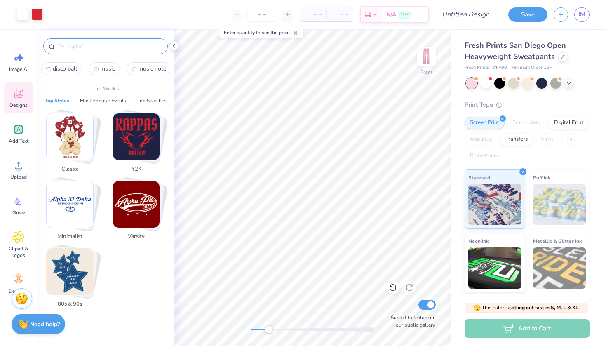
click at [112, 47] on input "text" at bounding box center [110, 46] width 106 height 8
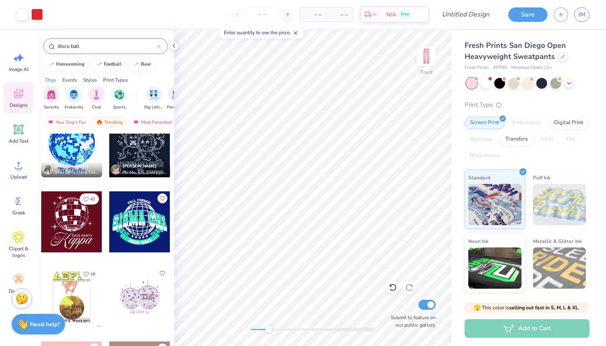
scroll to position [909, 0]
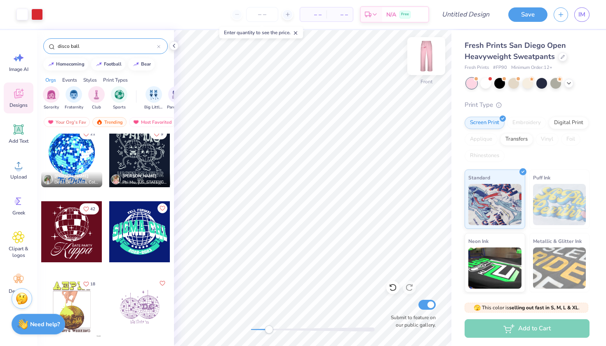
click at [422, 57] on img at bounding box center [426, 56] width 33 height 33
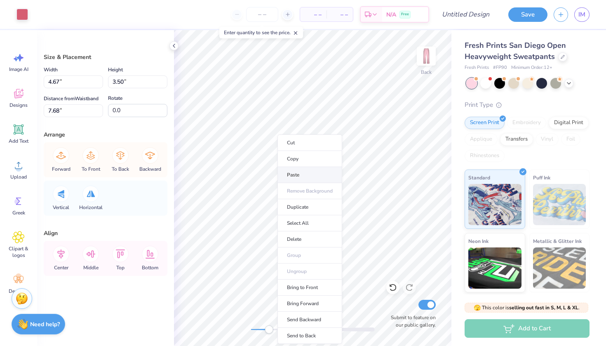
click at [278, 170] on li "Paste" at bounding box center [310, 175] width 65 height 16
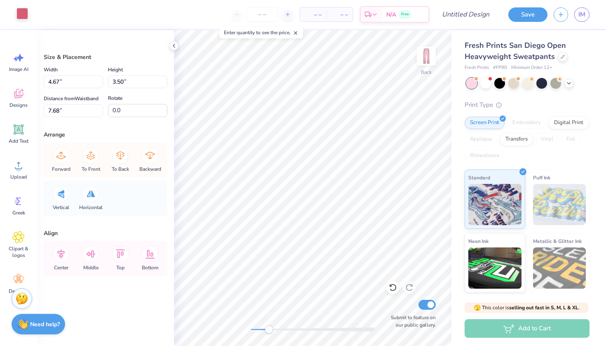
click at [22, 15] on div at bounding box center [22, 14] width 12 height 12
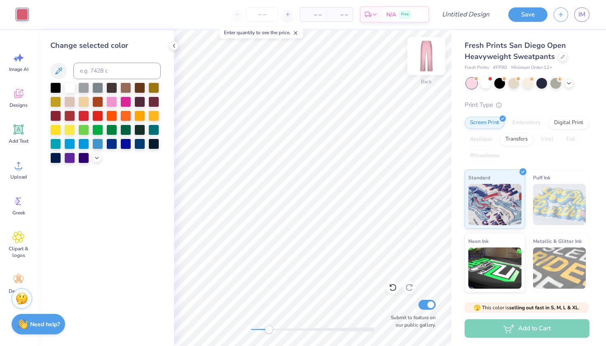
click at [421, 52] on img at bounding box center [426, 56] width 33 height 33
click at [424, 55] on img at bounding box center [426, 56] width 33 height 33
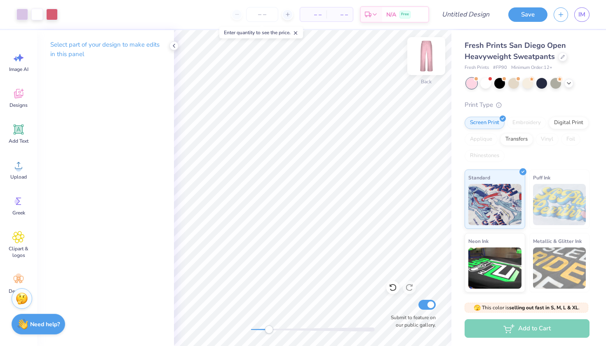
click at [427, 60] on img at bounding box center [426, 56] width 33 height 33
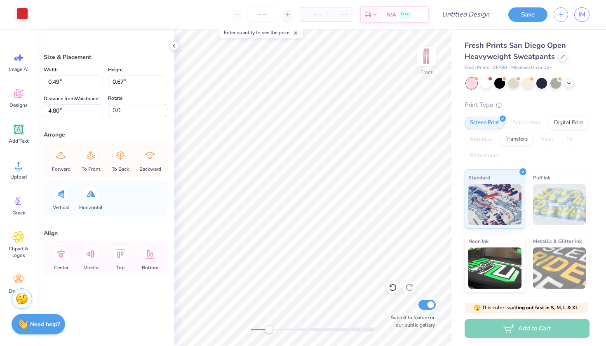
click at [24, 14] on div at bounding box center [22, 14] width 12 height 12
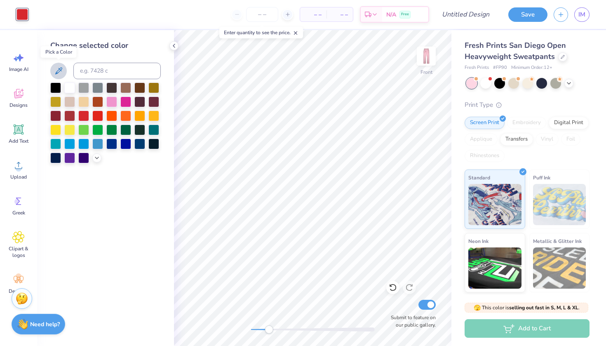
click at [61, 71] on icon at bounding box center [58, 70] width 7 height 7
click at [62, 71] on icon at bounding box center [59, 71] width 10 height 10
click at [421, 60] on img at bounding box center [426, 56] width 33 height 33
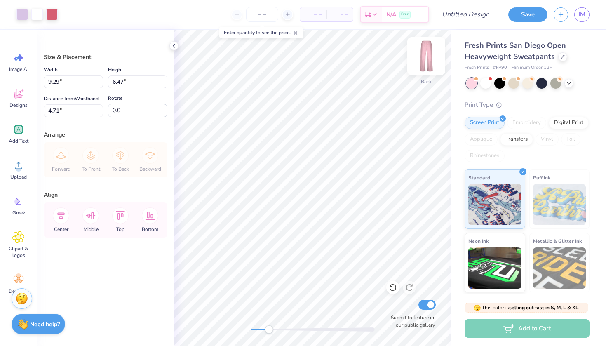
click at [424, 64] on img at bounding box center [426, 56] width 33 height 33
click at [26, 16] on div at bounding box center [22, 14] width 12 height 12
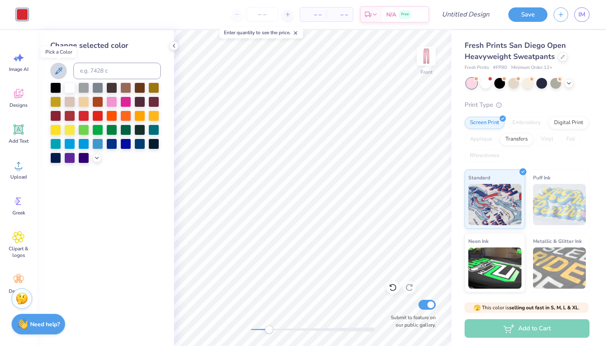
click at [57, 67] on icon at bounding box center [59, 71] width 10 height 10
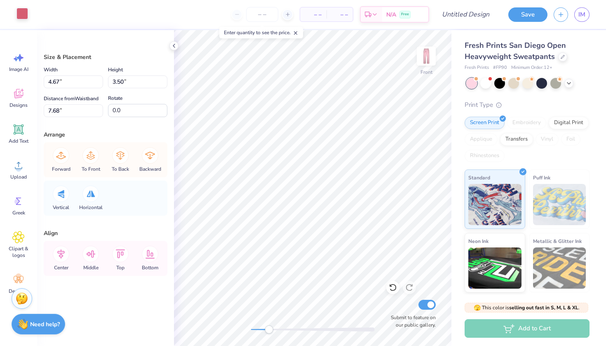
click at [22, 19] on div at bounding box center [22, 14] width 12 height 12
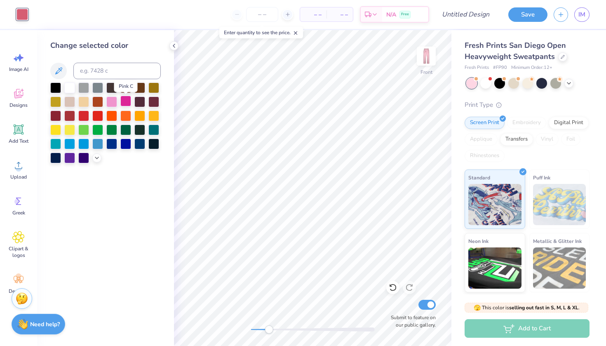
click at [125, 103] on div at bounding box center [125, 101] width 11 height 11
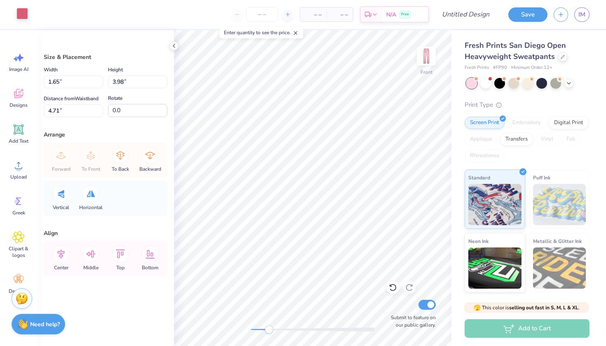
click at [25, 13] on div at bounding box center [22, 14] width 12 height 12
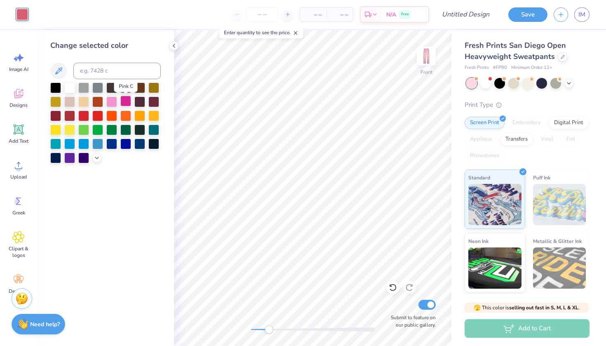
click at [123, 104] on div at bounding box center [125, 101] width 11 height 11
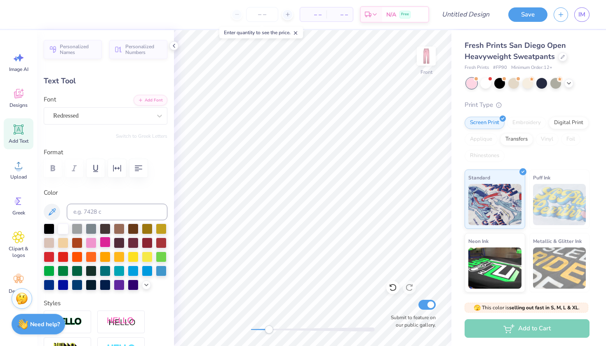
click at [105, 244] on div at bounding box center [105, 242] width 11 height 11
click at [129, 211] on input at bounding box center [117, 212] width 101 height 16
click at [146, 283] on icon at bounding box center [146, 284] width 7 height 7
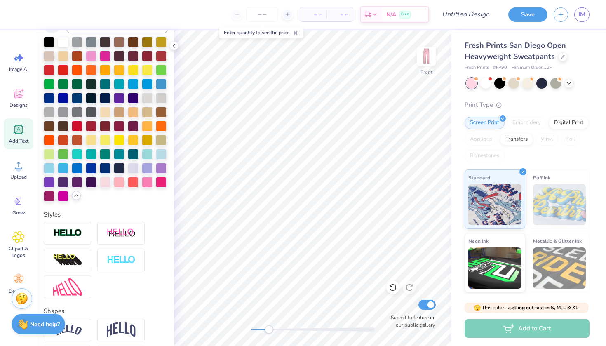
scroll to position [182, 0]
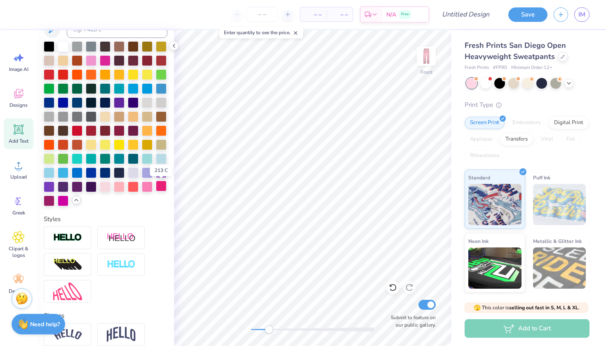
click at [162, 186] on div at bounding box center [161, 186] width 11 height 11
click at [163, 187] on div at bounding box center [161, 186] width 11 height 11
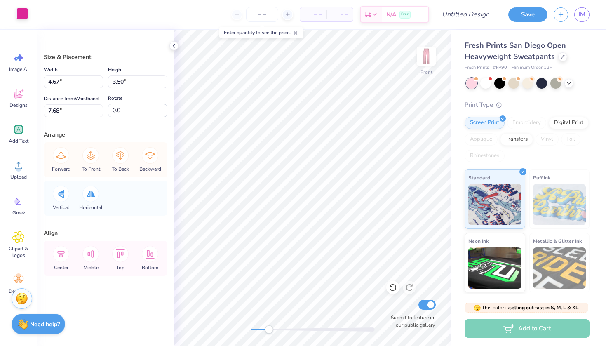
click at [26, 15] on div at bounding box center [22, 14] width 12 height 12
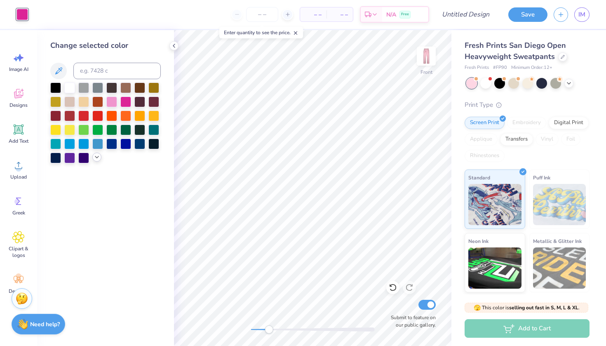
click at [95, 160] on icon at bounding box center [97, 157] width 7 height 7
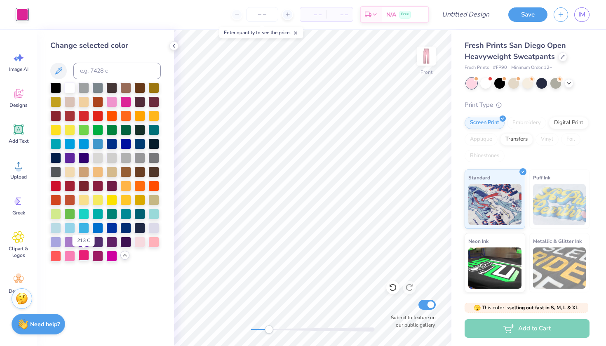
click at [85, 256] on div at bounding box center [83, 255] width 11 height 11
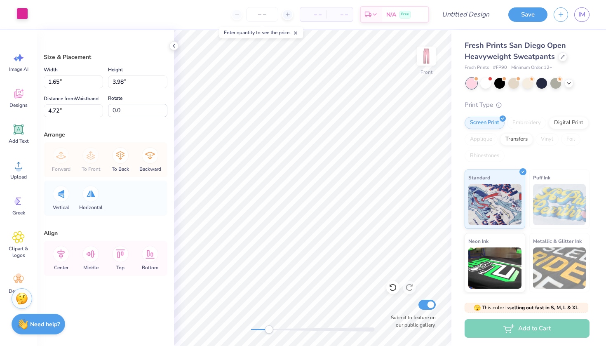
click at [25, 14] on div at bounding box center [22, 14] width 12 height 12
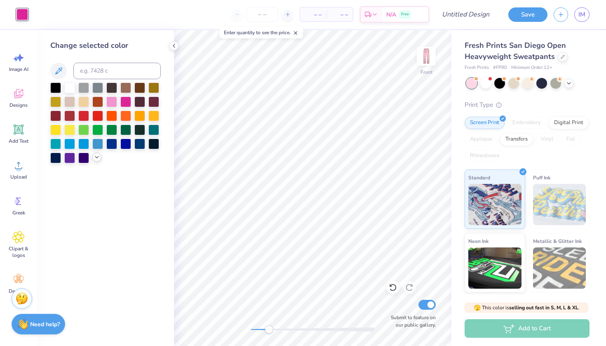
click at [97, 158] on icon at bounding box center [97, 157] width 7 height 7
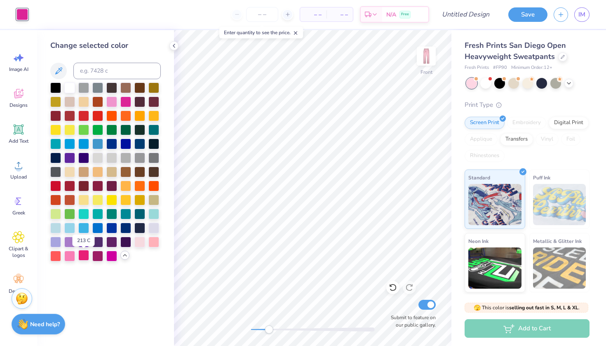
click at [84, 255] on div at bounding box center [83, 255] width 11 height 11
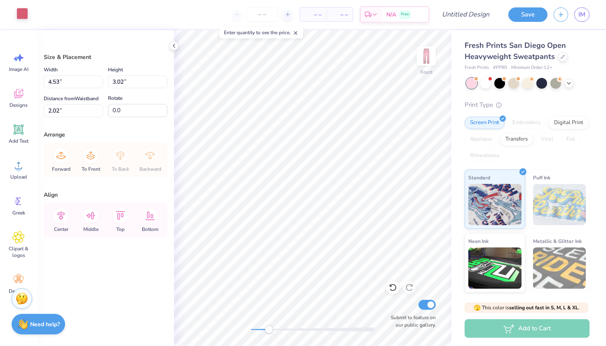
click at [27, 14] on div at bounding box center [22, 14] width 12 height 12
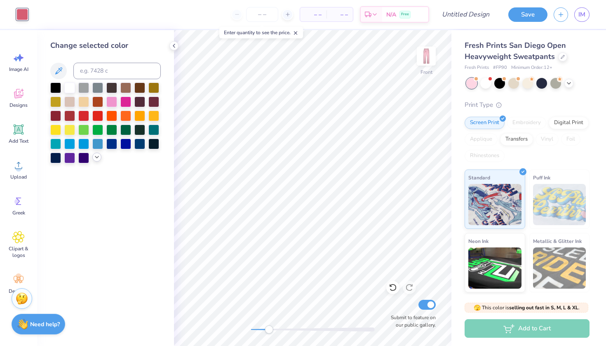
click at [96, 160] on icon at bounding box center [97, 157] width 7 height 7
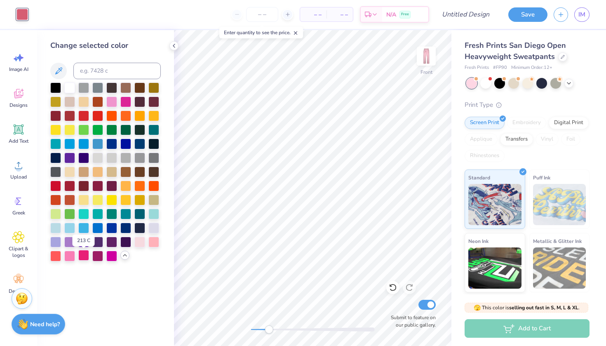
click at [83, 254] on div at bounding box center [83, 255] width 11 height 11
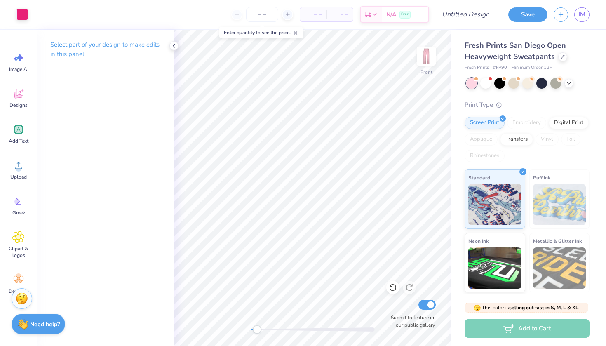
drag, startPoint x: 268, startPoint y: 330, endPoint x: 257, endPoint y: 328, distance: 11.3
click at [257, 328] on div "Accessibility label" at bounding box center [257, 329] width 8 height 8
click at [427, 56] on img at bounding box center [426, 56] width 33 height 33
click at [427, 54] on img at bounding box center [426, 56] width 33 height 33
click at [426, 54] on img at bounding box center [426, 56] width 33 height 33
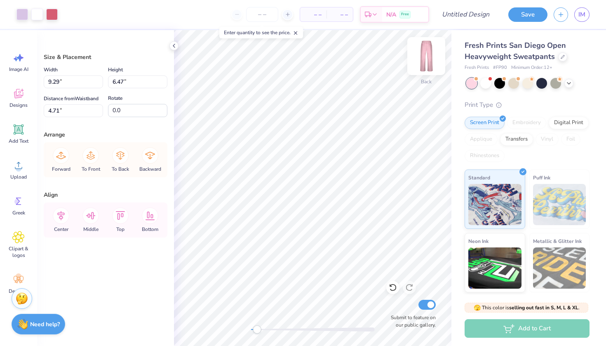
click at [419, 59] on img at bounding box center [426, 56] width 33 height 33
click at [430, 51] on img at bounding box center [426, 56] width 33 height 33
click at [427, 61] on img at bounding box center [426, 56] width 33 height 33
click at [393, 287] on icon at bounding box center [393, 287] width 8 height 8
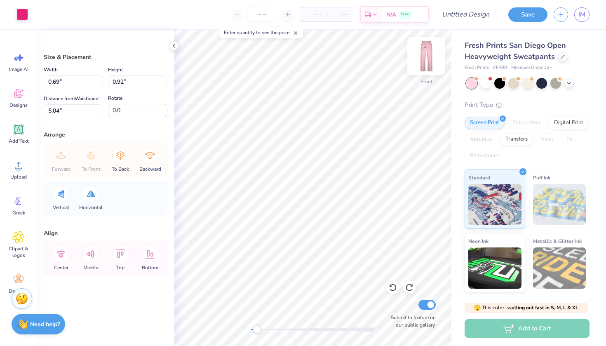
click at [426, 61] on img at bounding box center [426, 56] width 33 height 33
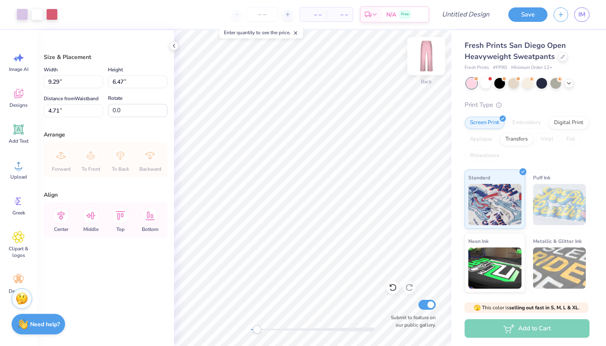
click at [429, 54] on img at bounding box center [426, 56] width 33 height 33
drag, startPoint x: 258, startPoint y: 326, endPoint x: 270, endPoint y: 326, distance: 12.0
click at [270, 326] on div "Accessibility label" at bounding box center [270, 329] width 8 height 8
click at [23, 15] on div at bounding box center [22, 14] width 12 height 12
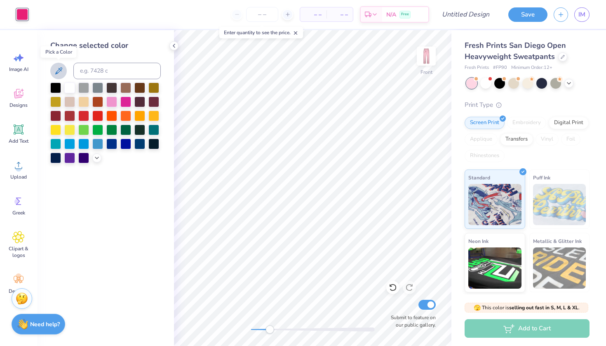
click at [57, 73] on icon at bounding box center [58, 70] width 7 height 7
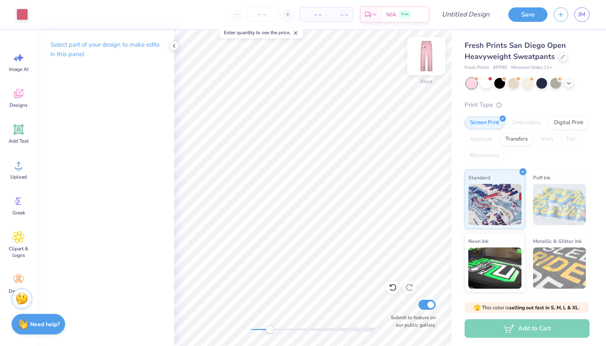
click at [424, 59] on img at bounding box center [426, 56] width 33 height 33
click at [531, 85] on div at bounding box center [528, 82] width 11 height 11
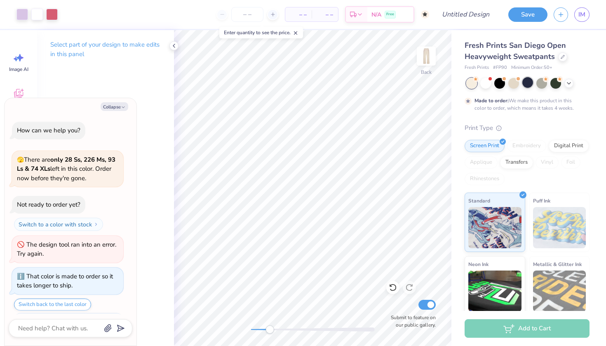
scroll to position [21, 0]
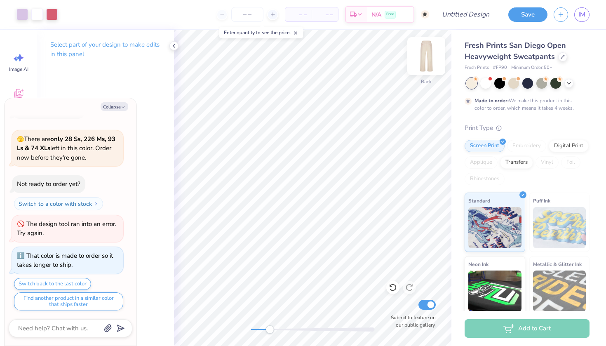
click at [431, 61] on img at bounding box center [426, 56] width 33 height 33
click at [427, 55] on img at bounding box center [426, 56] width 33 height 33
click at [569, 83] on polyline at bounding box center [569, 83] width 3 height 2
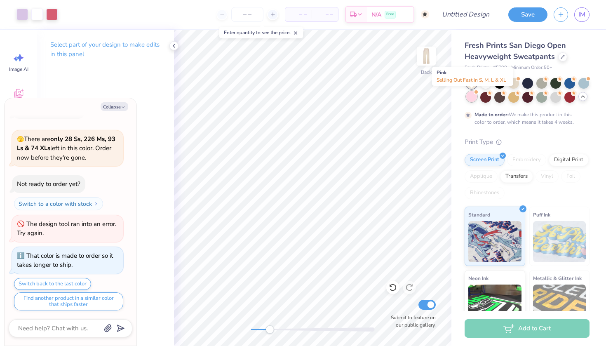
click at [472, 99] on div at bounding box center [471, 96] width 11 height 11
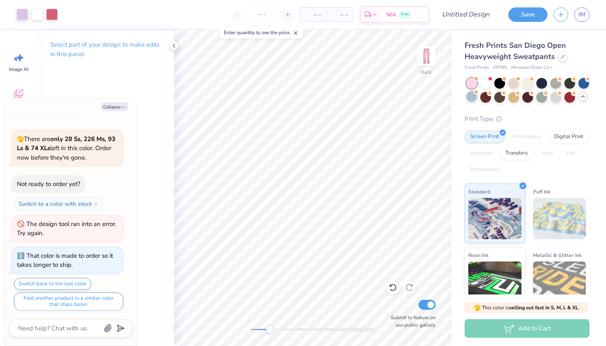
scroll to position [152, 0]
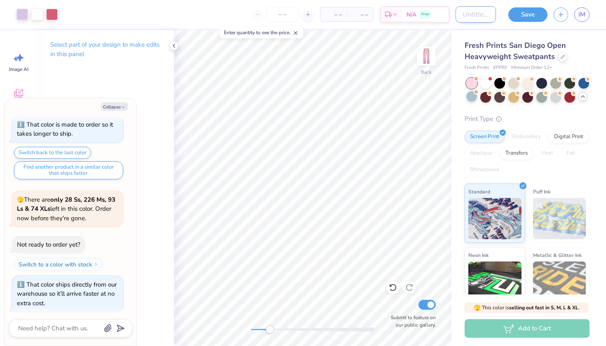
click at [456, 17] on input "Design Title" at bounding box center [476, 14] width 40 height 16
click at [518, 14] on button "Save" at bounding box center [528, 13] width 39 height 14
click at [530, 11] on div "Save" at bounding box center [528, 14] width 39 height 14
click at [426, 55] on img at bounding box center [426, 56] width 33 height 33
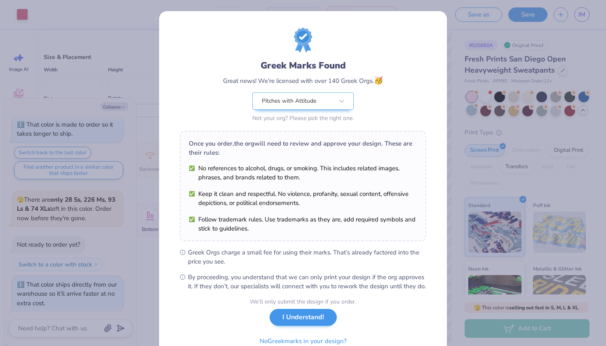
click at [289, 326] on button "I Understand!" at bounding box center [303, 317] width 67 height 17
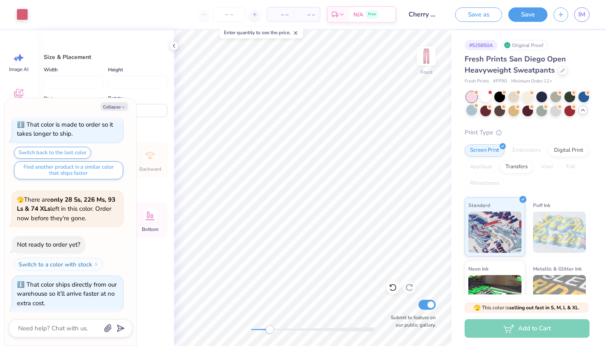
click at [462, 69] on div "# 525850A Original Proof Fresh Prints San Diego Open Heavyweight Sweatpants Fre…" at bounding box center [529, 206] width 155 height 353
click at [561, 10] on icon "button" at bounding box center [561, 13] width 7 height 7
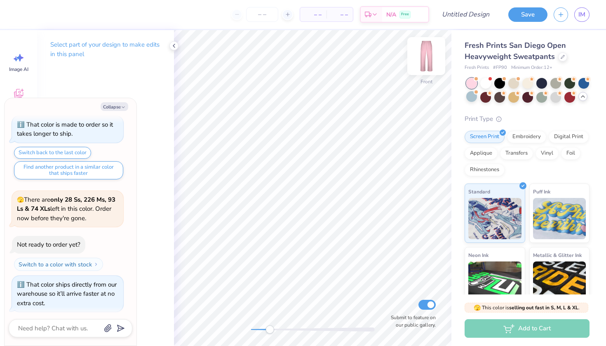
click at [428, 53] on img at bounding box center [426, 56] width 33 height 33
click at [122, 106] on icon "button" at bounding box center [123, 107] width 5 height 5
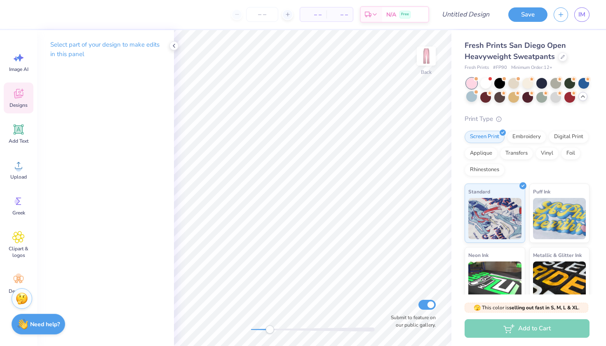
click at [21, 103] on span "Designs" at bounding box center [18, 105] width 18 height 7
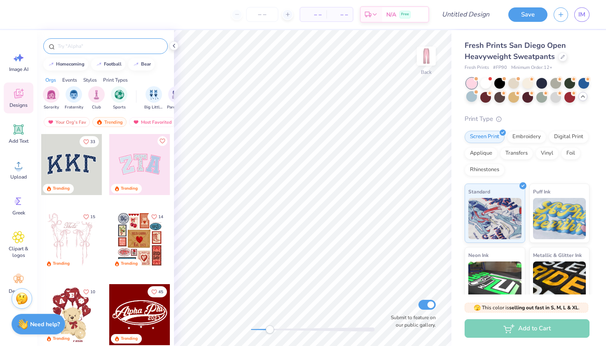
click at [118, 49] on input "text" at bounding box center [110, 46] width 106 height 8
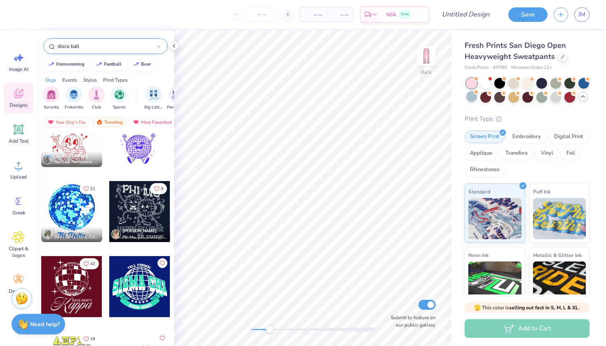
scroll to position [891, 0]
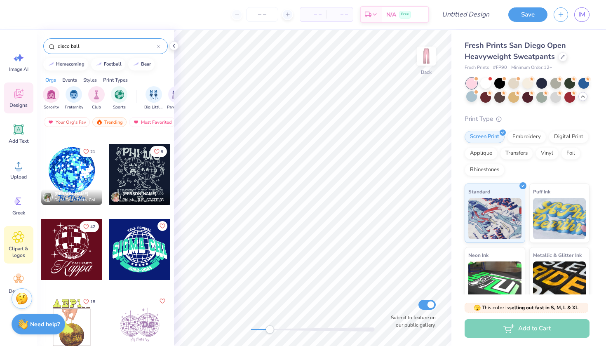
click at [19, 248] on span "Clipart & logos" at bounding box center [18, 251] width 27 height 13
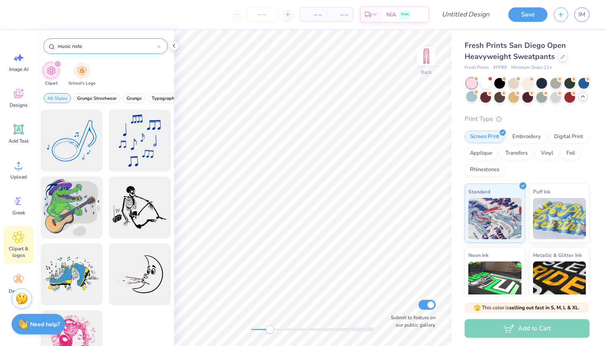
click at [94, 47] on input "music note" at bounding box center [107, 46] width 100 height 8
click at [160, 46] on icon at bounding box center [159, 46] width 2 height 2
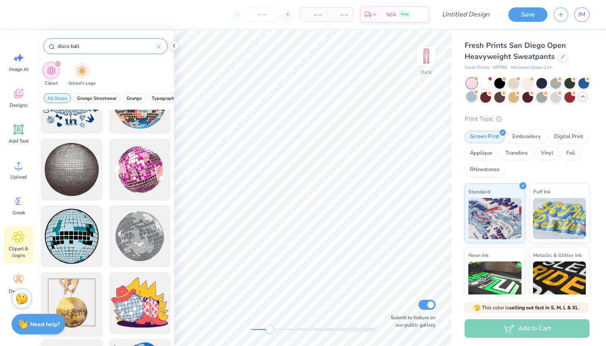
scroll to position [452, 0]
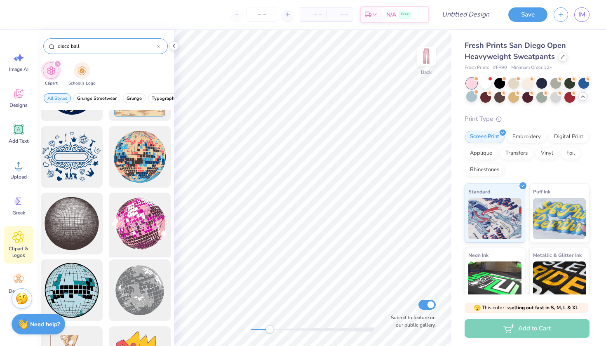
click at [140, 217] on div at bounding box center [140, 224] width 68 height 68
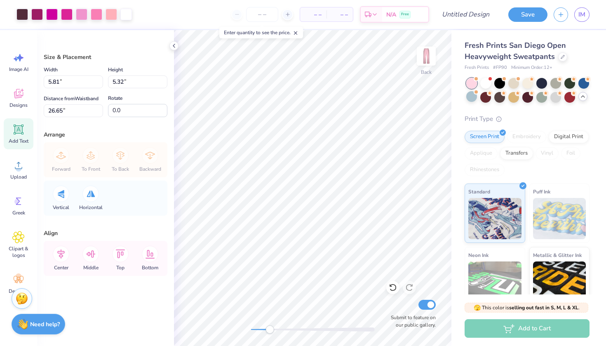
click at [20, 143] on span "Add Text" at bounding box center [19, 141] width 20 height 7
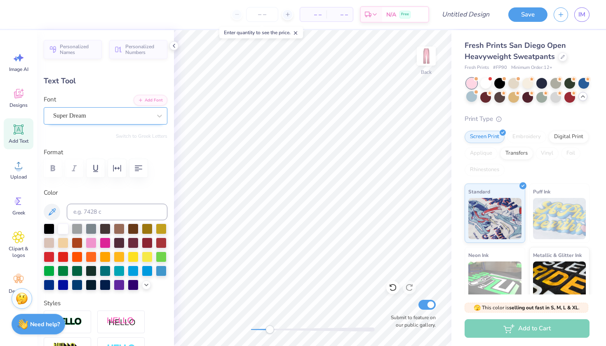
click at [99, 111] on div "Super Dream" at bounding box center [102, 115] width 100 height 13
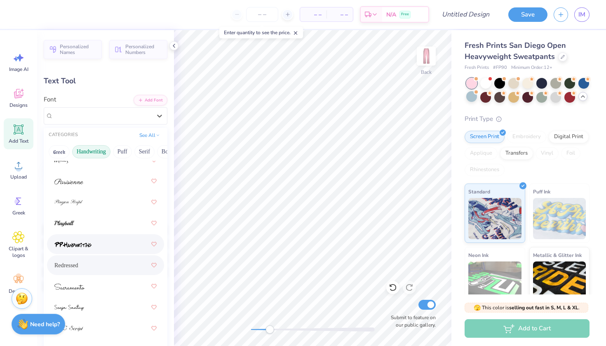
scroll to position [360, 0]
click at [74, 269] on span "Redressed" at bounding box center [66, 266] width 24 height 9
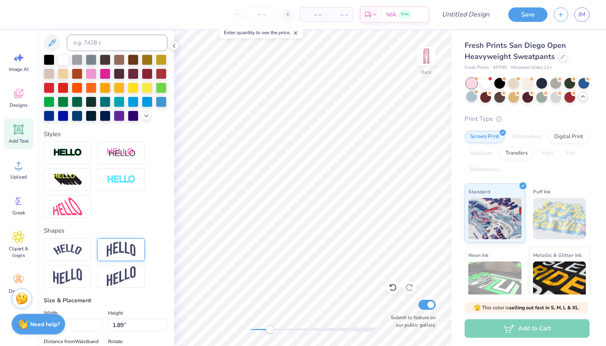
scroll to position [173, 0]
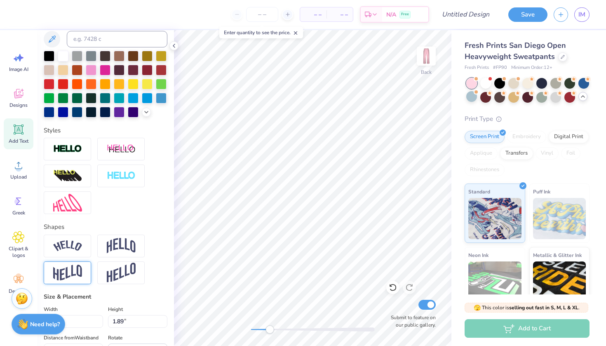
click at [71, 279] on img at bounding box center [67, 273] width 29 height 16
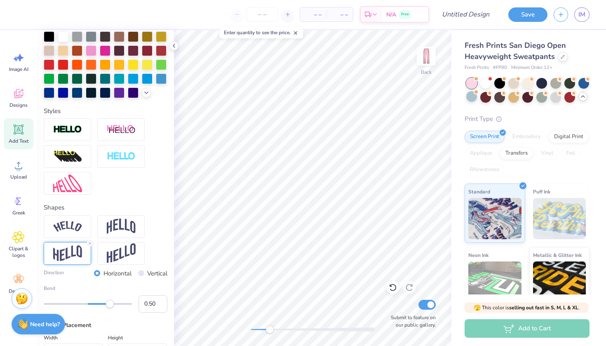
scroll to position [196, 0]
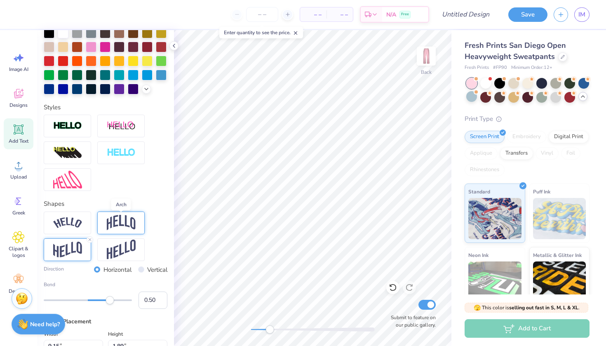
click at [113, 220] on img at bounding box center [121, 223] width 29 height 16
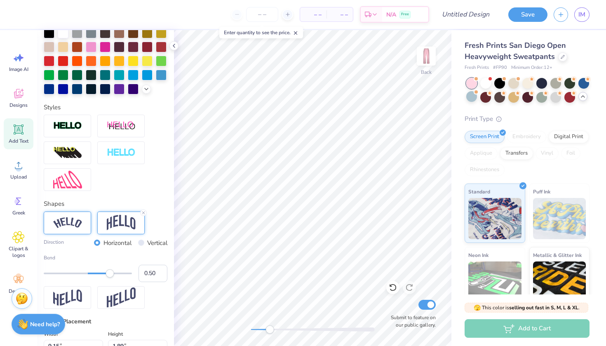
click at [83, 224] on div at bounding box center [67, 223] width 47 height 23
drag, startPoint x: 109, startPoint y: 275, endPoint x: 66, endPoint y: 273, distance: 42.9
click at [66, 273] on div "Accessibility label" at bounding box center [66, 273] width 8 height 8
drag, startPoint x: 65, startPoint y: 273, endPoint x: 55, endPoint y: 273, distance: 9.5
click at [55, 273] on div "Accessibility label" at bounding box center [55, 273] width 8 height 8
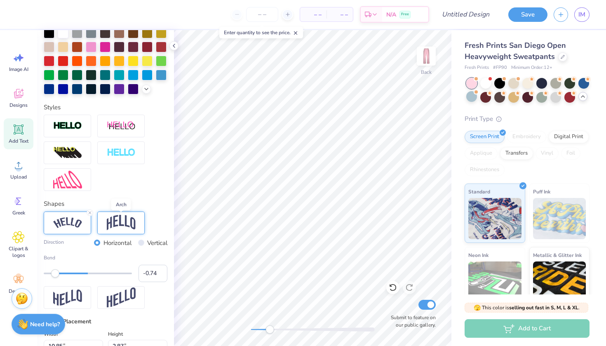
click at [122, 221] on img at bounding box center [121, 223] width 29 height 16
drag, startPoint x: 57, startPoint y: 273, endPoint x: 61, endPoint y: 273, distance: 4.1
click at [61, 273] on div "Accessibility label" at bounding box center [61, 273] width 8 height 8
drag, startPoint x: 59, startPoint y: 275, endPoint x: 114, endPoint y: 273, distance: 54.9
click at [114, 273] on div "Accessibility label" at bounding box center [114, 273] width 8 height 8
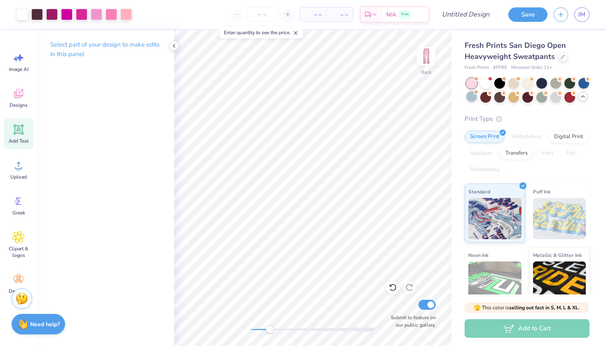
click at [23, 134] on icon at bounding box center [19, 130] width 10 height 10
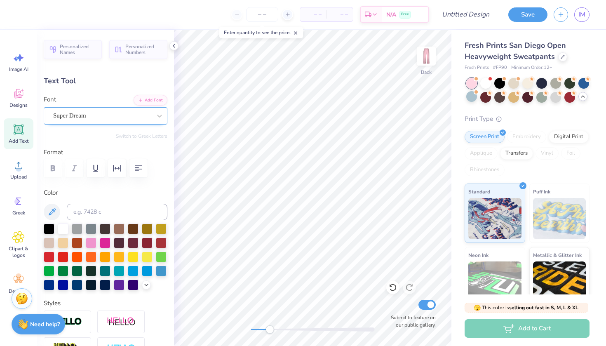
click at [108, 119] on div "Super Dream" at bounding box center [102, 115] width 100 height 13
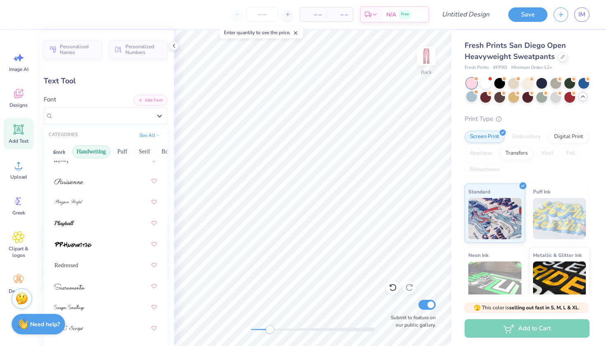
scroll to position [360, 0]
click at [80, 262] on div "Redressed" at bounding box center [105, 265] width 102 height 15
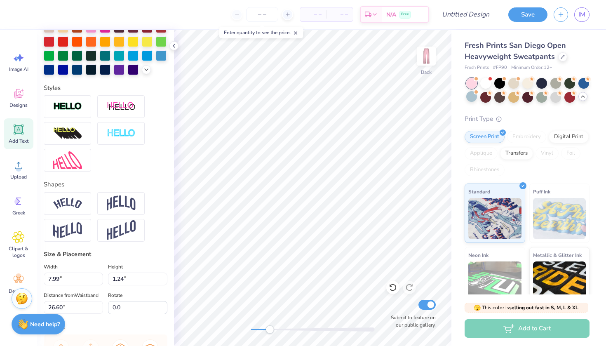
scroll to position [233, 0]
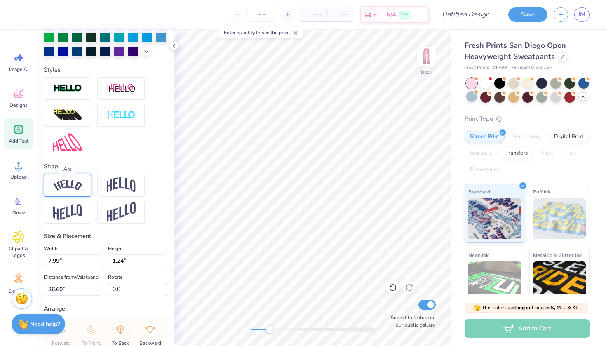
click at [78, 188] on img at bounding box center [67, 185] width 29 height 11
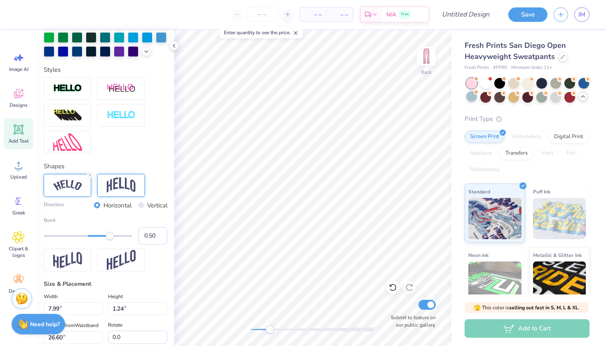
click at [111, 183] on img at bounding box center [121, 185] width 29 height 16
drag, startPoint x: 109, startPoint y: 237, endPoint x: 61, endPoint y: 231, distance: 47.8
click at [61, 231] on div "Bend -0.60" at bounding box center [106, 231] width 124 height 28
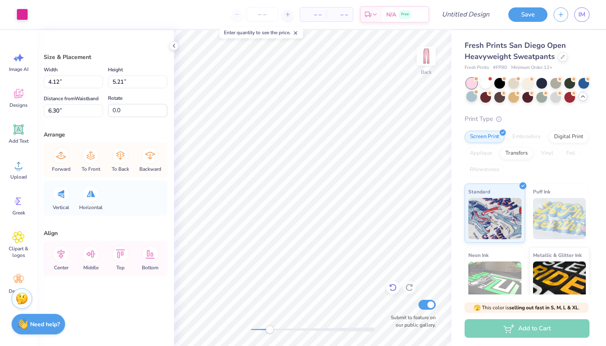
click at [393, 285] on icon at bounding box center [393, 287] width 8 height 8
click at [332, 232] on div "Back Submit to feature on our public gallery." at bounding box center [313, 188] width 278 height 316
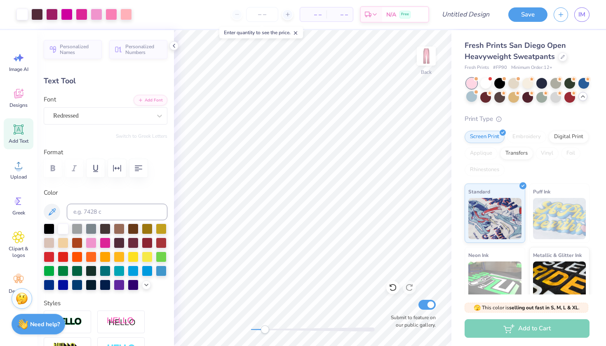
drag, startPoint x: 272, startPoint y: 330, endPoint x: 265, endPoint y: 329, distance: 7.1
click at [265, 329] on div "Accessibility label" at bounding box center [265, 329] width 8 height 8
click at [231, 322] on div "Back Submit to feature on our public gallery." at bounding box center [313, 188] width 278 height 316
drag, startPoint x: 252, startPoint y: 329, endPoint x: 260, endPoint y: 329, distance: 8.7
click at [260, 329] on div "Accessibility label" at bounding box center [260, 329] width 8 height 8
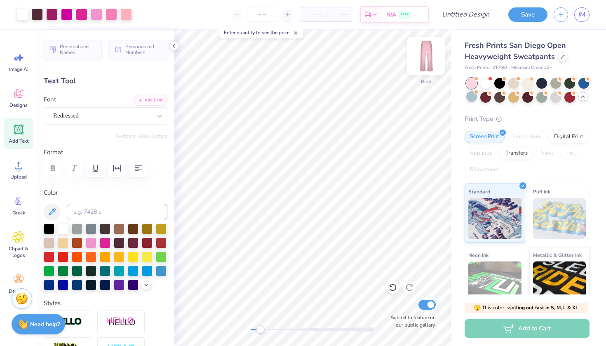
click at [427, 57] on img at bounding box center [426, 56] width 33 height 33
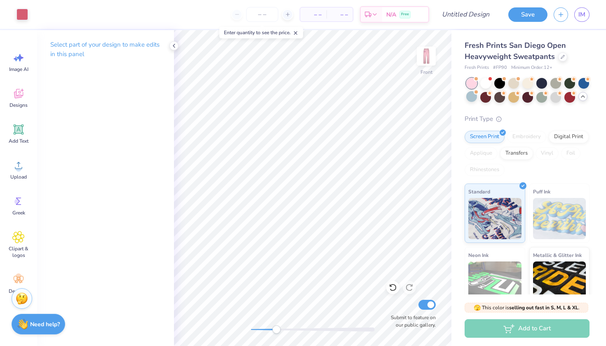
drag, startPoint x: 261, startPoint y: 331, endPoint x: 283, endPoint y: 329, distance: 21.9
click at [280, 329] on div "Accessibility label" at bounding box center [276, 329] width 8 height 8
drag, startPoint x: 284, startPoint y: 329, endPoint x: 267, endPoint y: 327, distance: 17.0
click at [267, 327] on div "Accessibility label" at bounding box center [267, 329] width 8 height 8
drag, startPoint x: 266, startPoint y: 327, endPoint x: 271, endPoint y: 327, distance: 4.9
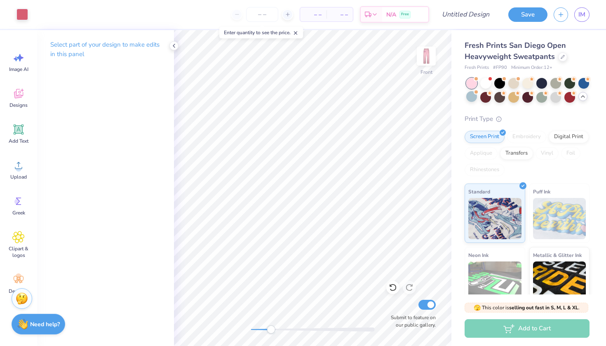
click at [271, 327] on div "Accessibility label" at bounding box center [271, 329] width 8 height 8
click at [394, 287] on icon at bounding box center [393, 287] width 8 height 8
click at [517, 15] on button "Save" at bounding box center [528, 13] width 39 height 14
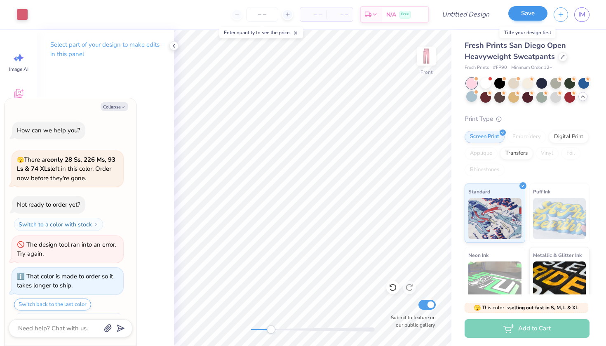
scroll to position [174, 0]
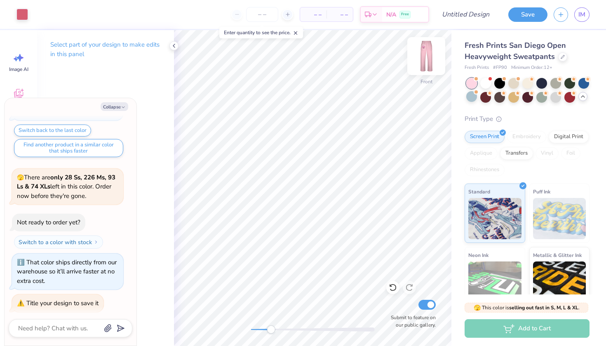
click at [426, 57] on img at bounding box center [426, 56] width 33 height 33
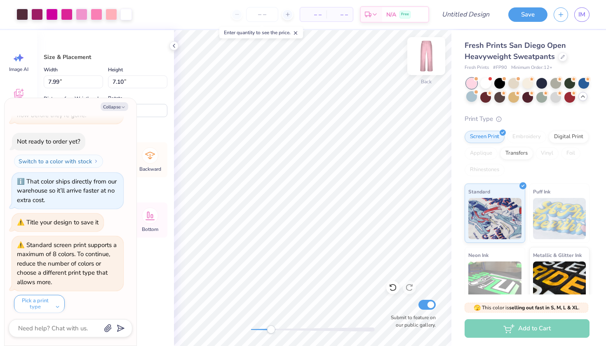
click at [423, 59] on img at bounding box center [426, 56] width 33 height 33
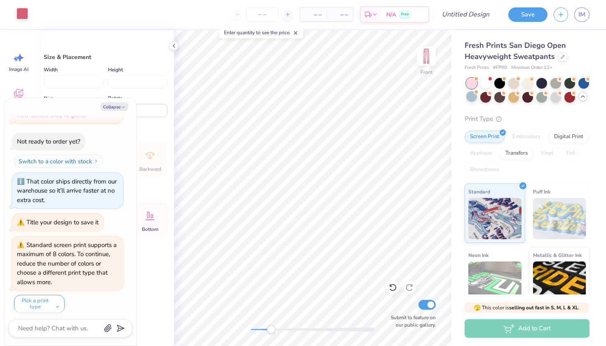
click at [25, 16] on div at bounding box center [22, 14] width 12 height 12
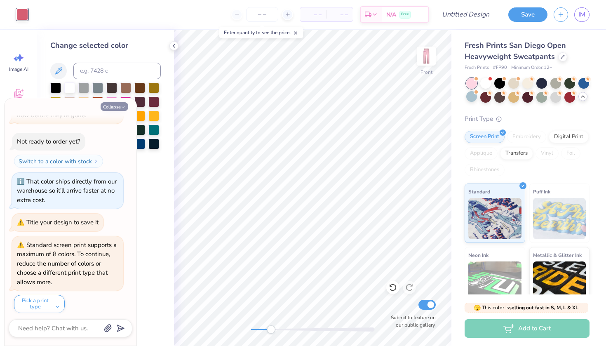
click at [120, 104] on button "Collapse" at bounding box center [115, 106] width 28 height 9
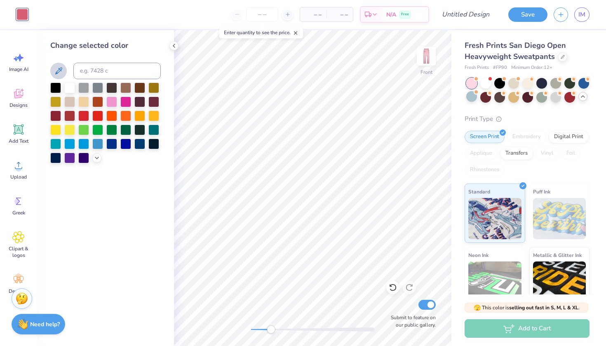
click at [59, 70] on icon at bounding box center [59, 71] width 10 height 10
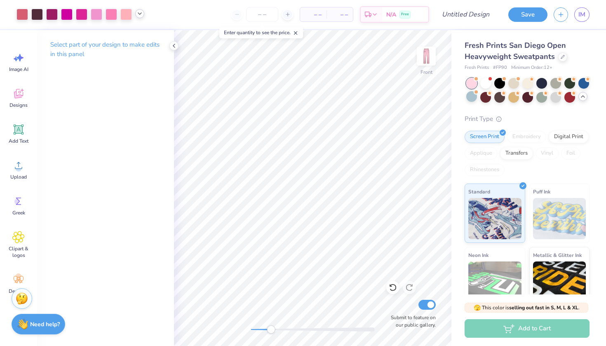
click at [139, 12] on icon at bounding box center [140, 13] width 7 height 7
click at [80, 13] on div at bounding box center [82, 14] width 12 height 12
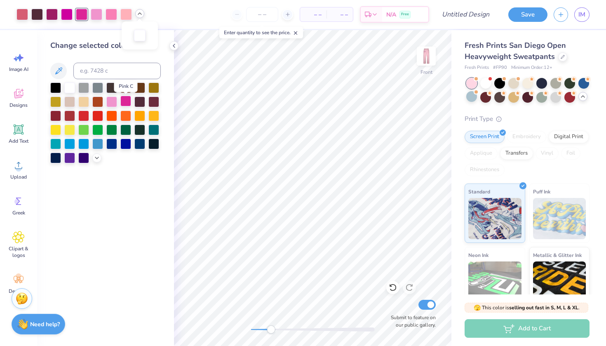
click at [126, 102] on div at bounding box center [125, 101] width 11 height 11
click at [333, 168] on div "Art colors – – Per Item – – Total Est. Delivery N/A Free Design Title Save IM I…" at bounding box center [303, 173] width 606 height 346
drag, startPoint x: 172, startPoint y: 68, endPoint x: 160, endPoint y: 78, distance: 15.2
click at [160, 78] on div "Art colors – – Per Item – – Total Est. Delivery N/A Free Design Title Save IM I…" at bounding box center [303, 173] width 606 height 346
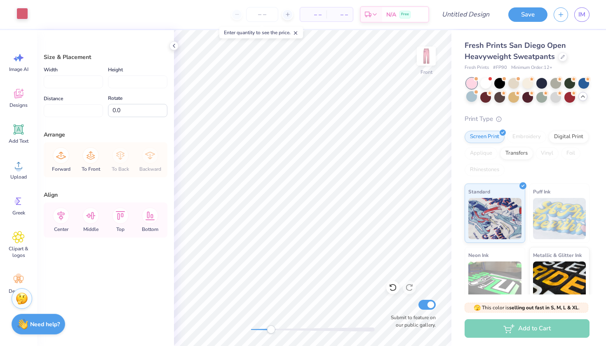
click at [23, 16] on div at bounding box center [22, 14] width 12 height 12
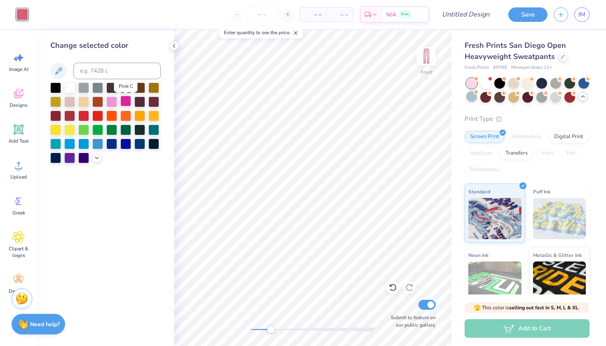
click at [128, 102] on div at bounding box center [125, 101] width 11 height 11
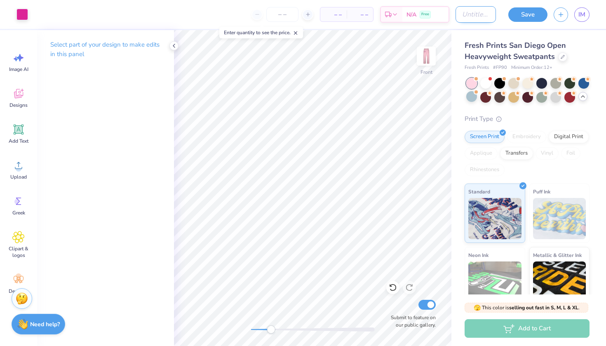
click at [483, 10] on input "Design Title" at bounding box center [476, 14] width 40 height 16
click at [528, 11] on button "Save" at bounding box center [528, 13] width 39 height 14
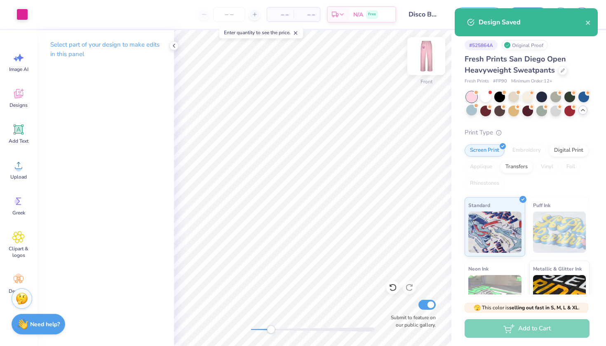
click at [426, 55] on img at bounding box center [426, 56] width 33 height 33
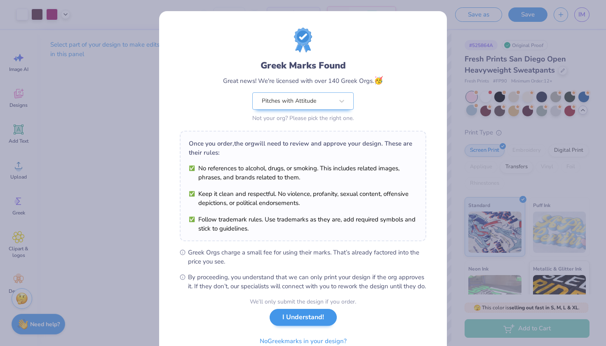
click at [315, 326] on button "I Understand!" at bounding box center [303, 317] width 67 height 17
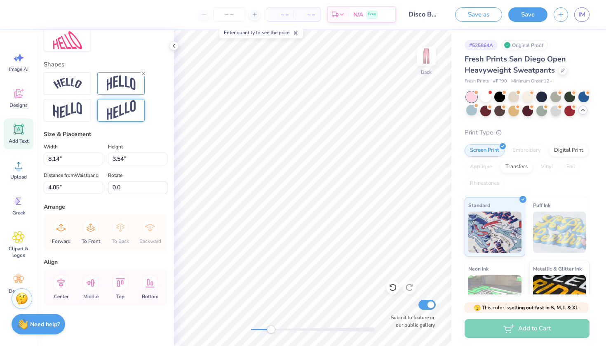
scroll to position [335, 0]
click at [115, 91] on img at bounding box center [121, 83] width 29 height 16
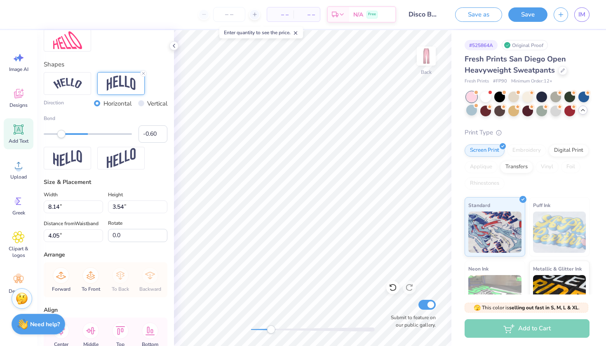
drag, startPoint x: 114, startPoint y: 137, endPoint x: 61, endPoint y: 135, distance: 52.8
click at [61, 135] on div "Accessibility label" at bounding box center [61, 134] width 8 height 8
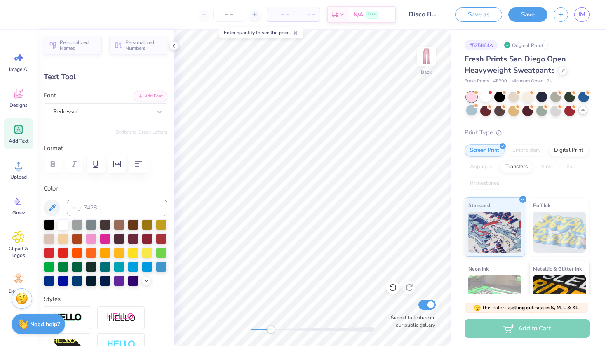
scroll to position [2, 0]
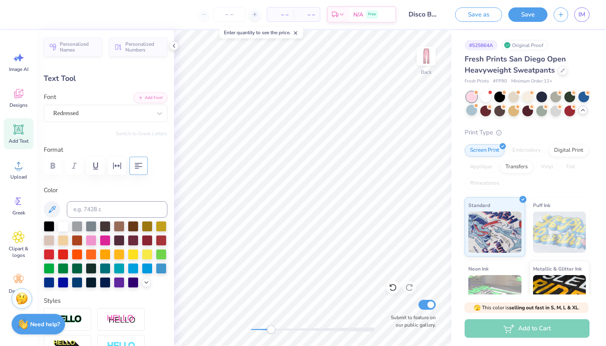
click at [136, 165] on icon "button" at bounding box center [138, 166] width 7 height 6
click at [15, 101] on div "Designs" at bounding box center [19, 97] width 30 height 31
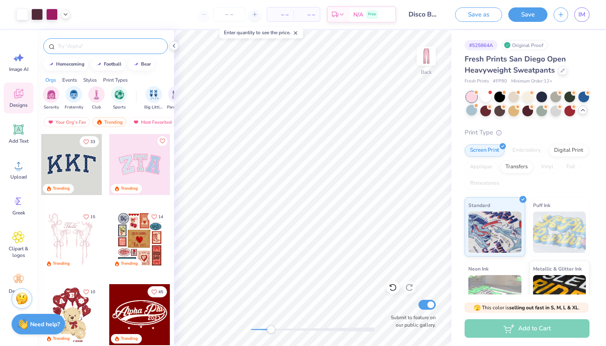
click at [98, 39] on div at bounding box center [105, 46] width 125 height 16
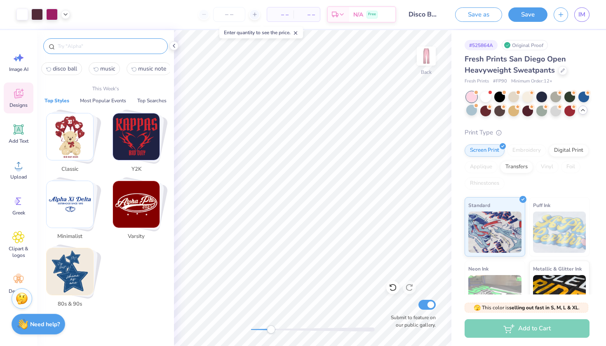
click at [94, 48] on input "text" at bounding box center [110, 46] width 106 height 8
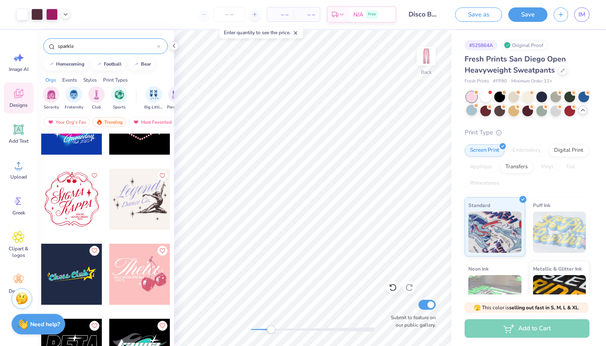
scroll to position [1176, 0]
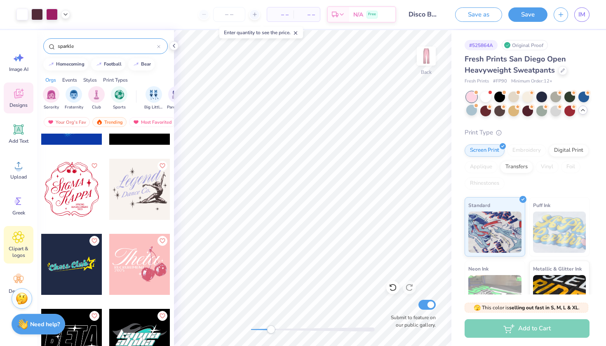
click at [20, 240] on icon at bounding box center [18, 237] width 12 height 12
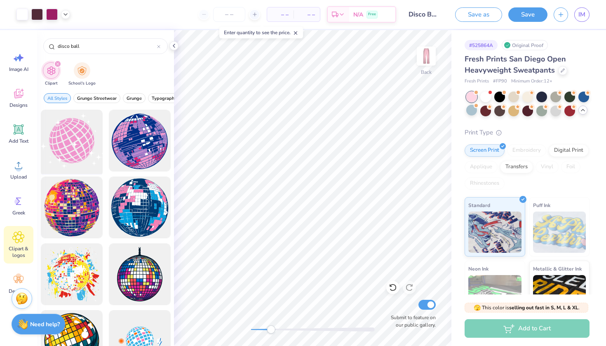
click at [87, 134] on div at bounding box center [72, 141] width 68 height 68
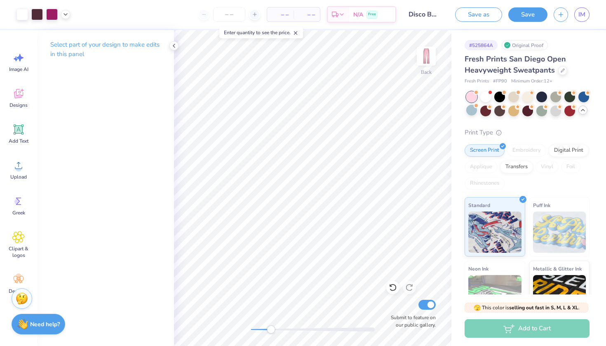
click at [388, 319] on div "Back Submit to feature on our public gallery." at bounding box center [313, 188] width 278 height 316
click at [454, 193] on div "Art colors – – Per Item – – Total Est. Delivery N/A Free Design Title Disco Bal…" at bounding box center [303, 173] width 606 height 346
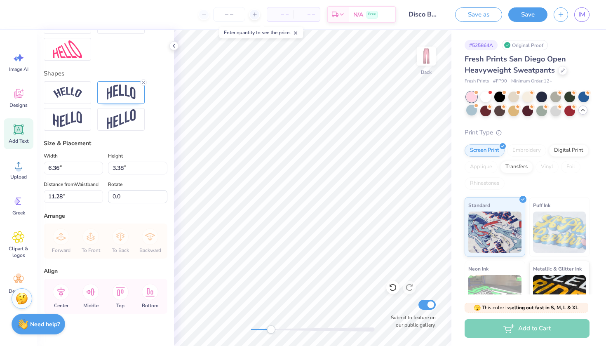
scroll to position [335, 0]
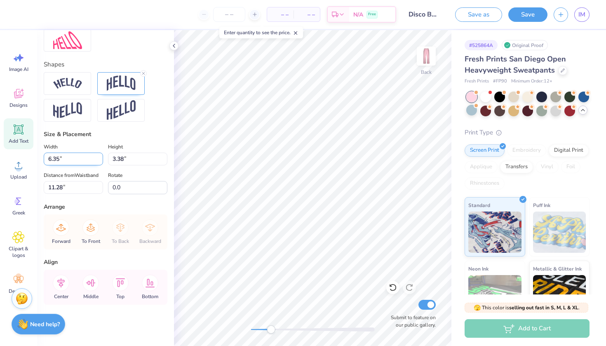
click at [99, 161] on input "6.35" at bounding box center [73, 159] width 59 height 13
click at [99, 161] on input "6.34" at bounding box center [73, 159] width 59 height 13
click at [99, 161] on input "6.33" at bounding box center [73, 159] width 59 height 13
click at [99, 161] on input "6.32" at bounding box center [73, 159] width 59 height 13
click at [99, 161] on input "6.31" at bounding box center [73, 159] width 59 height 13
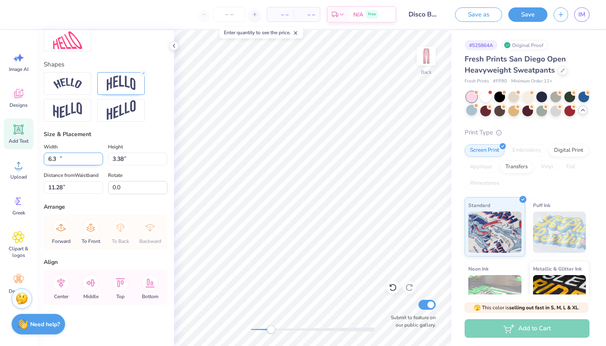
click at [99, 161] on input "6.3" at bounding box center [73, 159] width 59 height 13
click at [99, 161] on input "6.29" at bounding box center [73, 159] width 59 height 13
click at [99, 161] on input "6.28" at bounding box center [73, 159] width 59 height 13
click at [99, 161] on input "6.27" at bounding box center [73, 159] width 59 height 13
click at [99, 161] on input "6.26" at bounding box center [73, 159] width 59 height 13
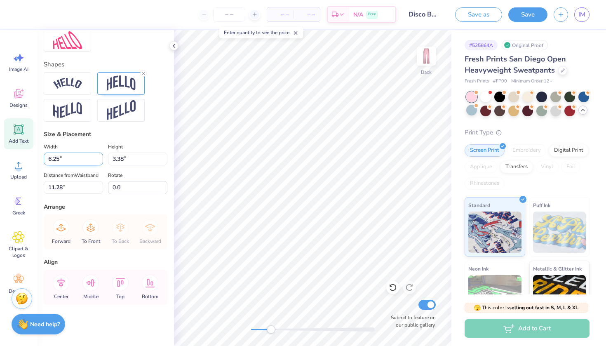
click at [99, 161] on input "6.25" at bounding box center [73, 159] width 59 height 13
click at [99, 161] on input "6.24" at bounding box center [73, 159] width 59 height 13
click at [169, 205] on div "Personalized Names Personalized Numbers Text Tool Add Font Font Redressed Switc…" at bounding box center [105, 188] width 137 height 316
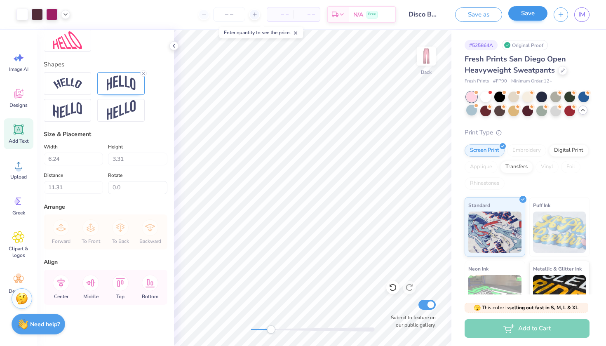
click at [525, 7] on button "Save" at bounding box center [528, 13] width 39 height 14
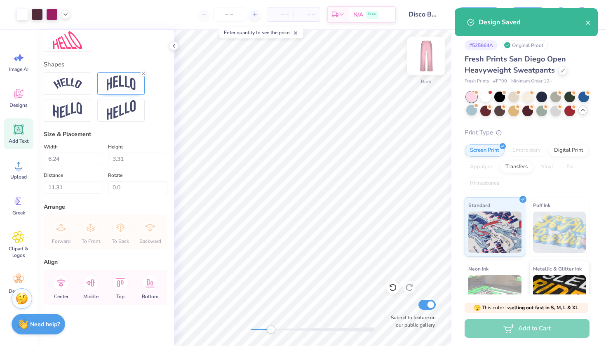
click at [426, 54] on img at bounding box center [426, 56] width 33 height 33
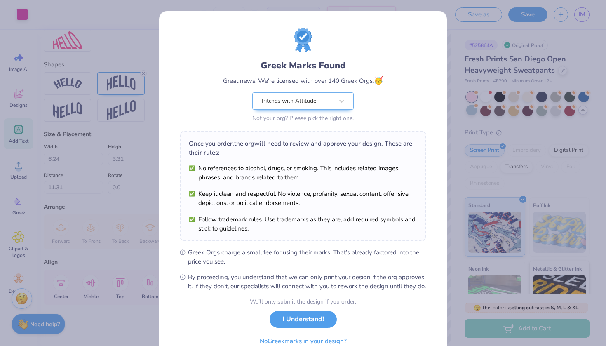
click at [292, 326] on button "I Understand!" at bounding box center [303, 319] width 67 height 17
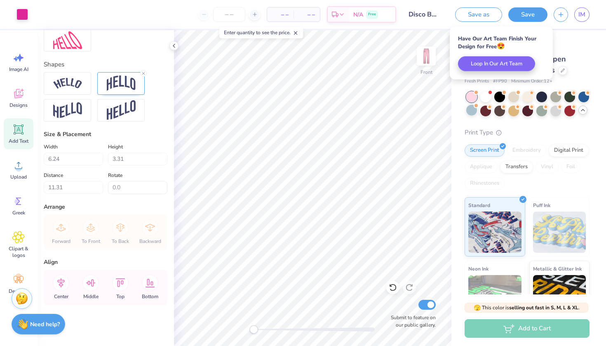
click at [244, 330] on div "Front Submit to feature on our public gallery." at bounding box center [313, 188] width 278 height 316
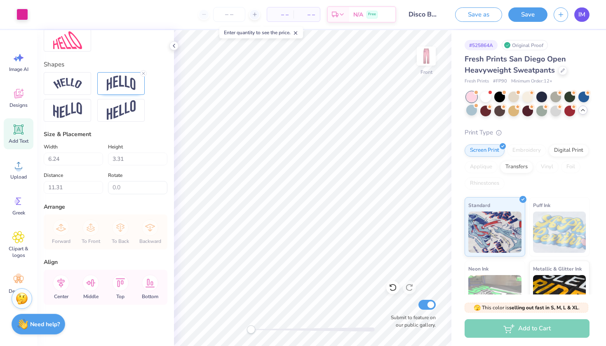
click at [580, 13] on span "IM" at bounding box center [582, 14] width 7 height 9
